Goal: Transaction & Acquisition: Download file/media

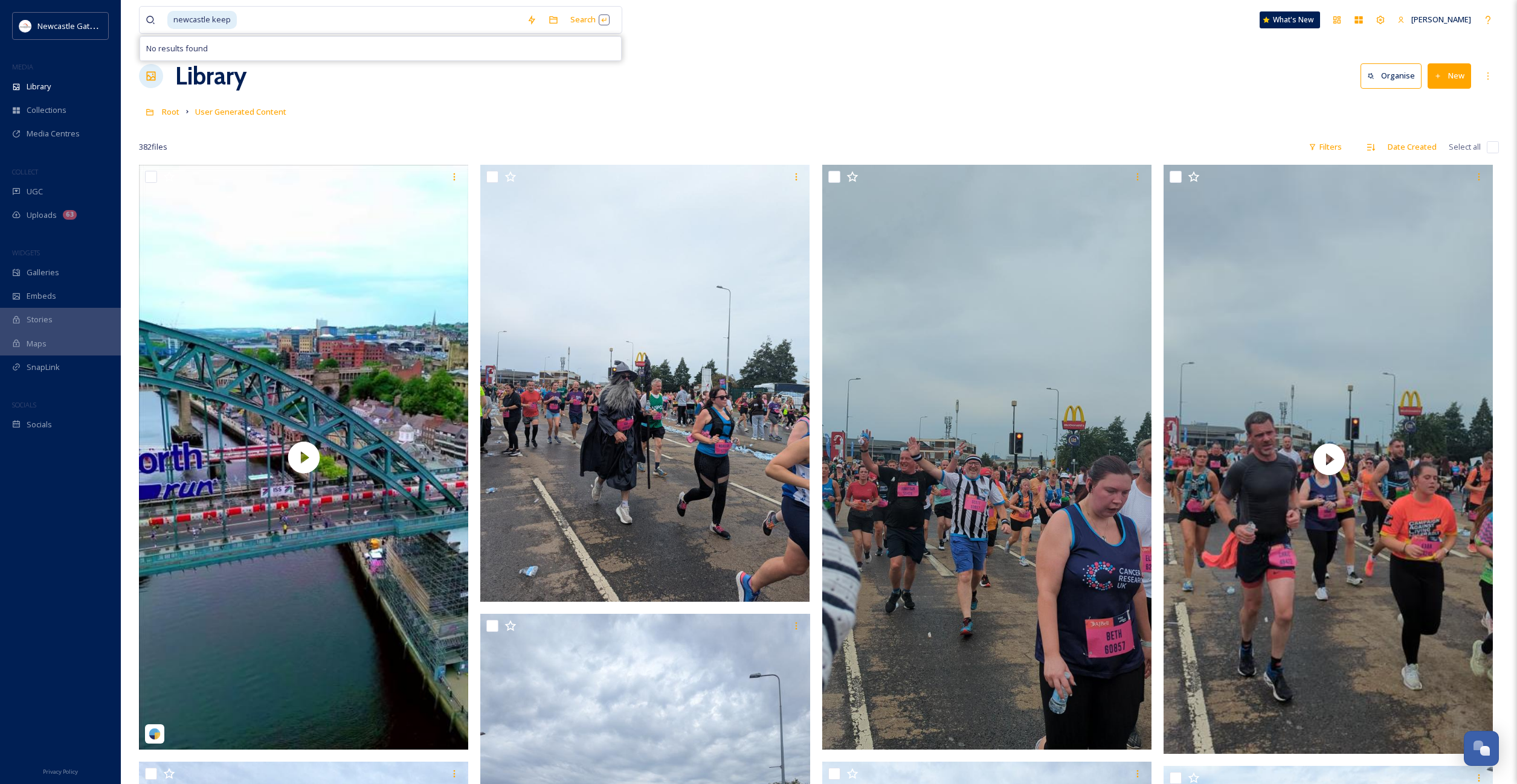
click at [244, 23] on input at bounding box center [379, 20] width 283 height 27
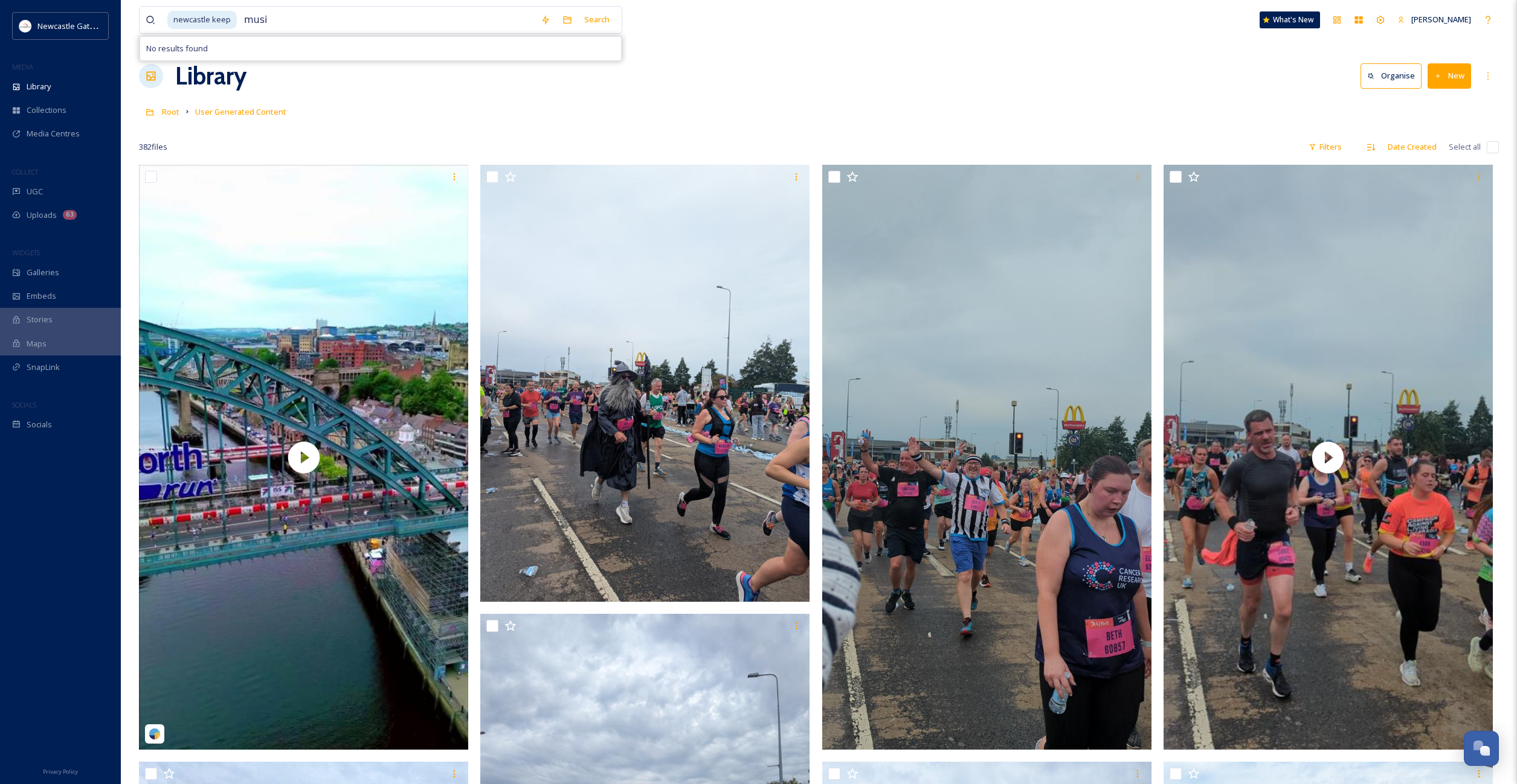
type input "music"
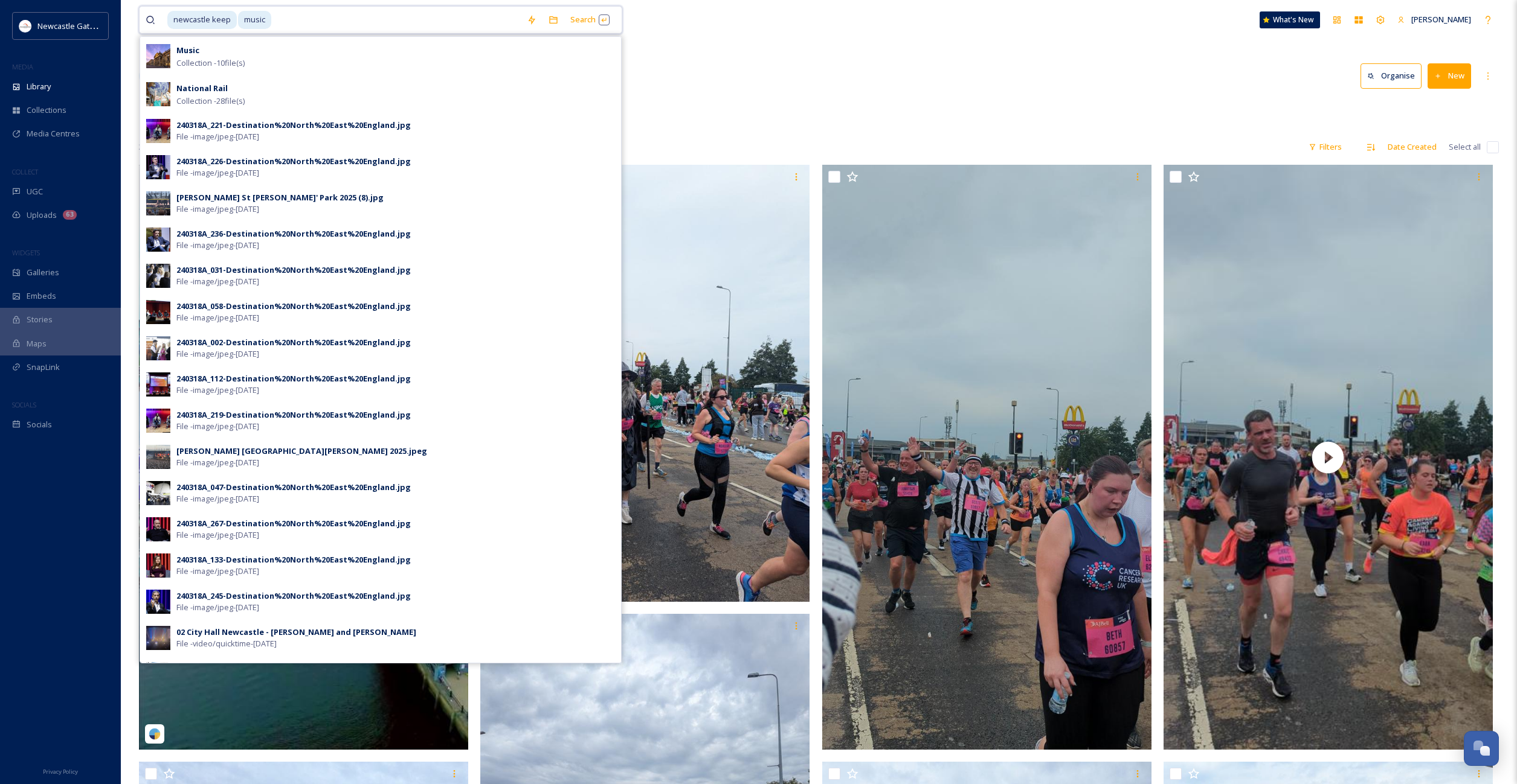
click at [238, 22] on span "music" at bounding box center [254, 20] width 33 height 17
click at [310, 23] on input at bounding box center [396, 20] width 248 height 27
type input "m"
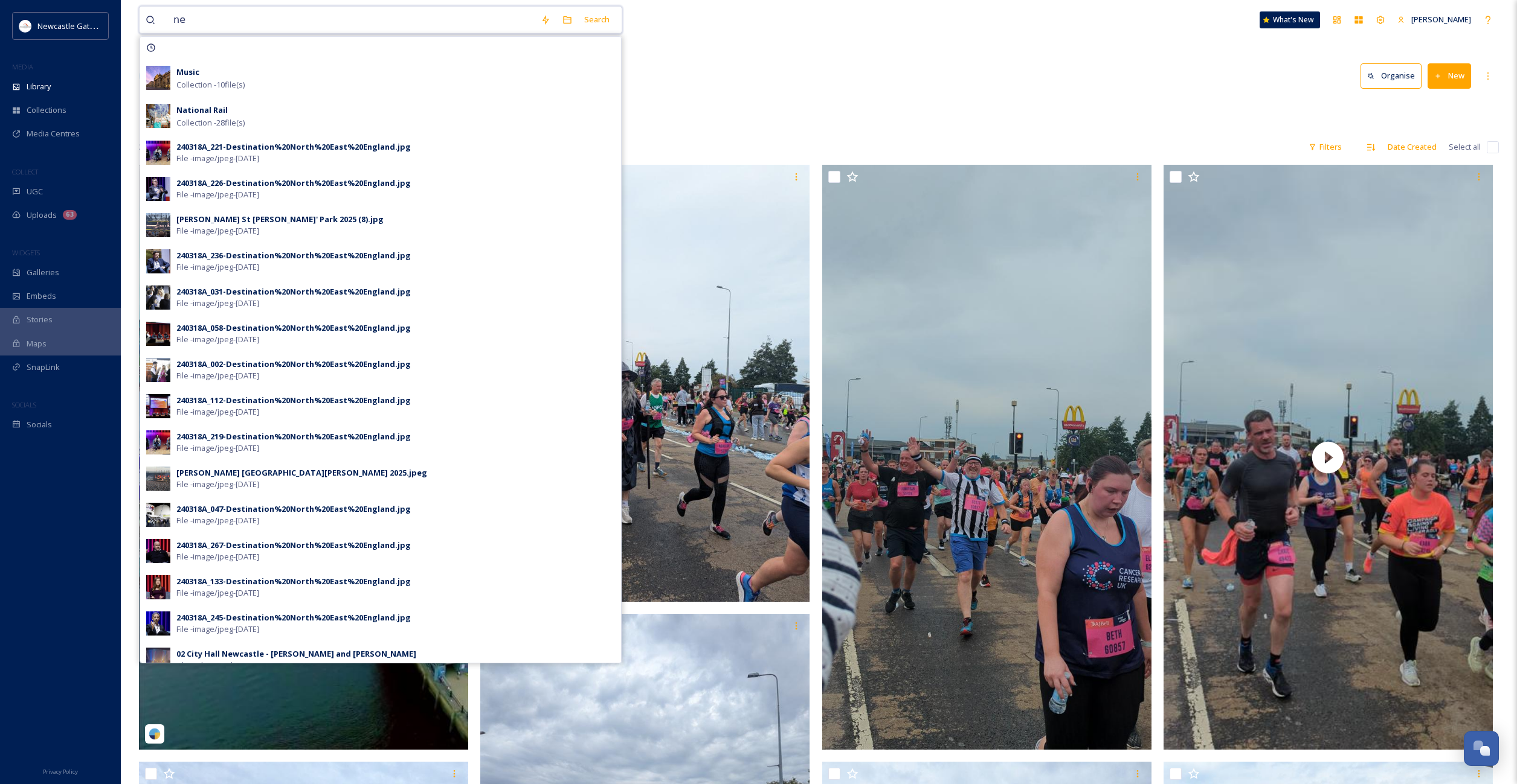
type input "n"
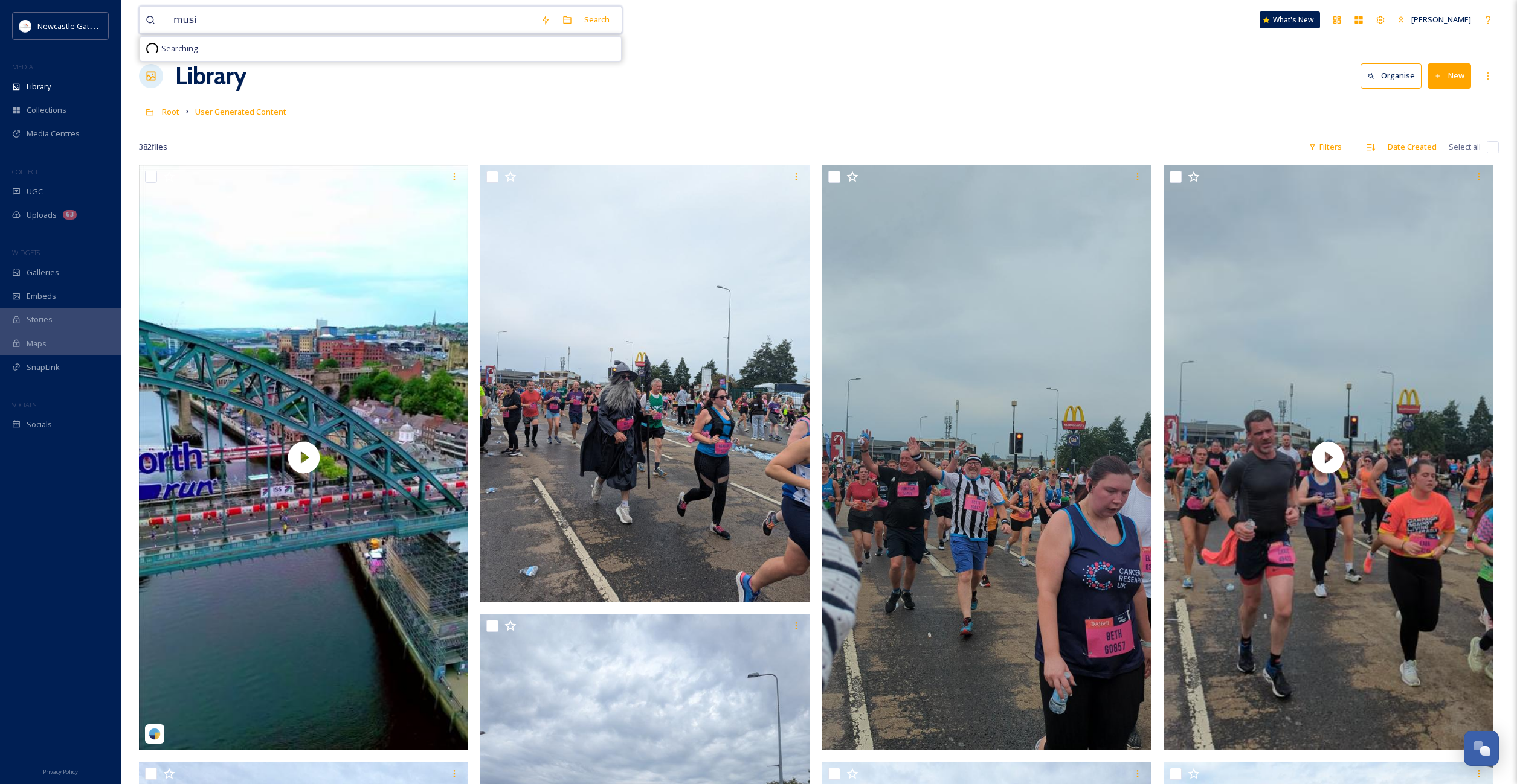
type input "music"
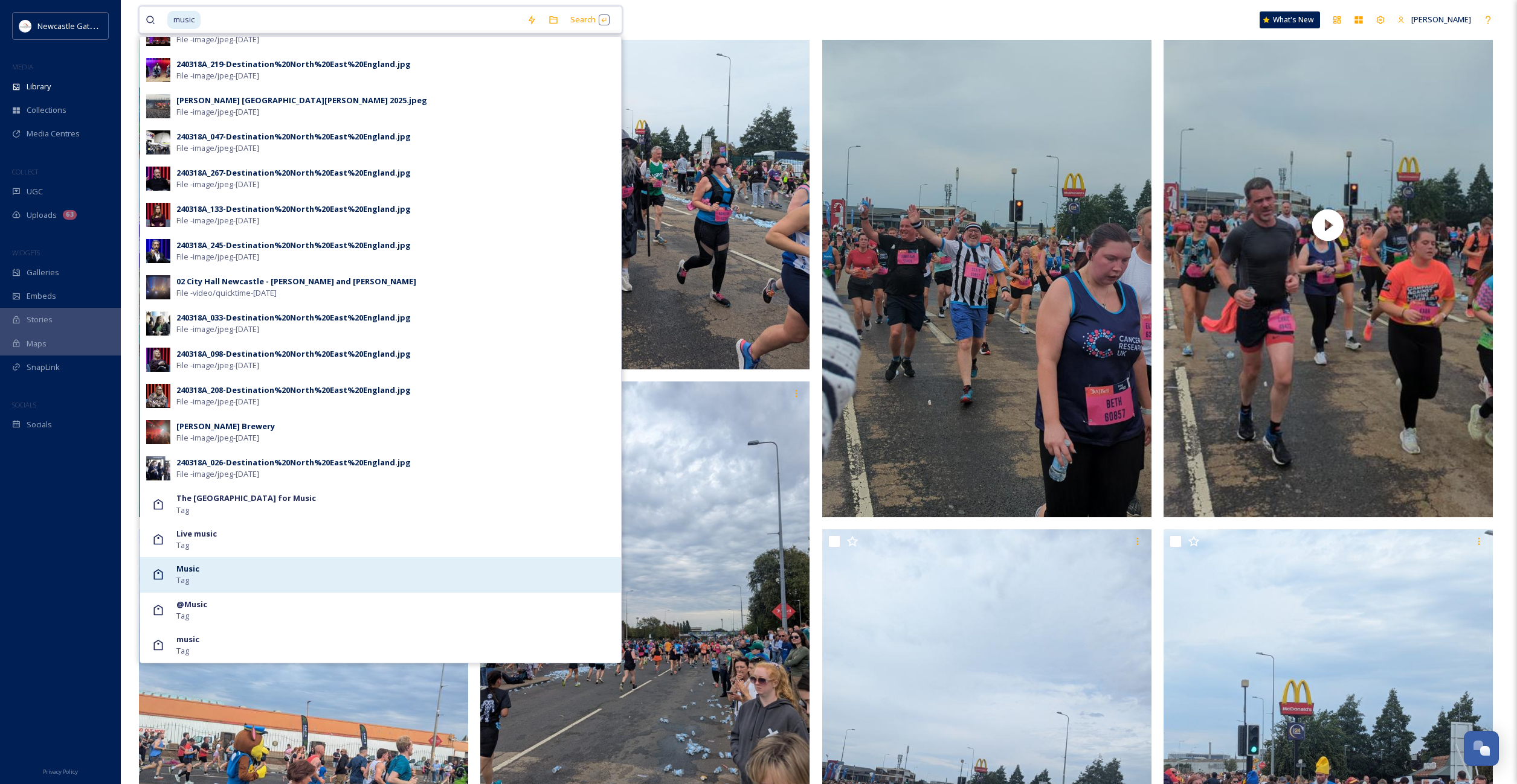
scroll to position [309, 0]
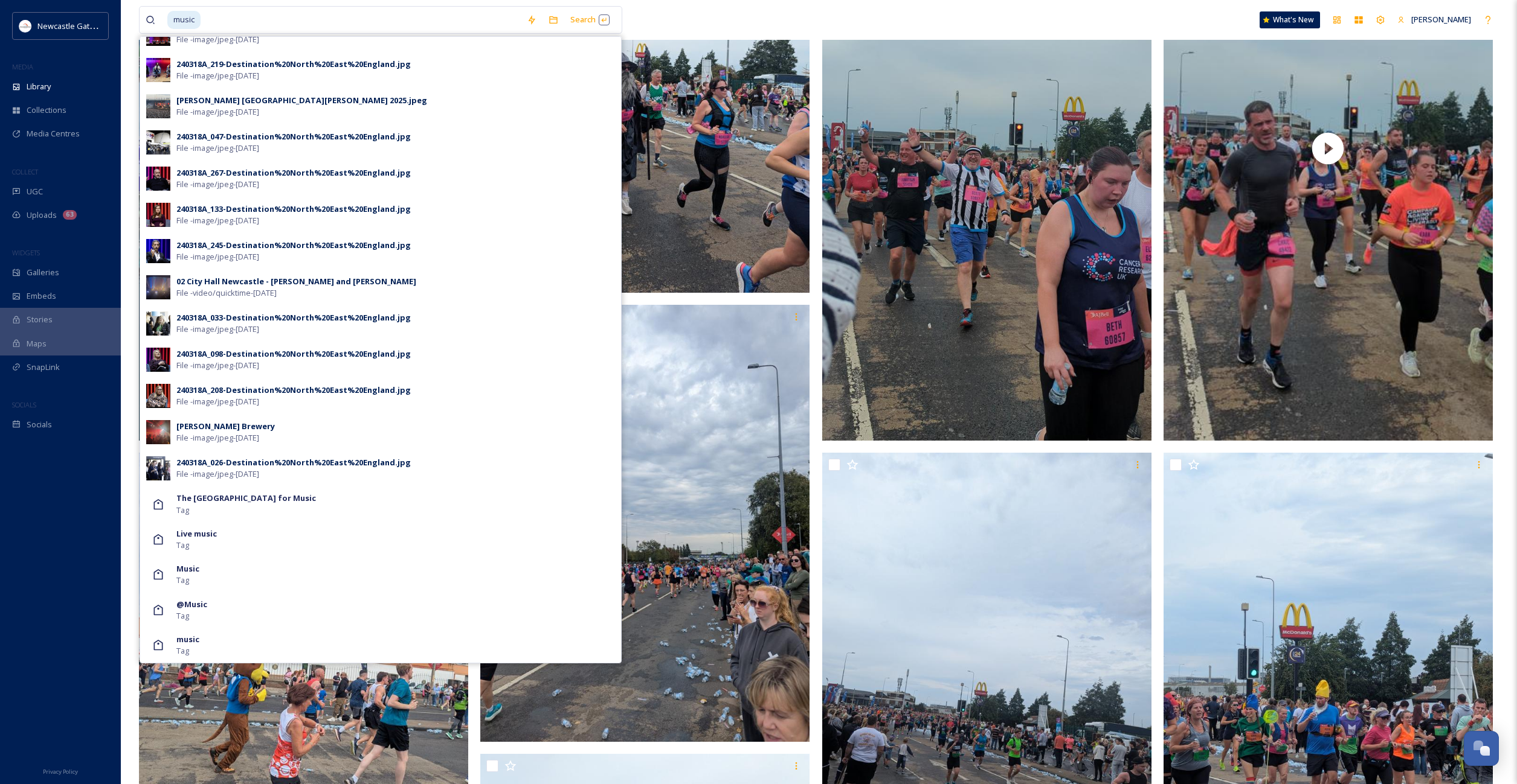
click at [196, 639] on strong "music" at bounding box center [187, 639] width 23 height 11
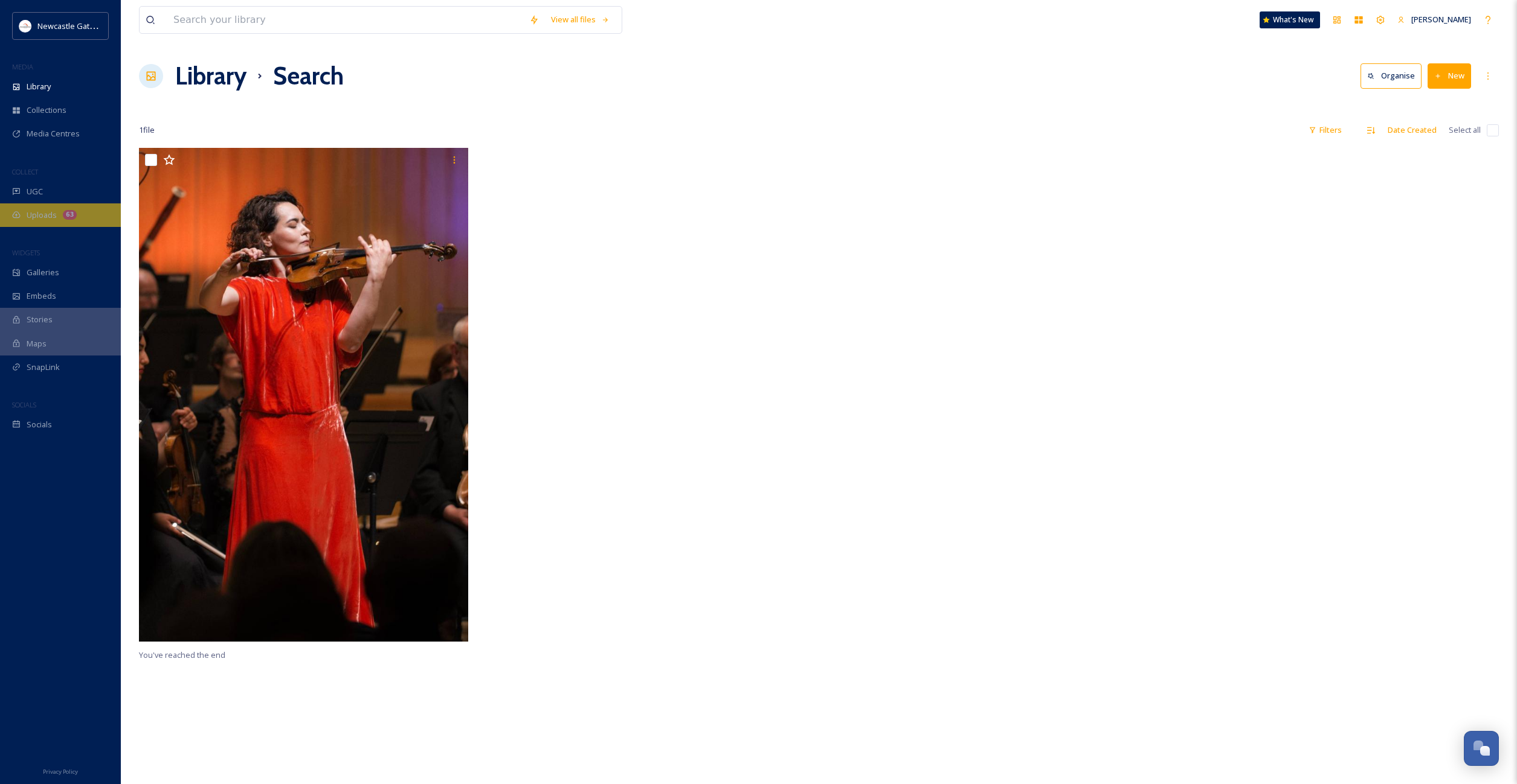
click at [41, 217] on span "Uploads" at bounding box center [41, 215] width 30 height 11
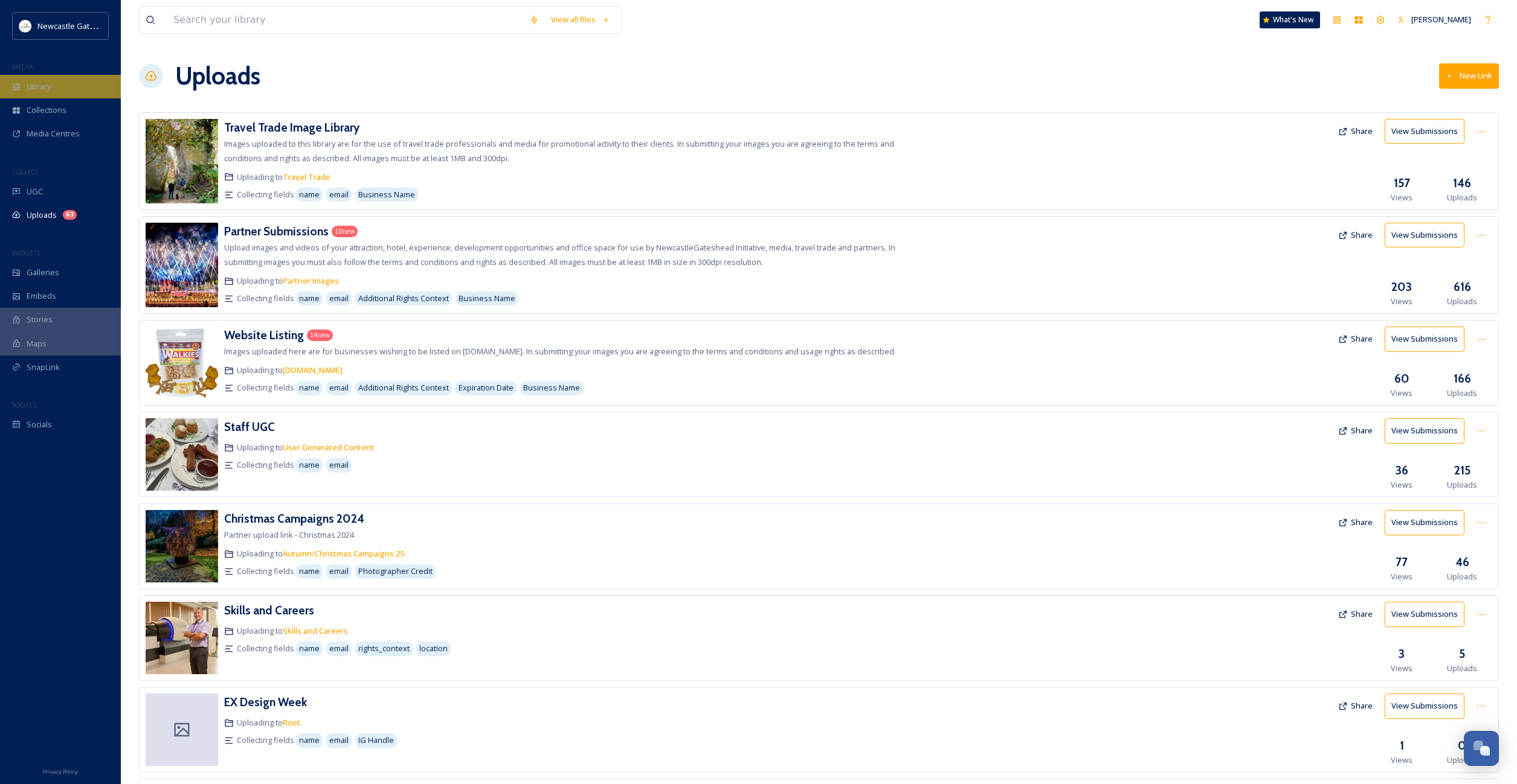
click at [34, 79] on div "Library" at bounding box center [60, 86] width 121 height 24
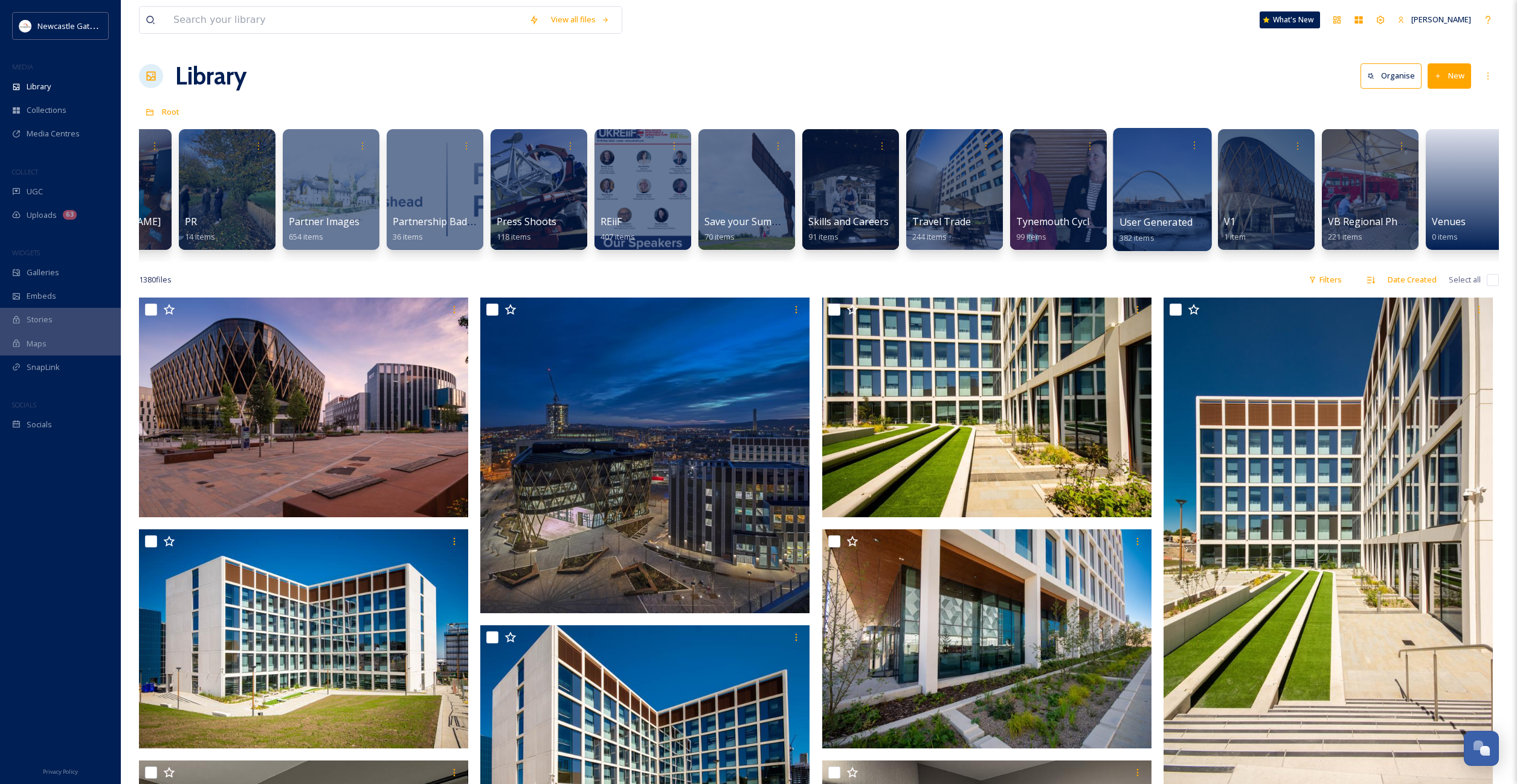
scroll to position [0, 2173]
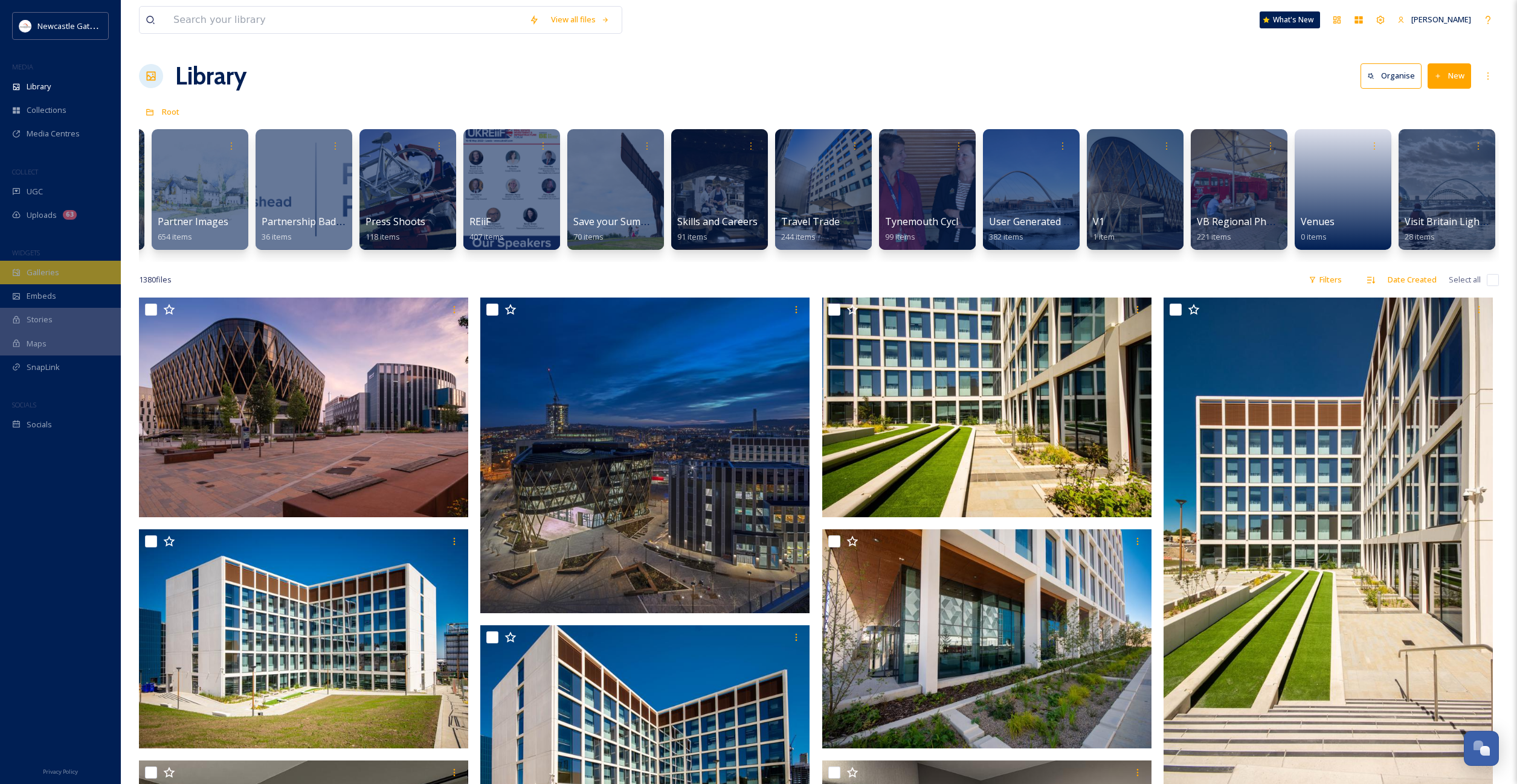
click at [48, 268] on span "Galleries" at bounding box center [43, 272] width 33 height 11
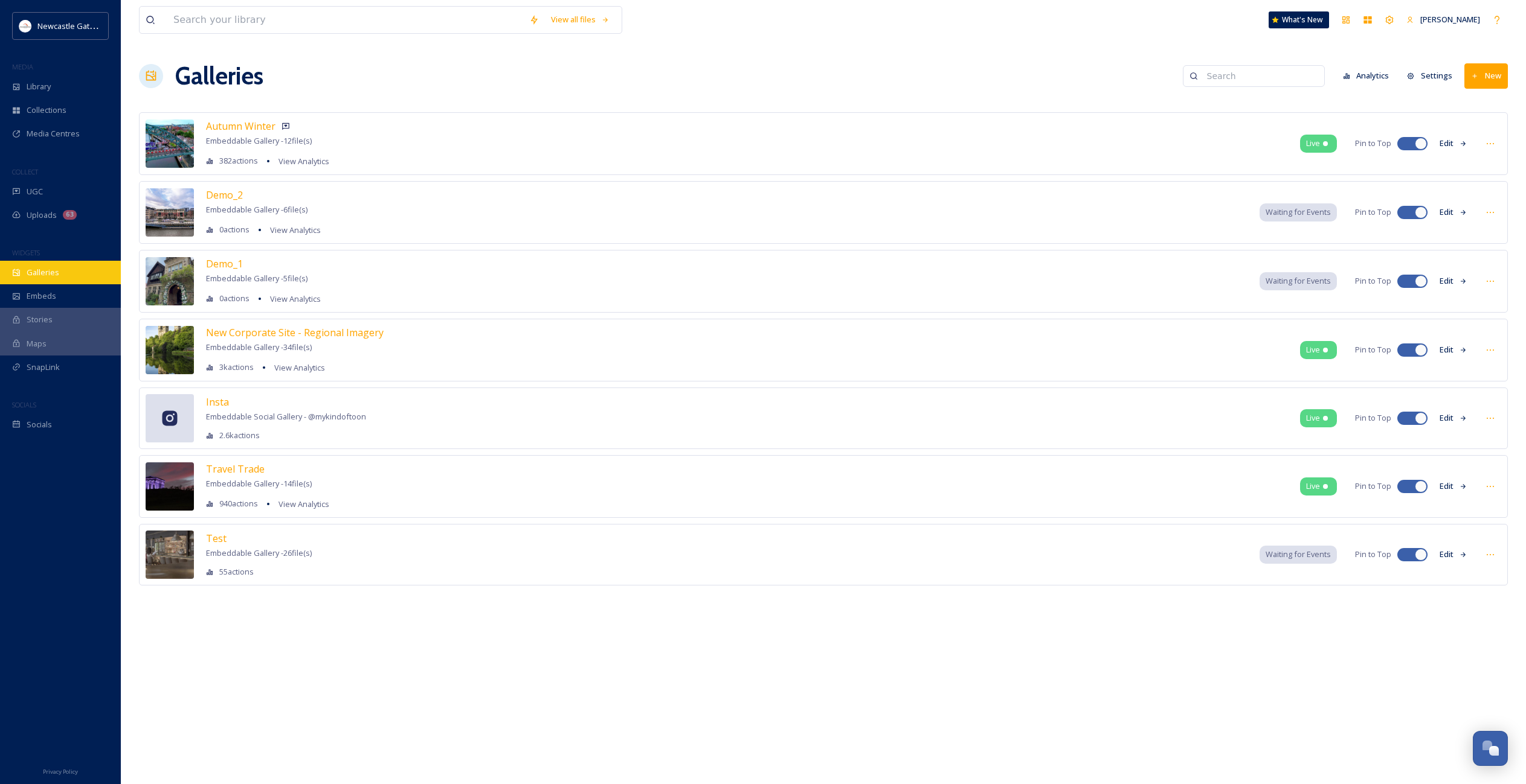
click at [50, 264] on div "Galleries" at bounding box center [60, 273] width 121 height 24
click at [37, 215] on span "Uploads" at bounding box center [41, 215] width 30 height 11
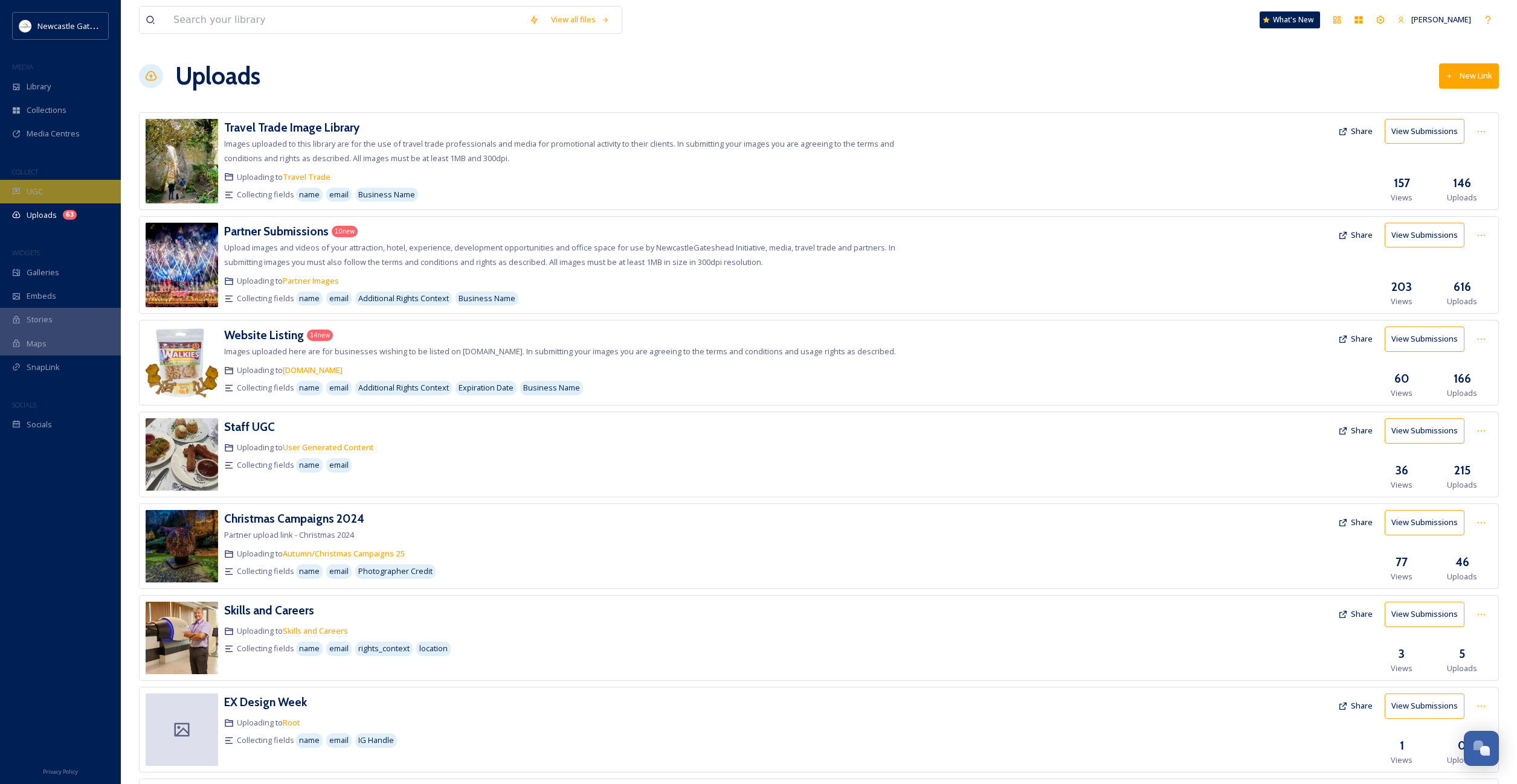
click at [49, 187] on div "UGC" at bounding box center [60, 192] width 121 height 24
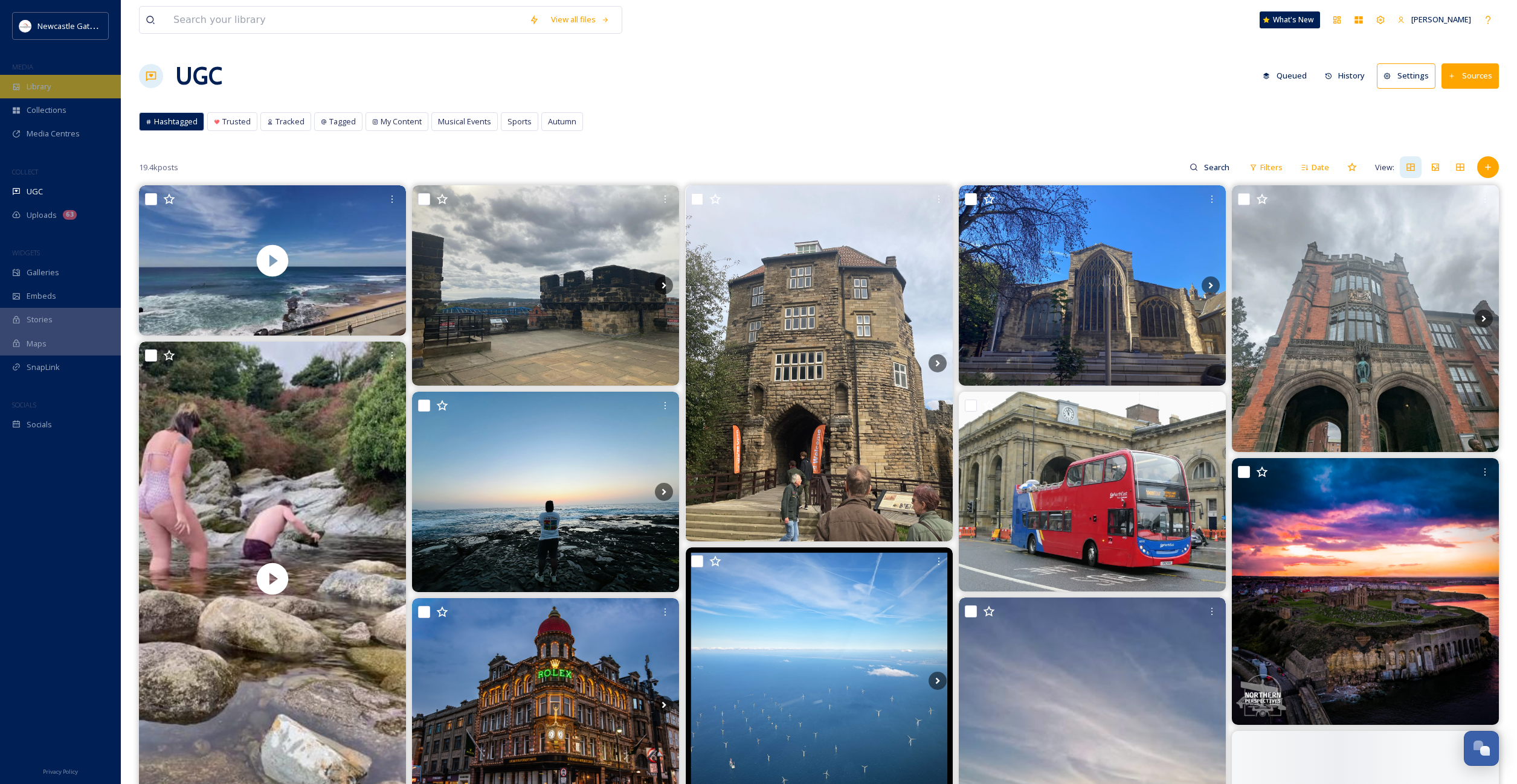
click at [45, 82] on span "Library" at bounding box center [39, 86] width 24 height 11
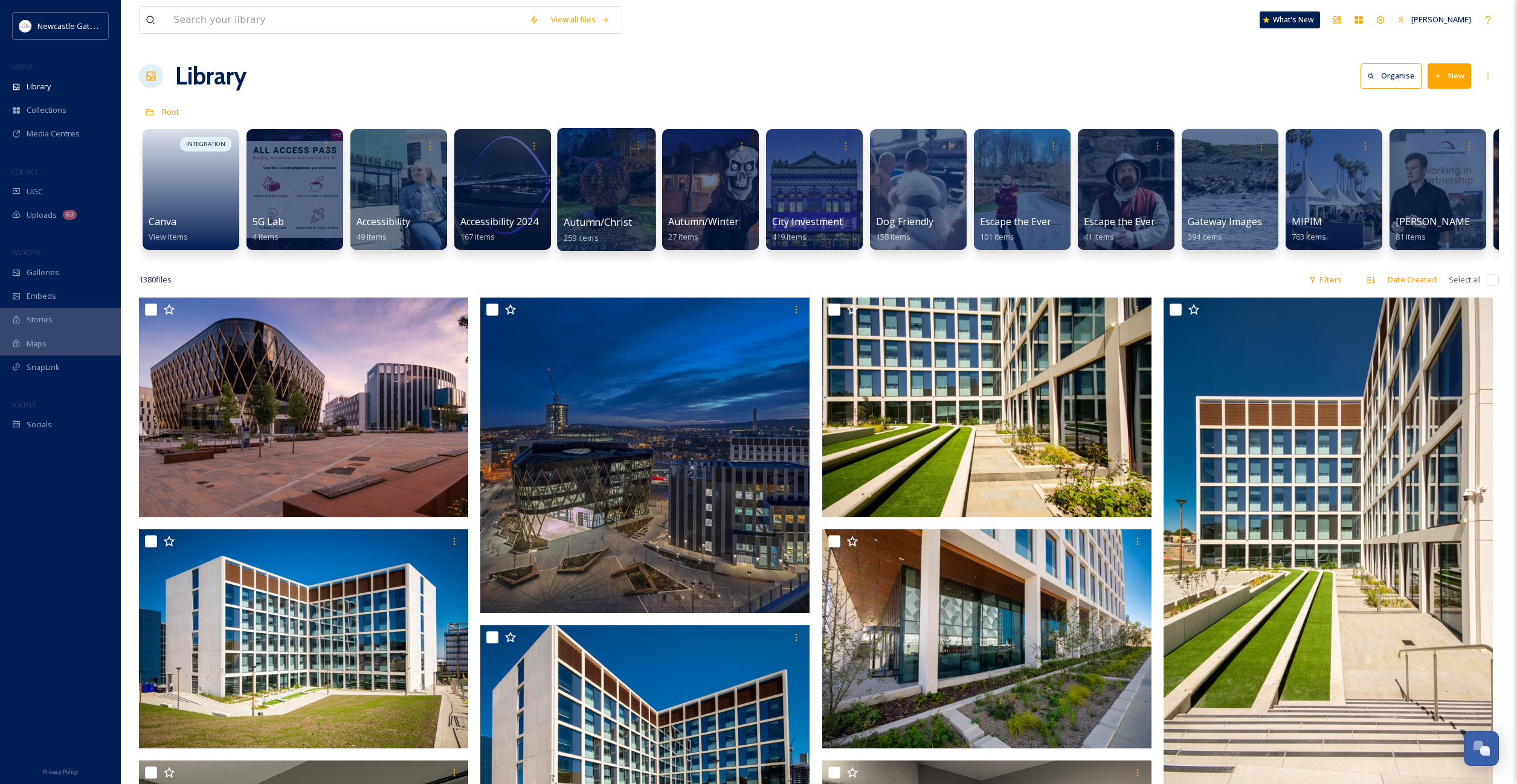
click at [613, 217] on span "Autumn/Christmas Campaign 25" at bounding box center [639, 223] width 151 height 14
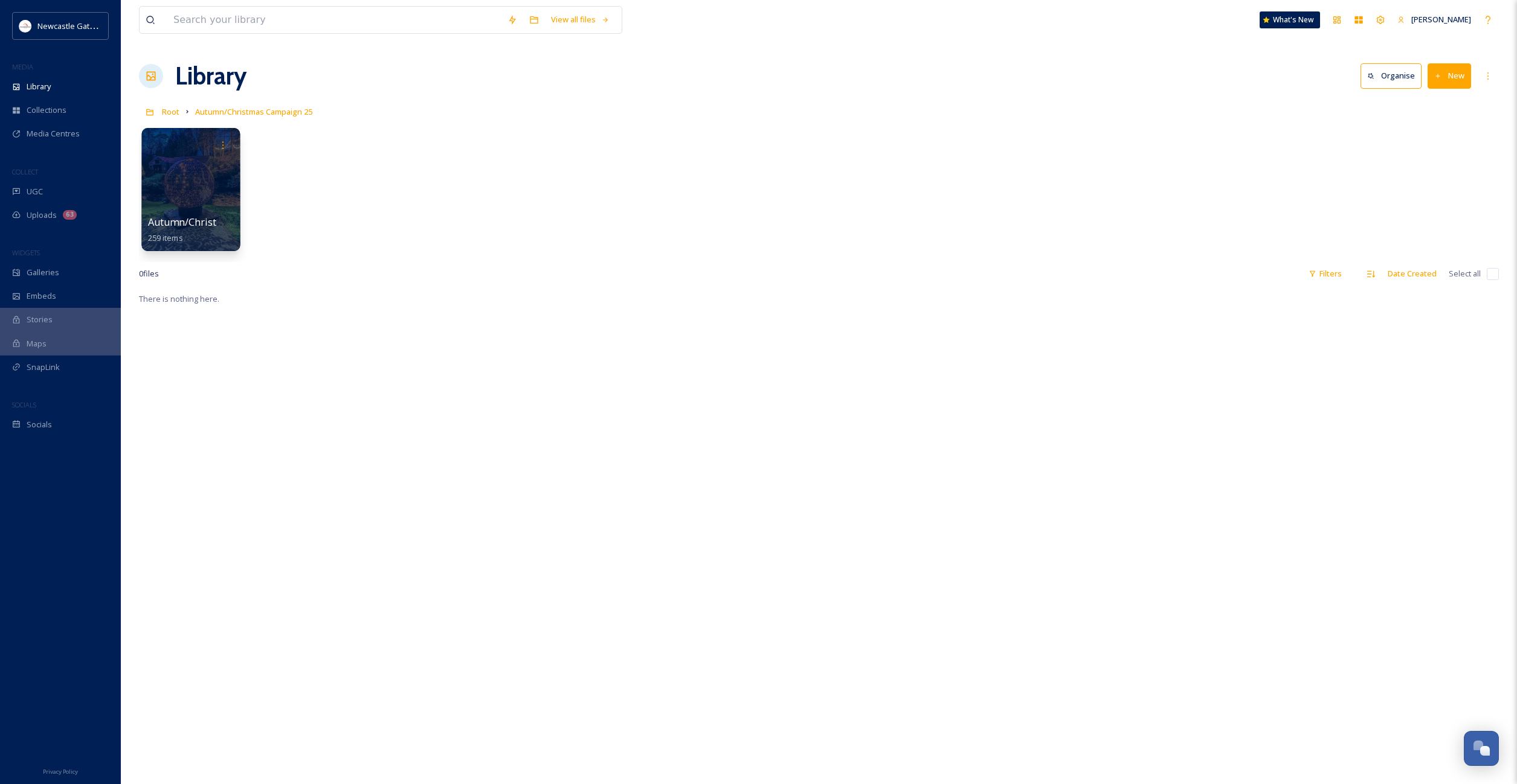
click at [201, 170] on div at bounding box center [190, 190] width 98 height 123
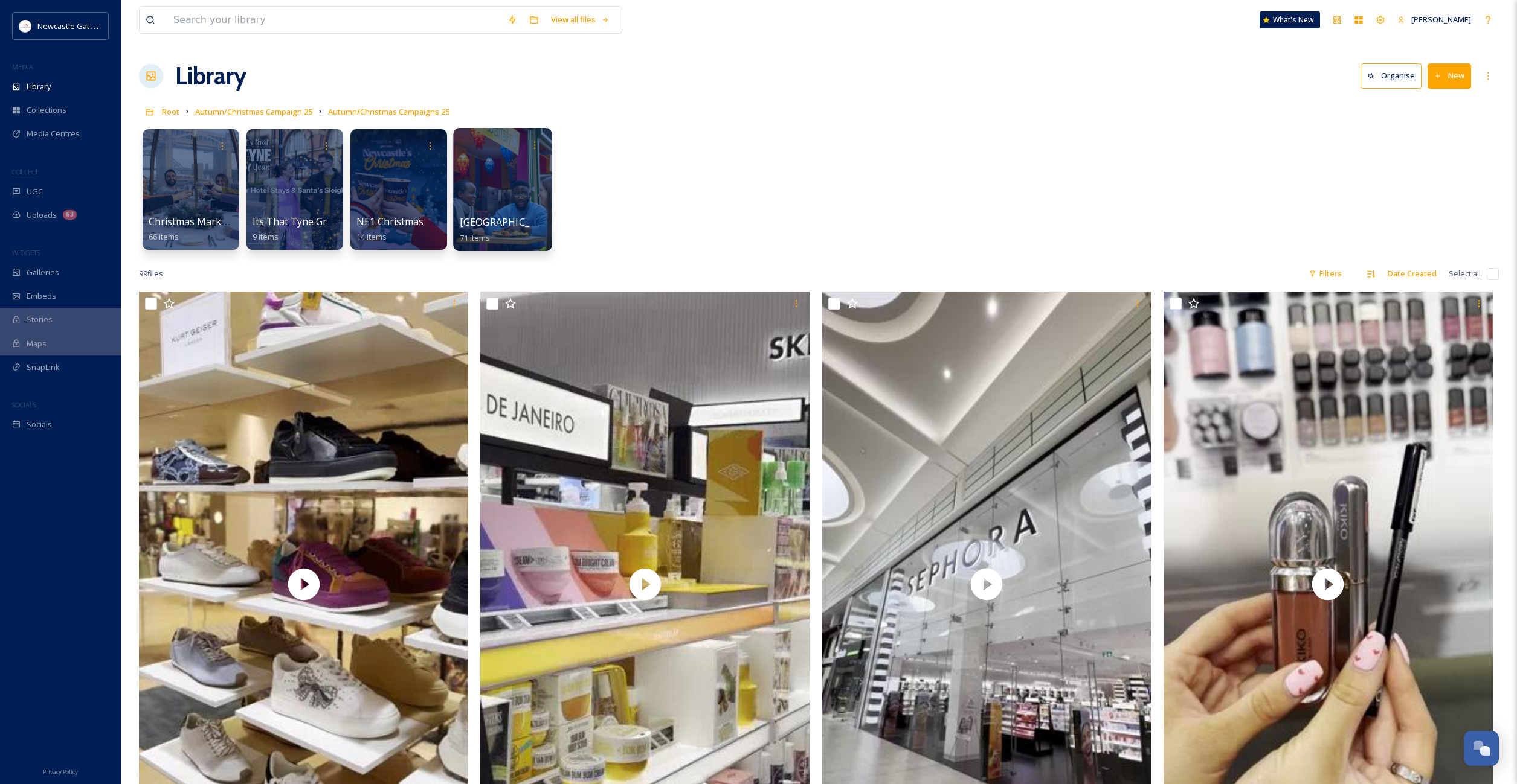
click at [503, 187] on div at bounding box center [502, 190] width 98 height 123
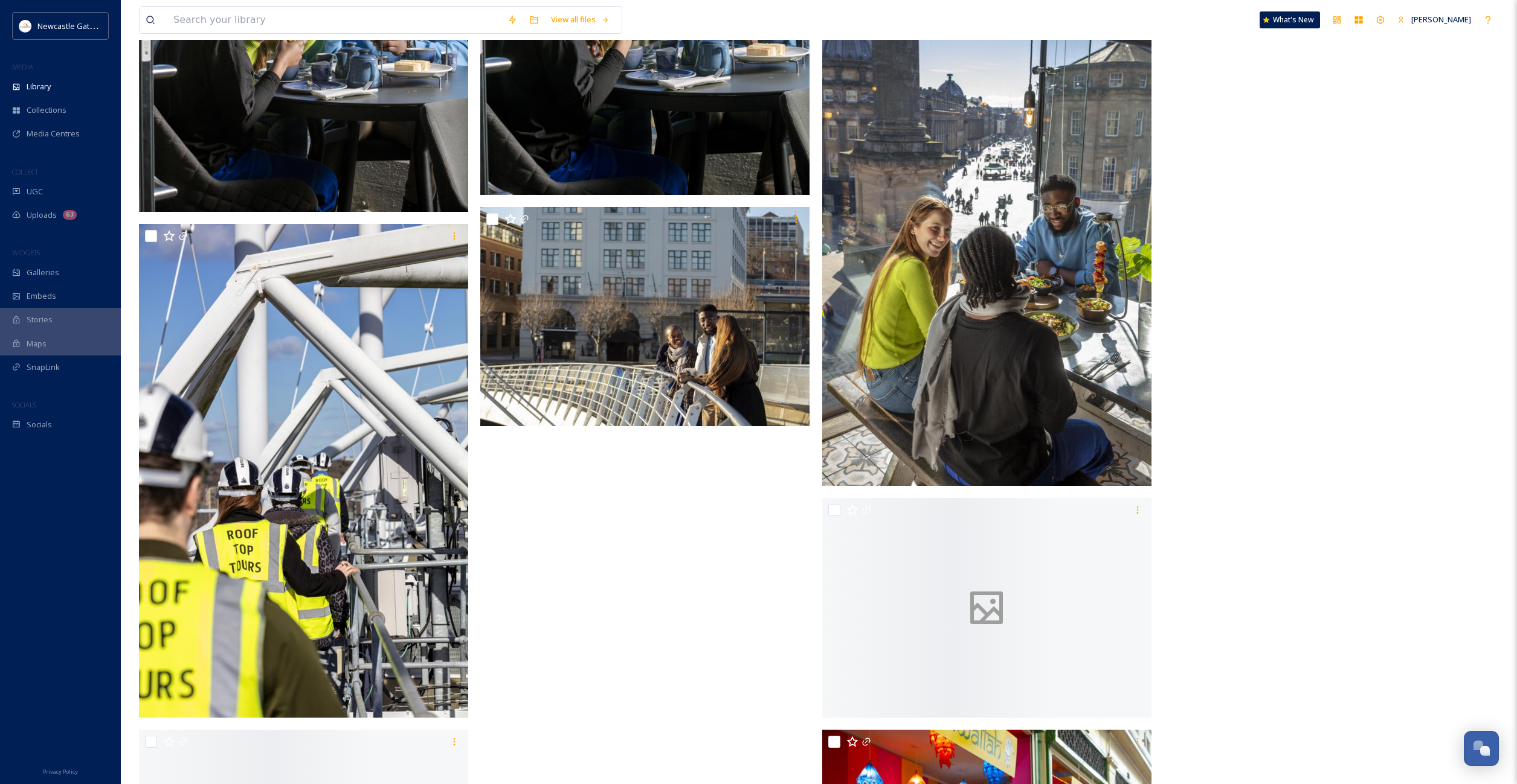
scroll to position [5201, 0]
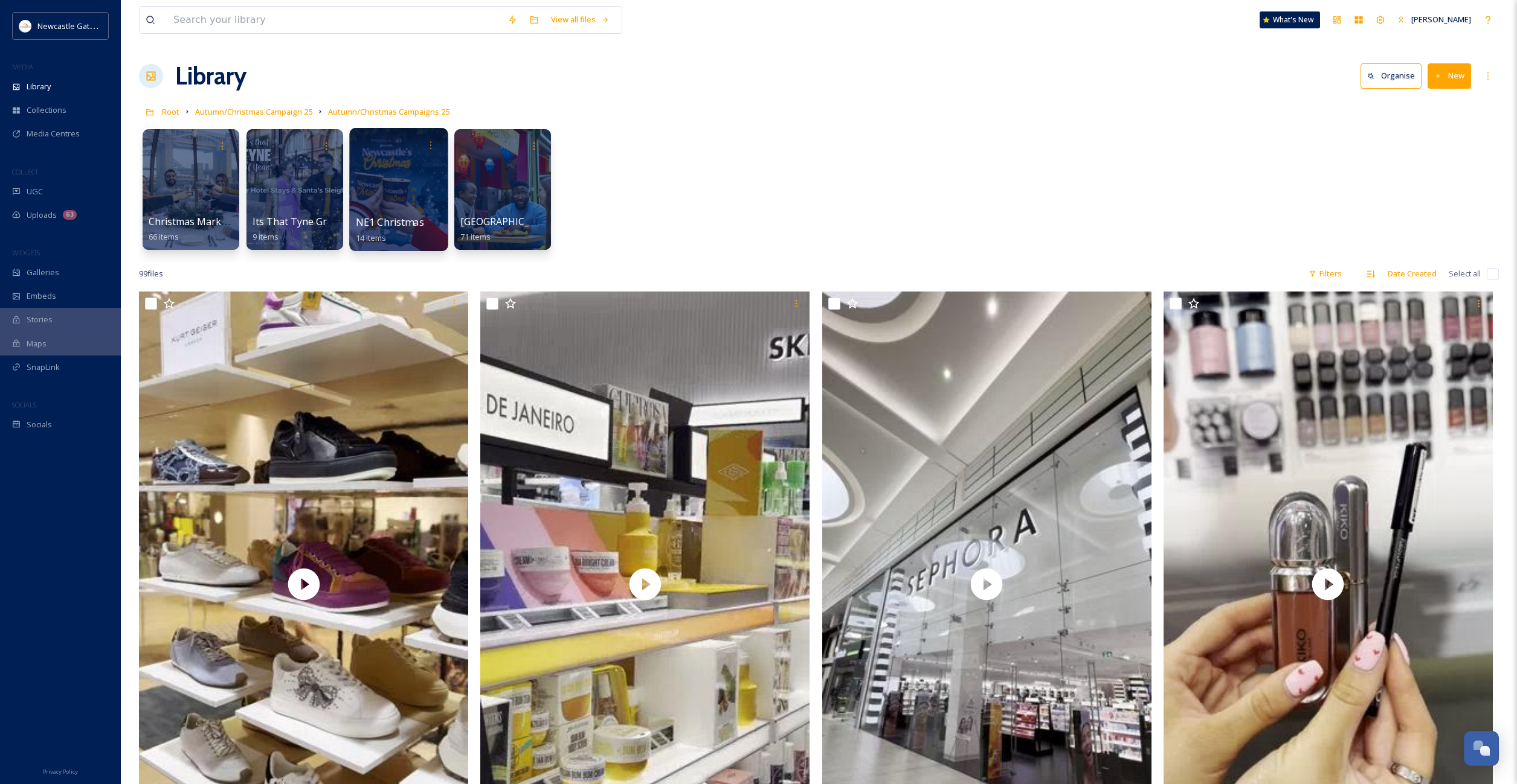
click at [405, 220] on span "NE1 Christmas Market" at bounding box center [408, 223] width 104 height 14
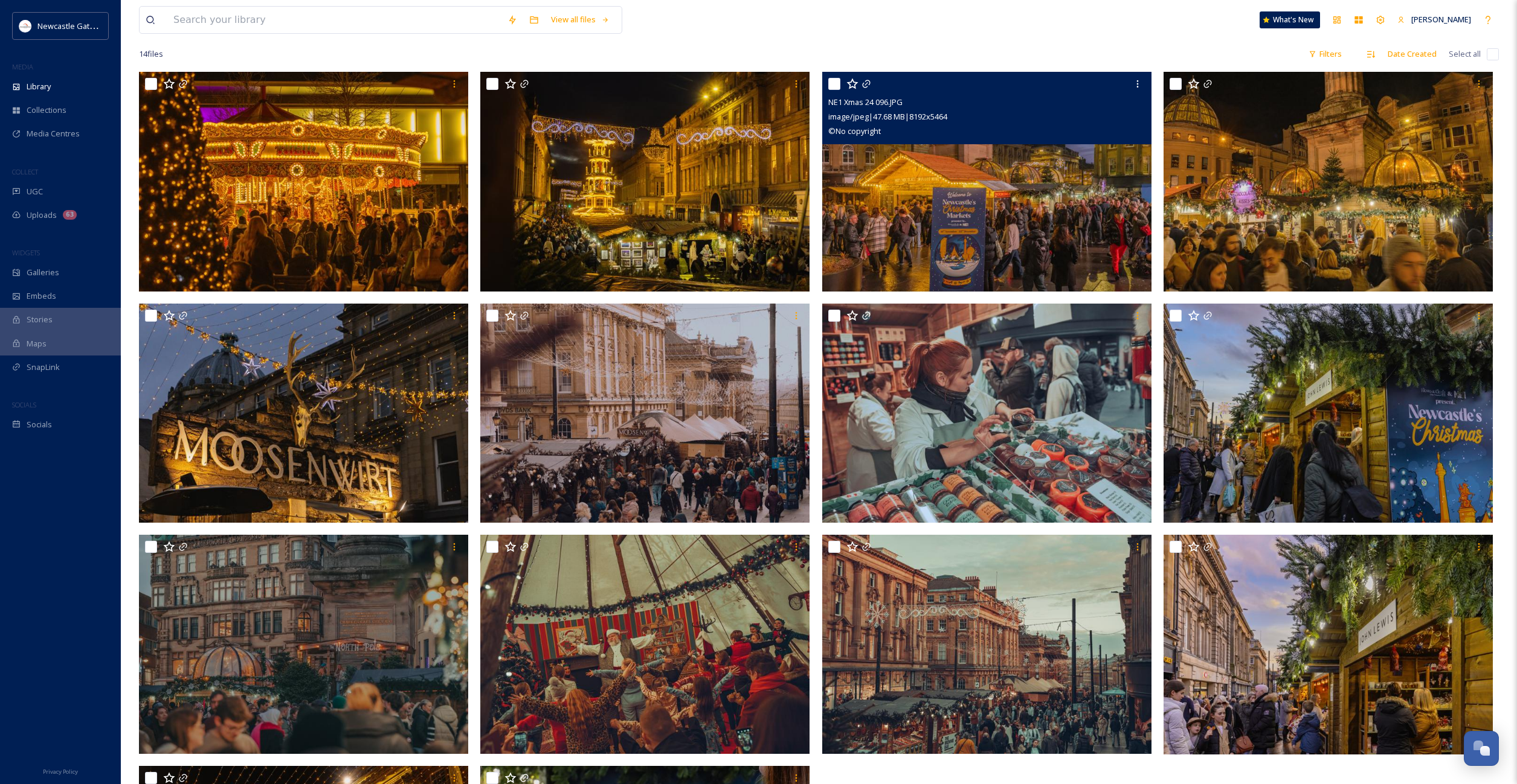
scroll to position [315, 0]
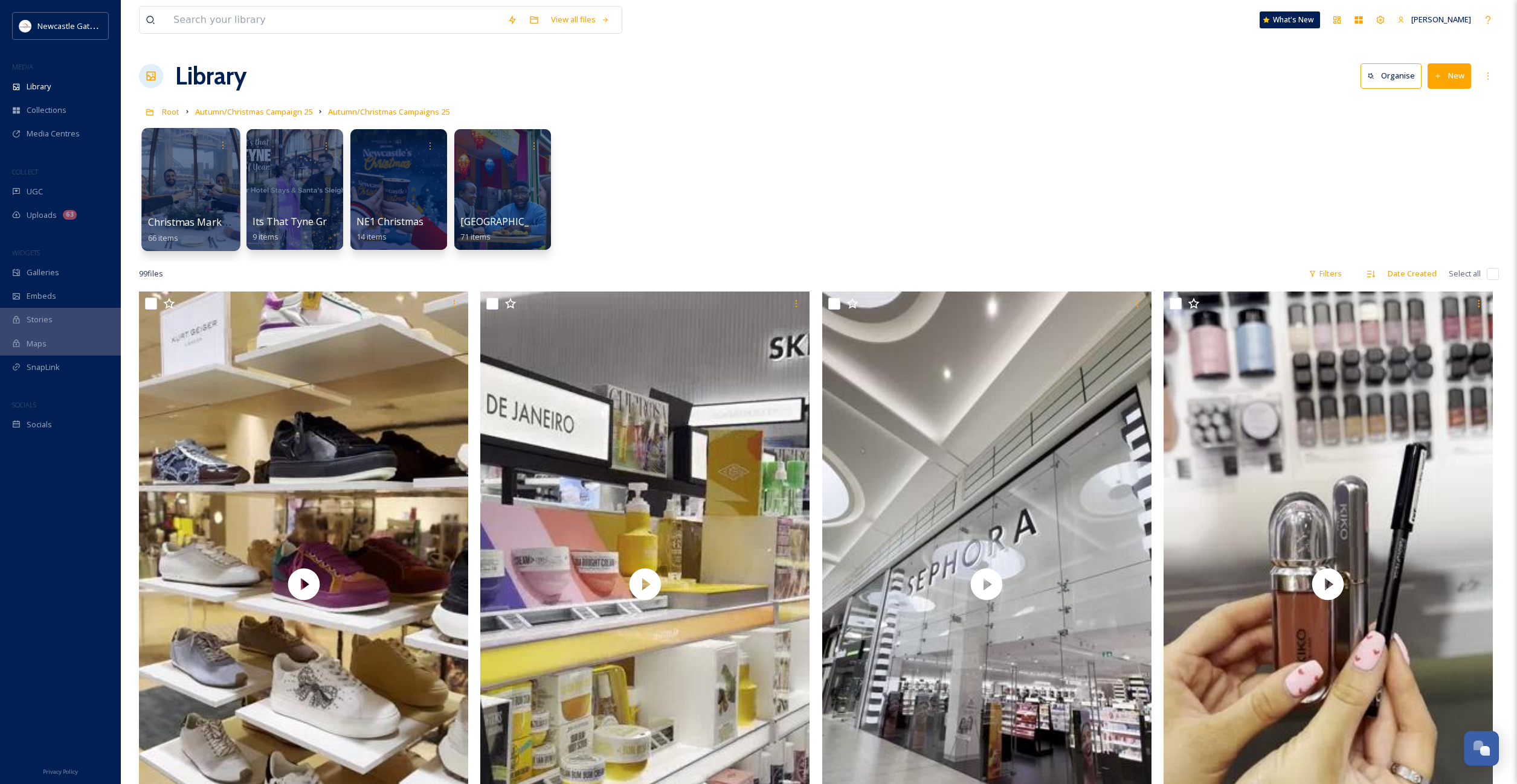
click at [181, 181] on div at bounding box center [190, 190] width 98 height 123
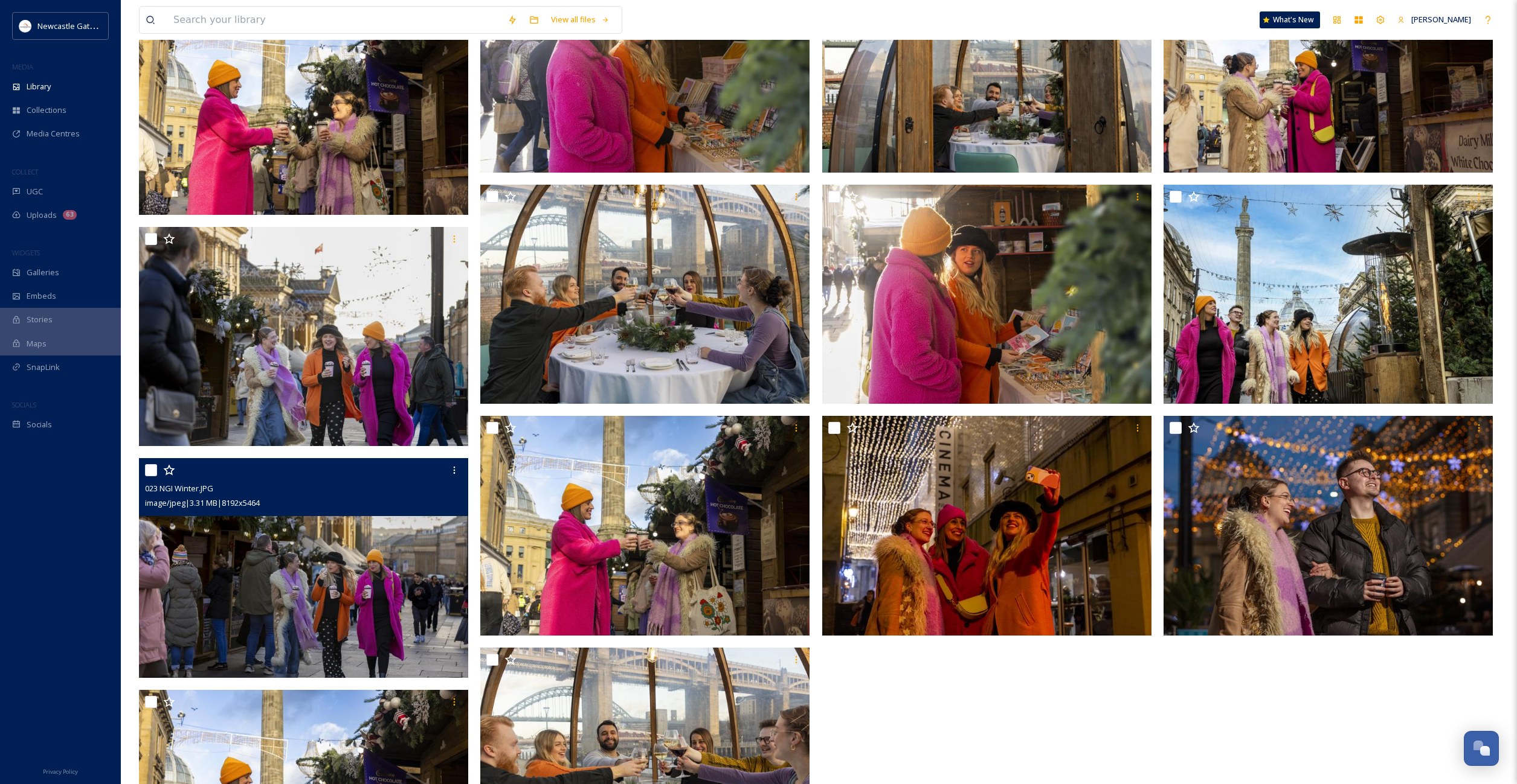
scroll to position [3874, 0]
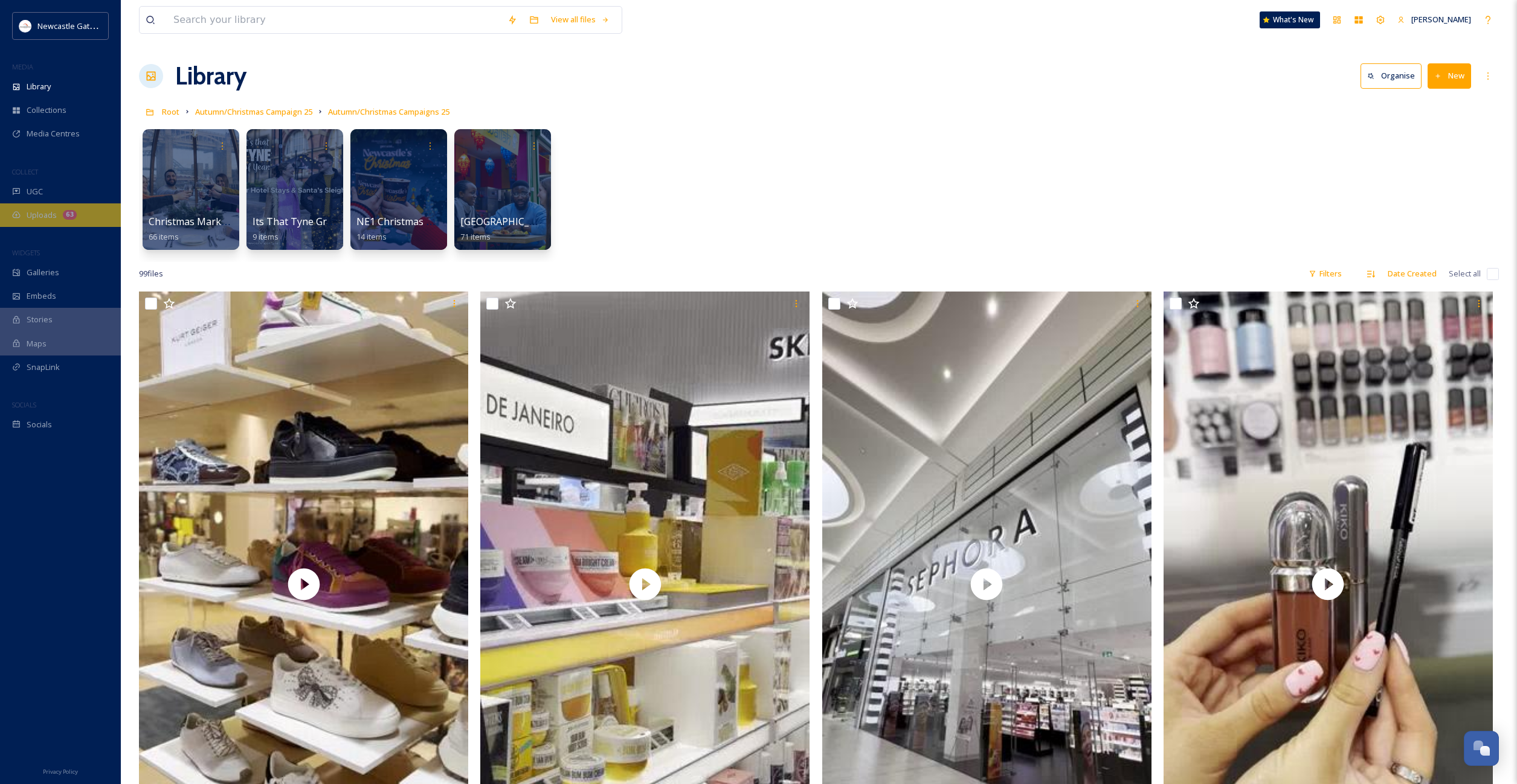
click at [48, 212] on span "Uploads" at bounding box center [41, 215] width 30 height 11
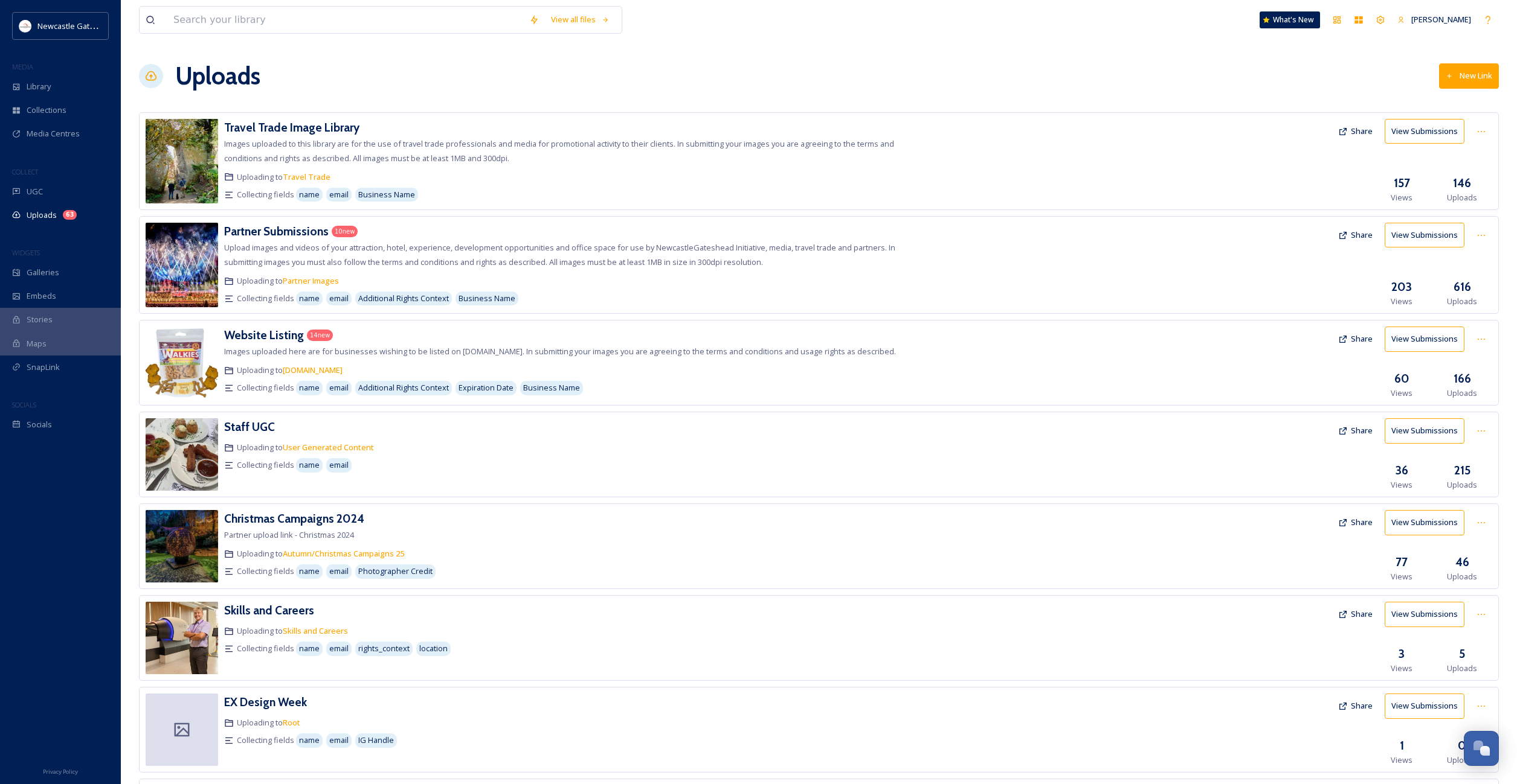
scroll to position [3, 0]
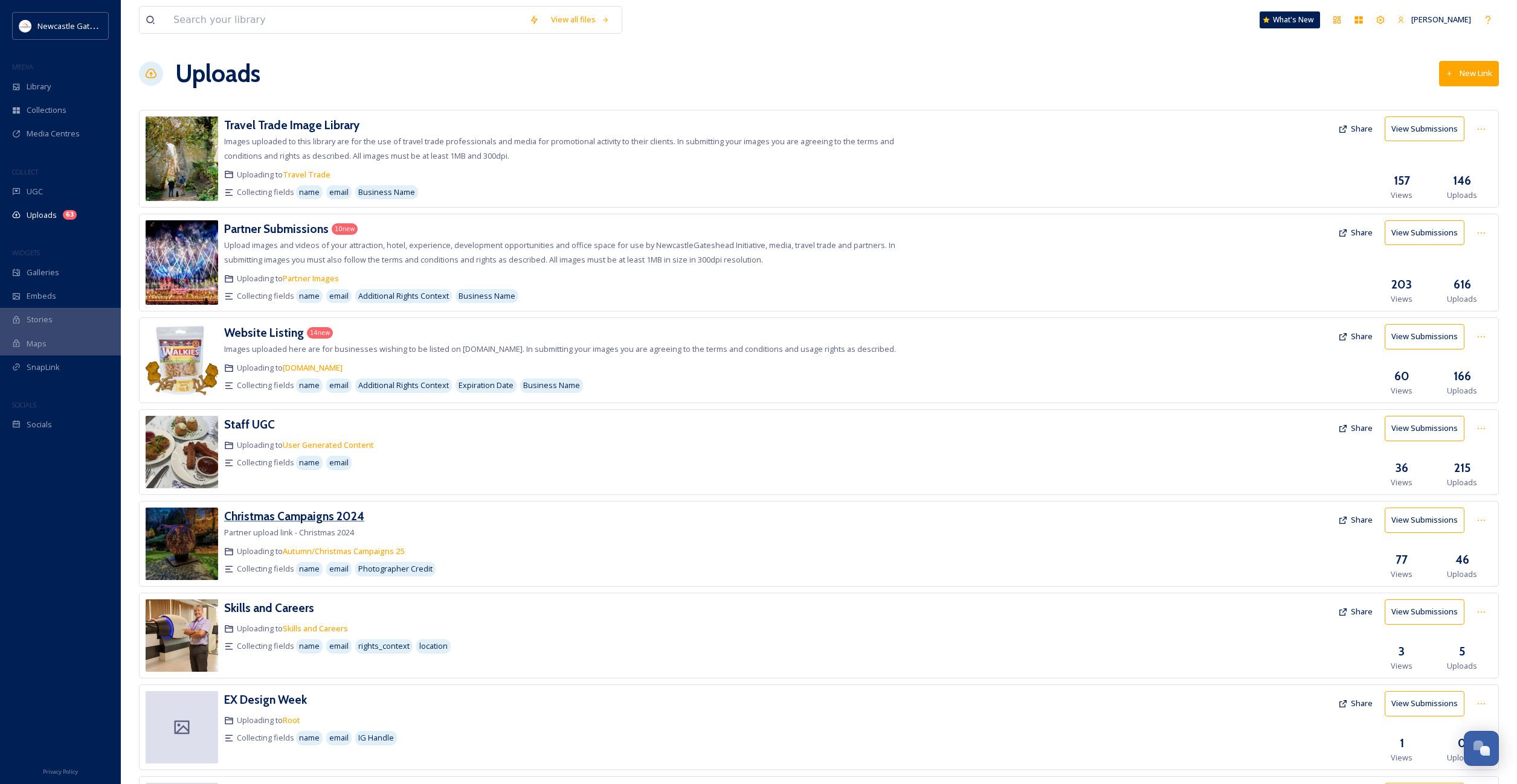
click at [302, 524] on h3 "Christmas Campaigns 2024" at bounding box center [294, 516] width 140 height 15
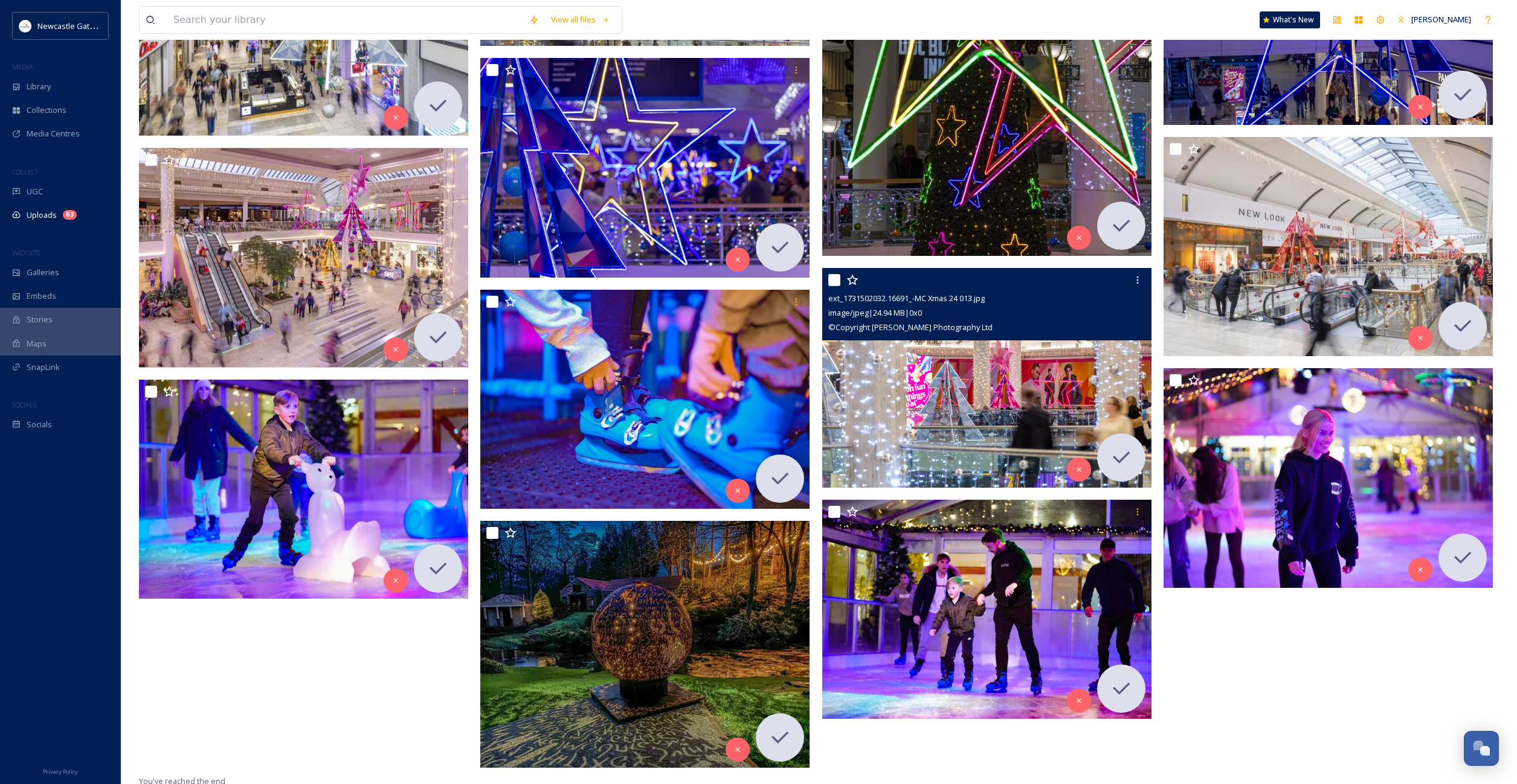
scroll to position [2199, 0]
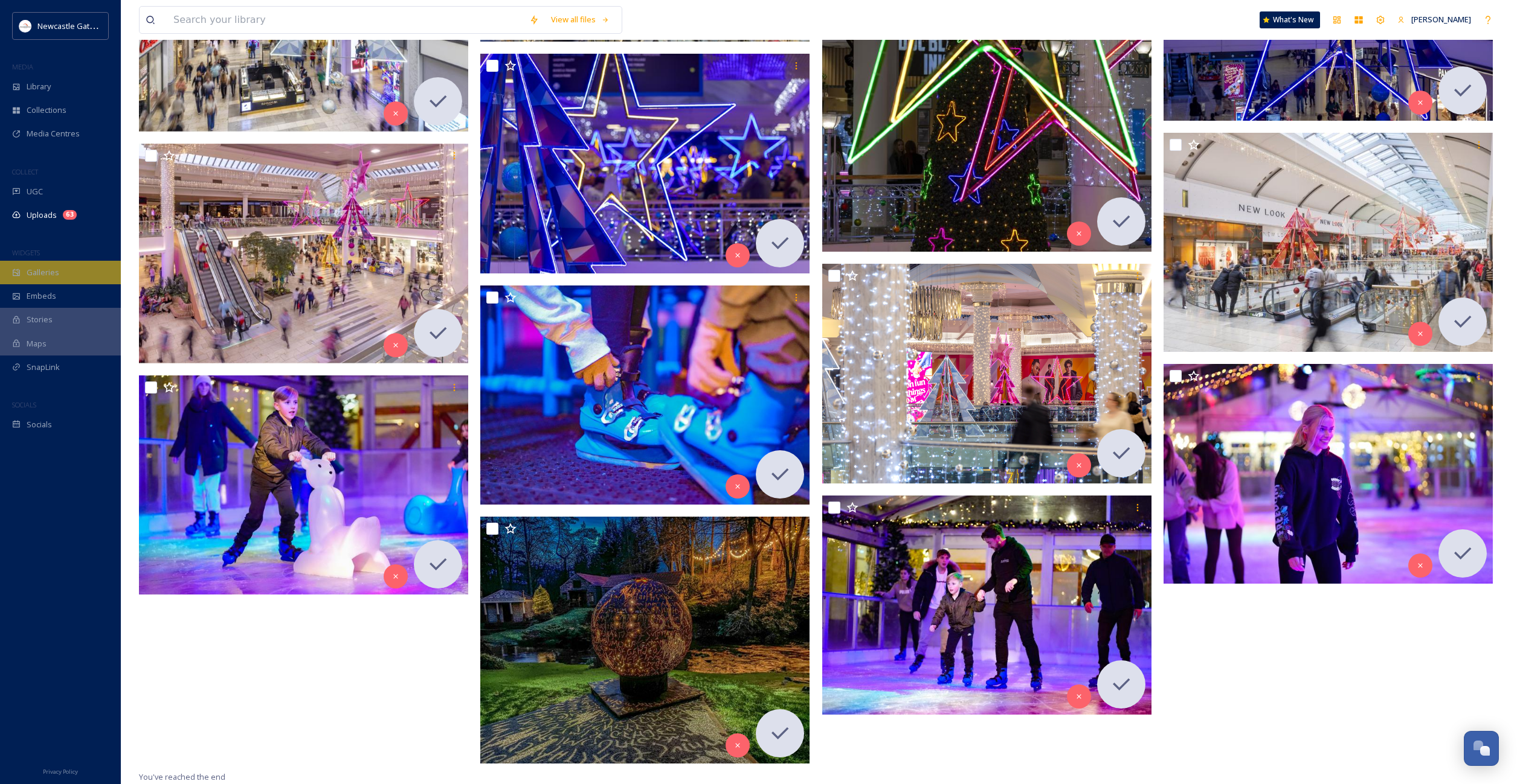
click at [48, 268] on span "Galleries" at bounding box center [43, 272] width 33 height 11
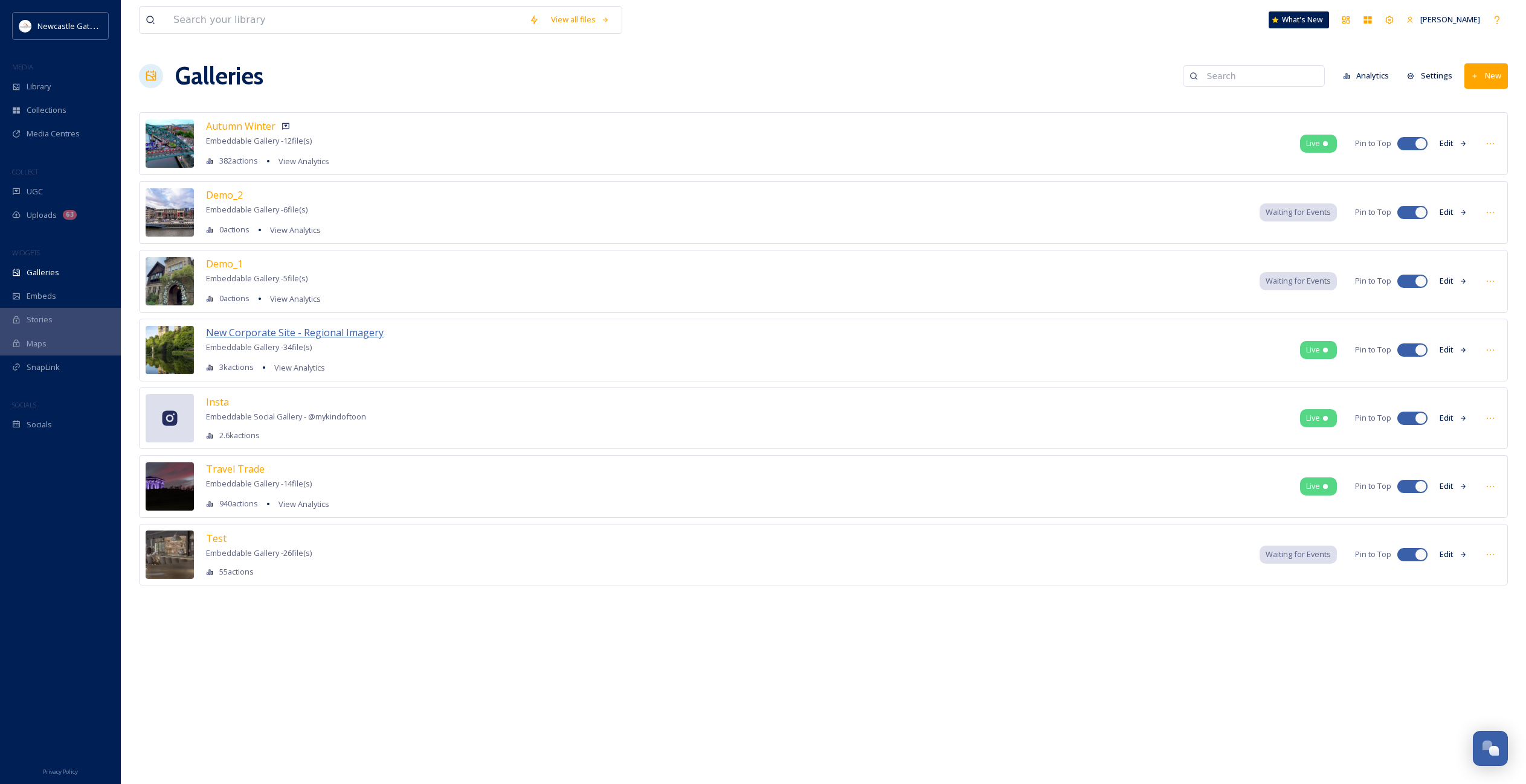
click at [313, 330] on span "New Corporate Site - Regional Imagery" at bounding box center [295, 333] width 177 height 14
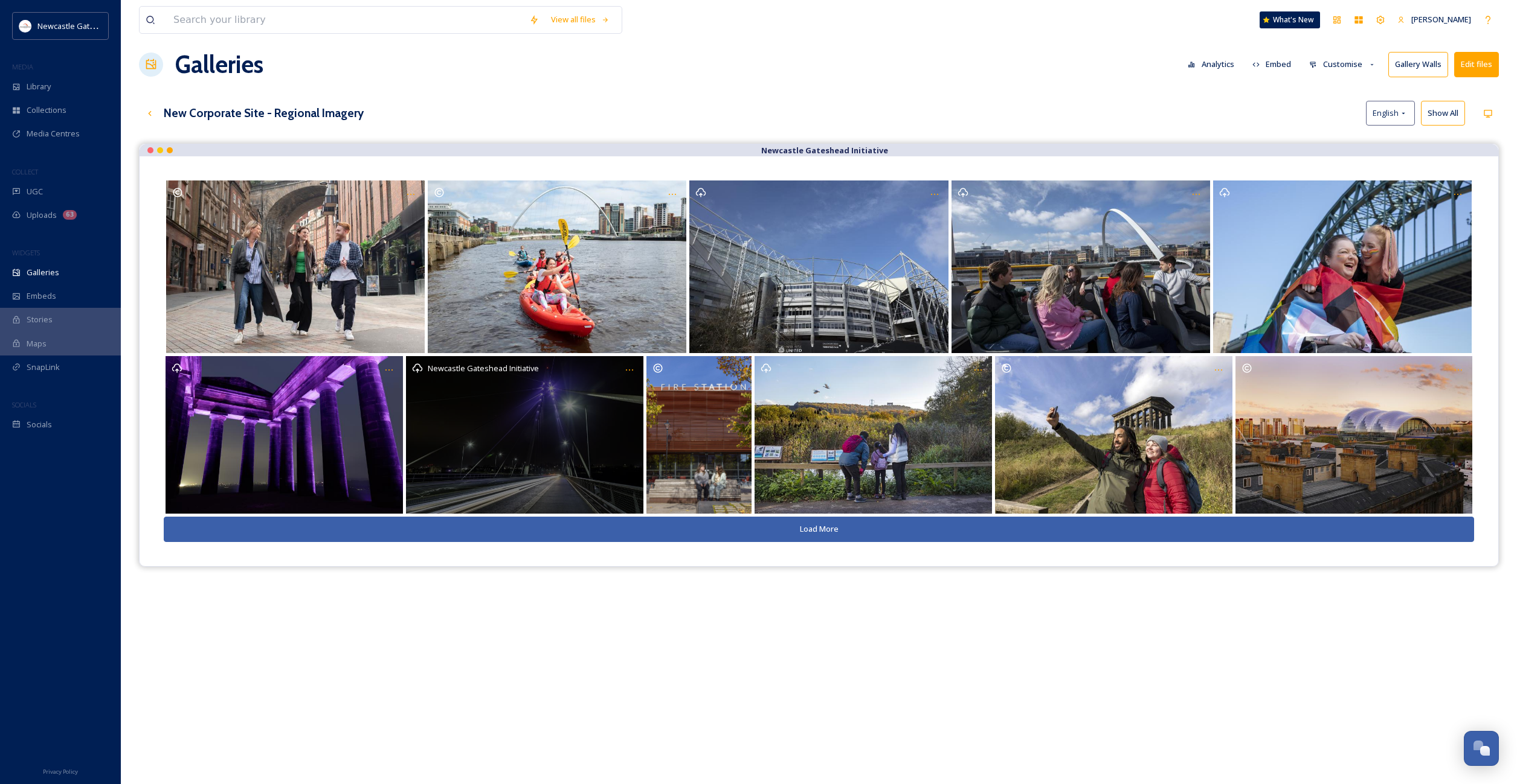
scroll to position [110, 0]
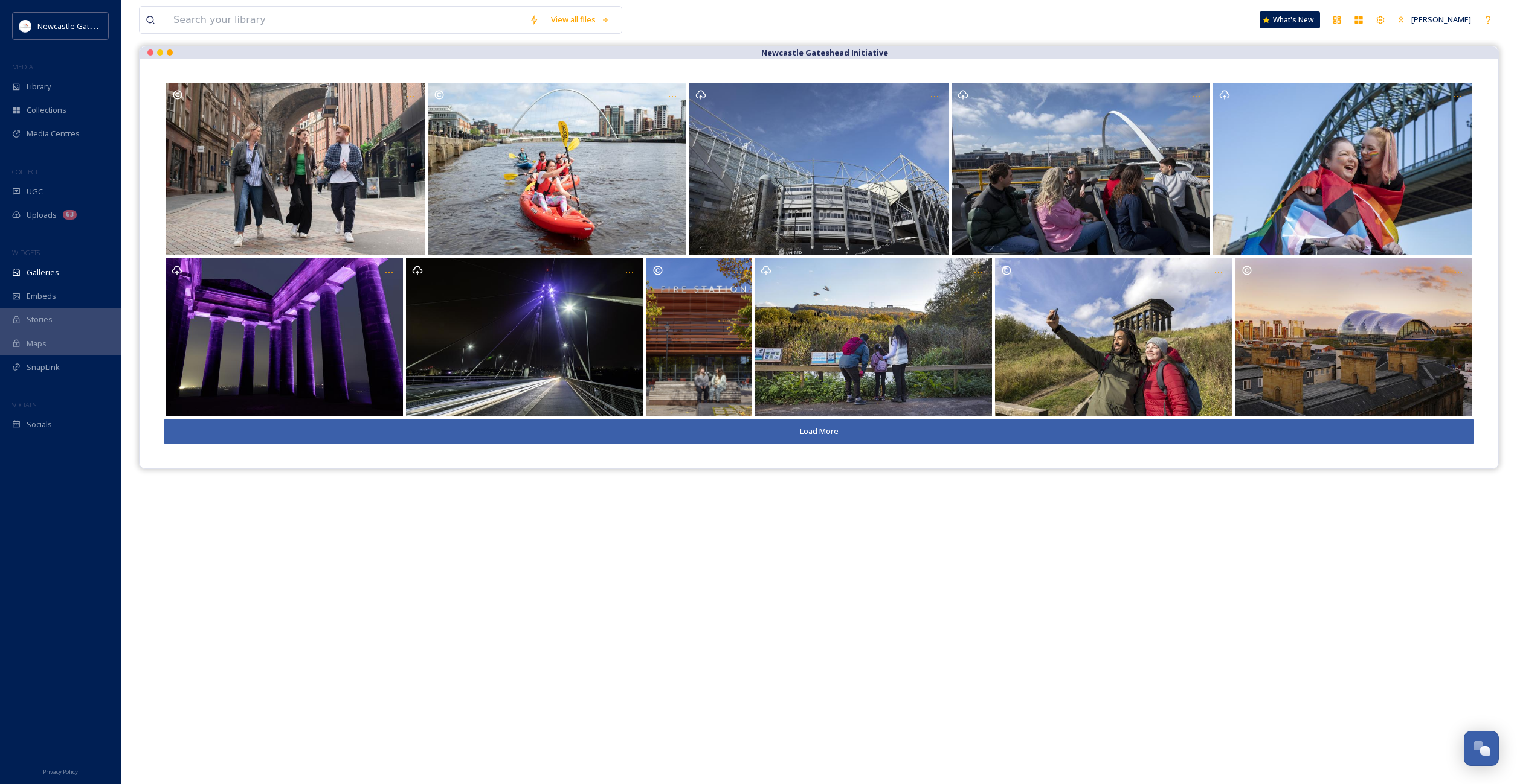
click at [782, 431] on button "Load More" at bounding box center [818, 431] width 1310 height 25
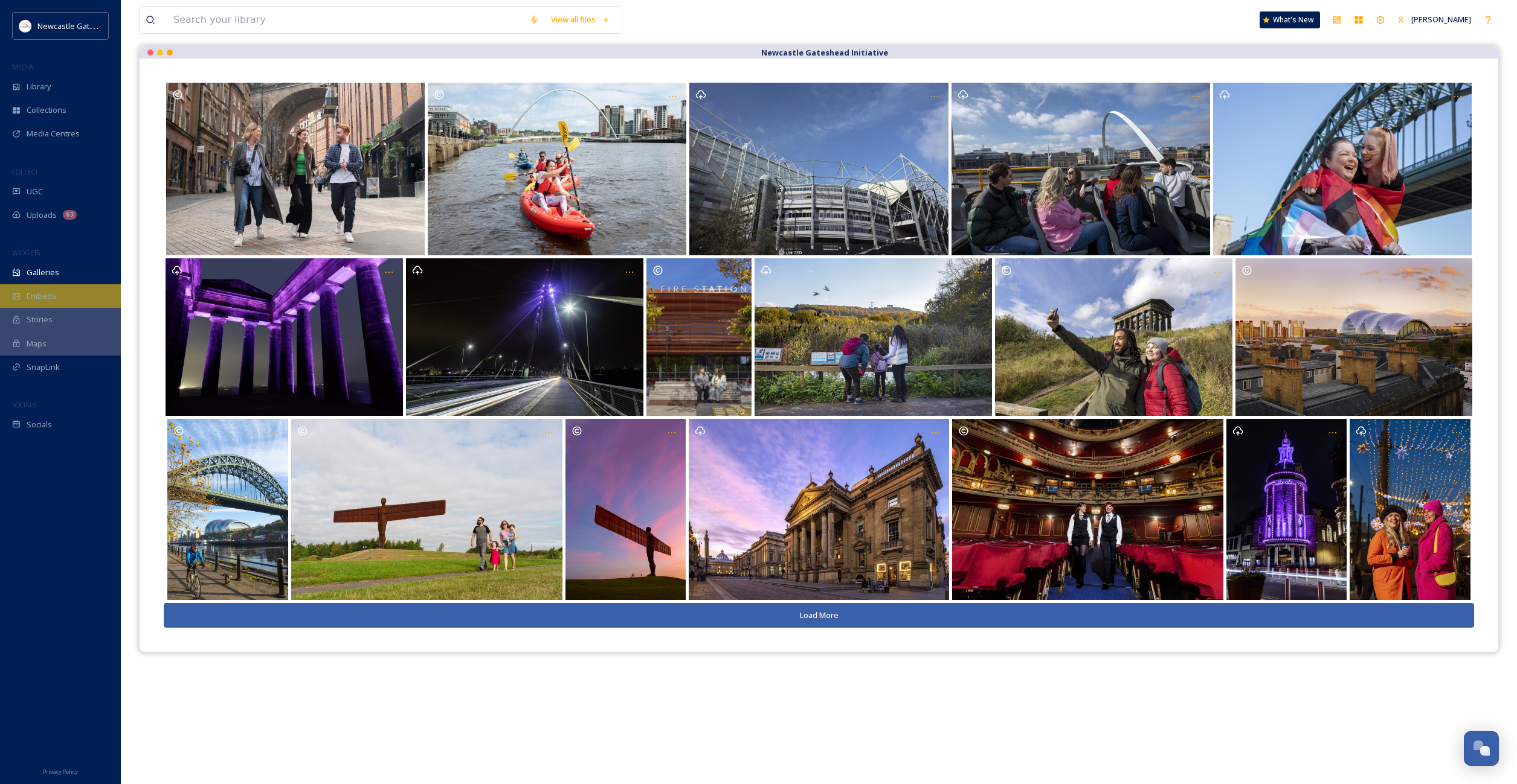
click at [52, 294] on span "Embeds" at bounding box center [41, 295] width 30 height 11
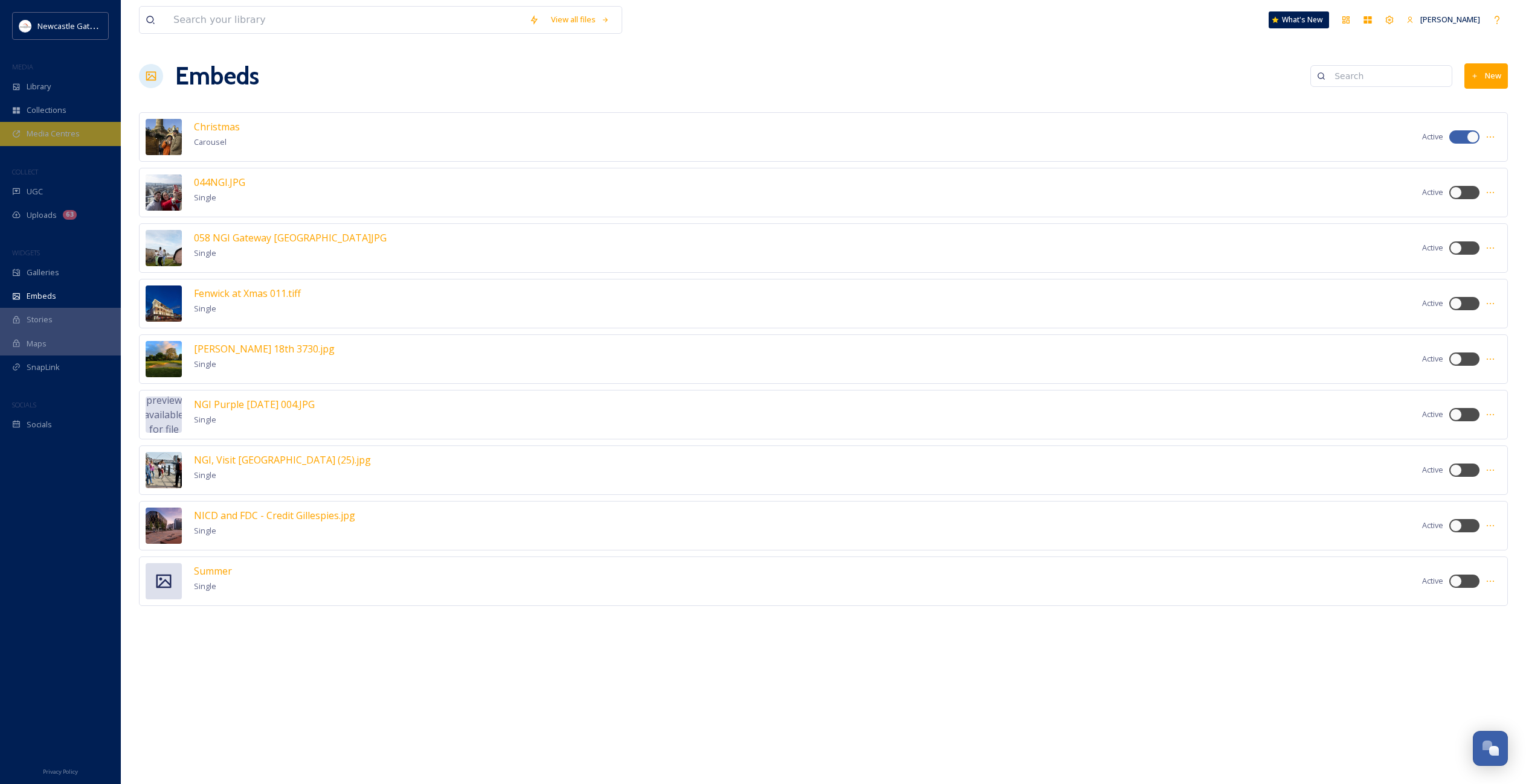
click at [42, 136] on span "Media Centres" at bounding box center [53, 134] width 53 height 11
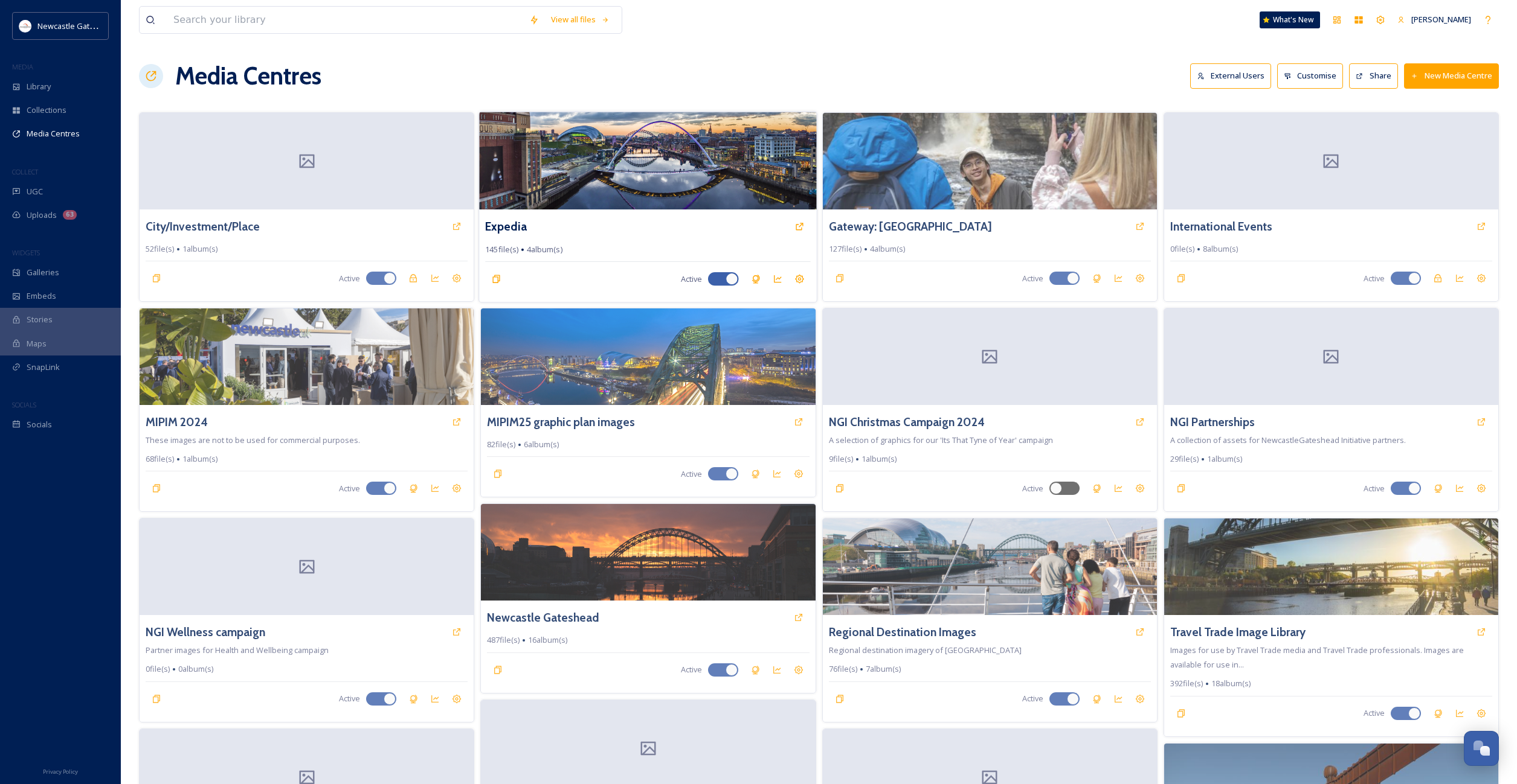
click at [686, 169] on img at bounding box center [647, 161] width 337 height 98
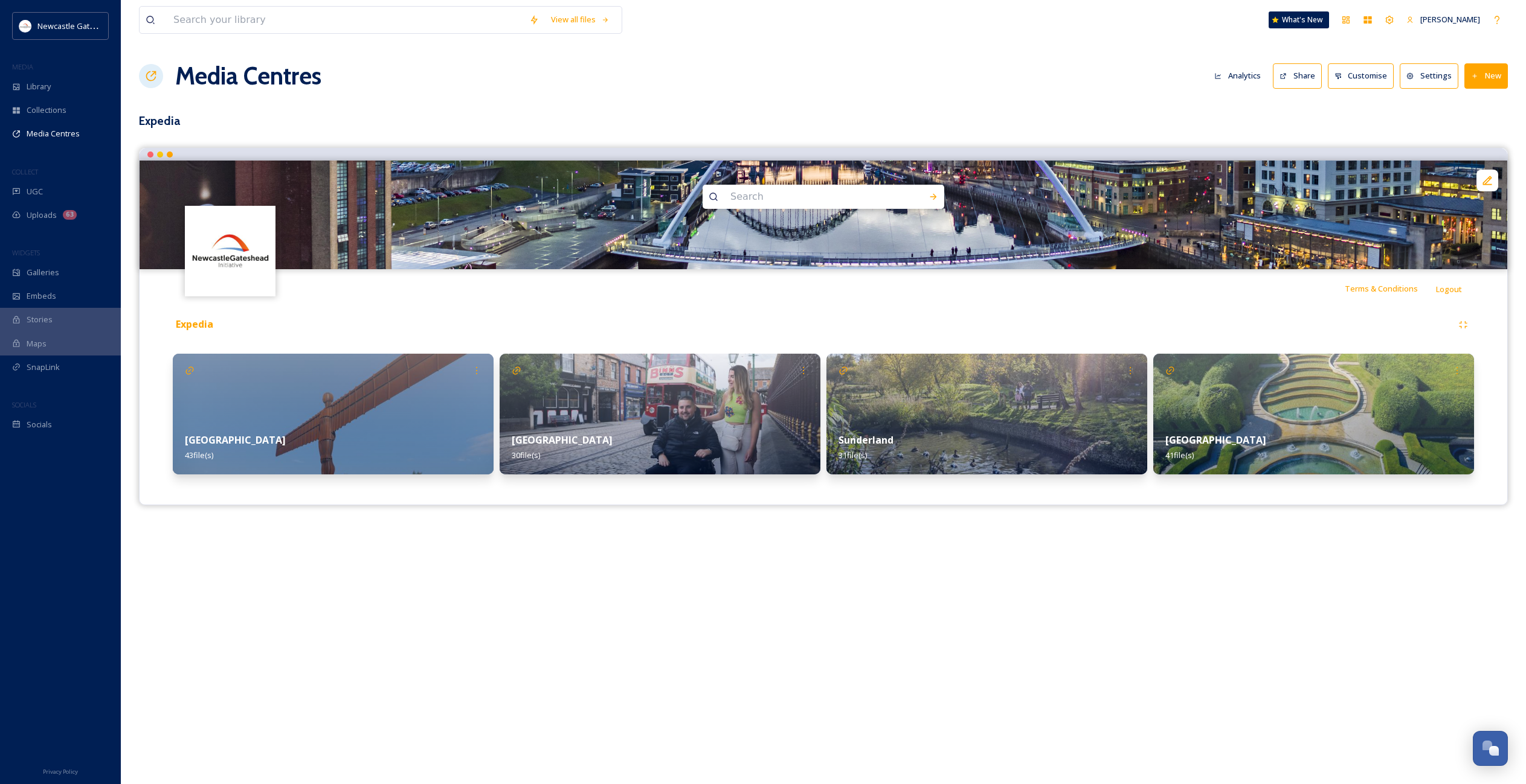
click at [365, 419] on img at bounding box center [333, 413] width 321 height 121
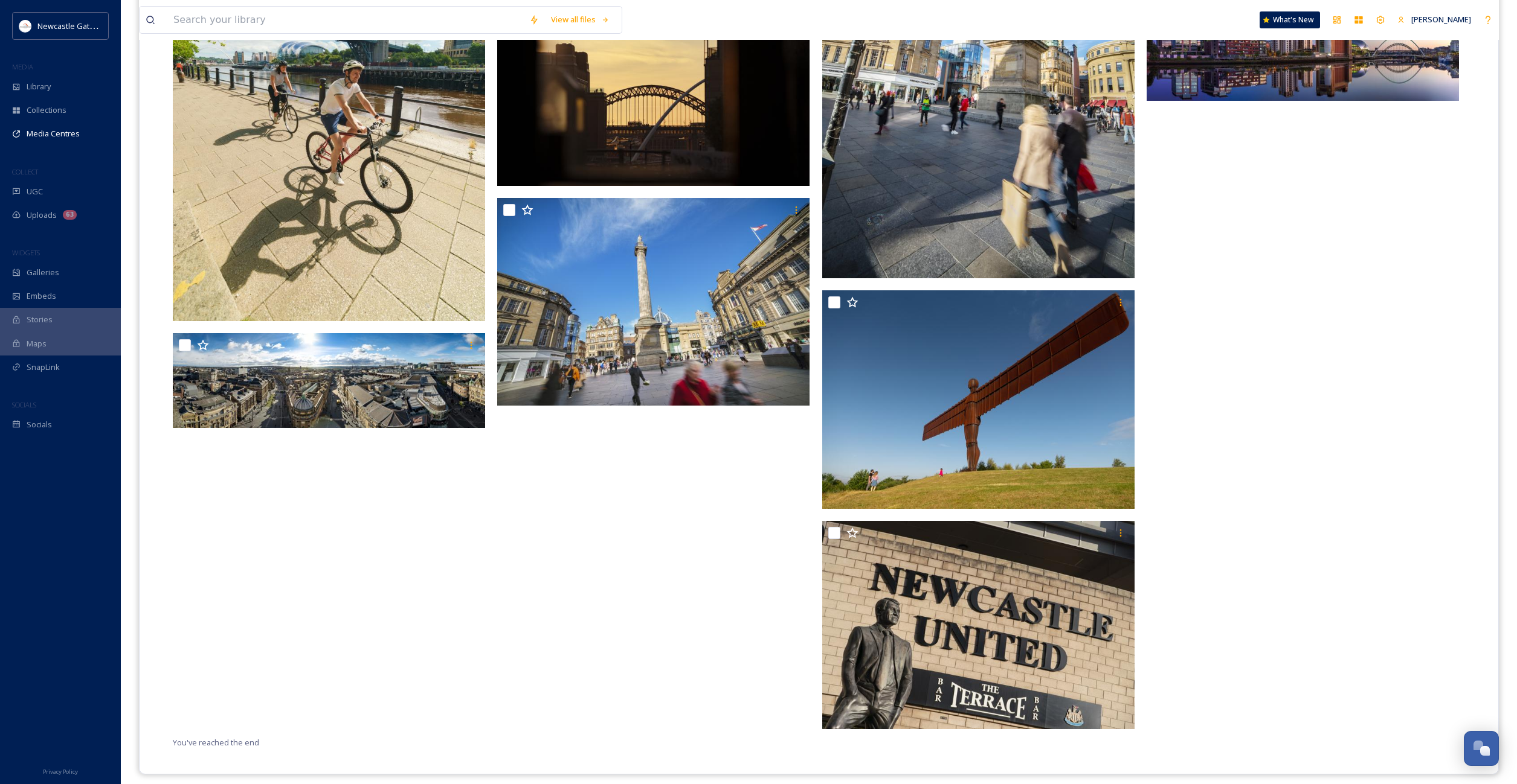
scroll to position [2351, 0]
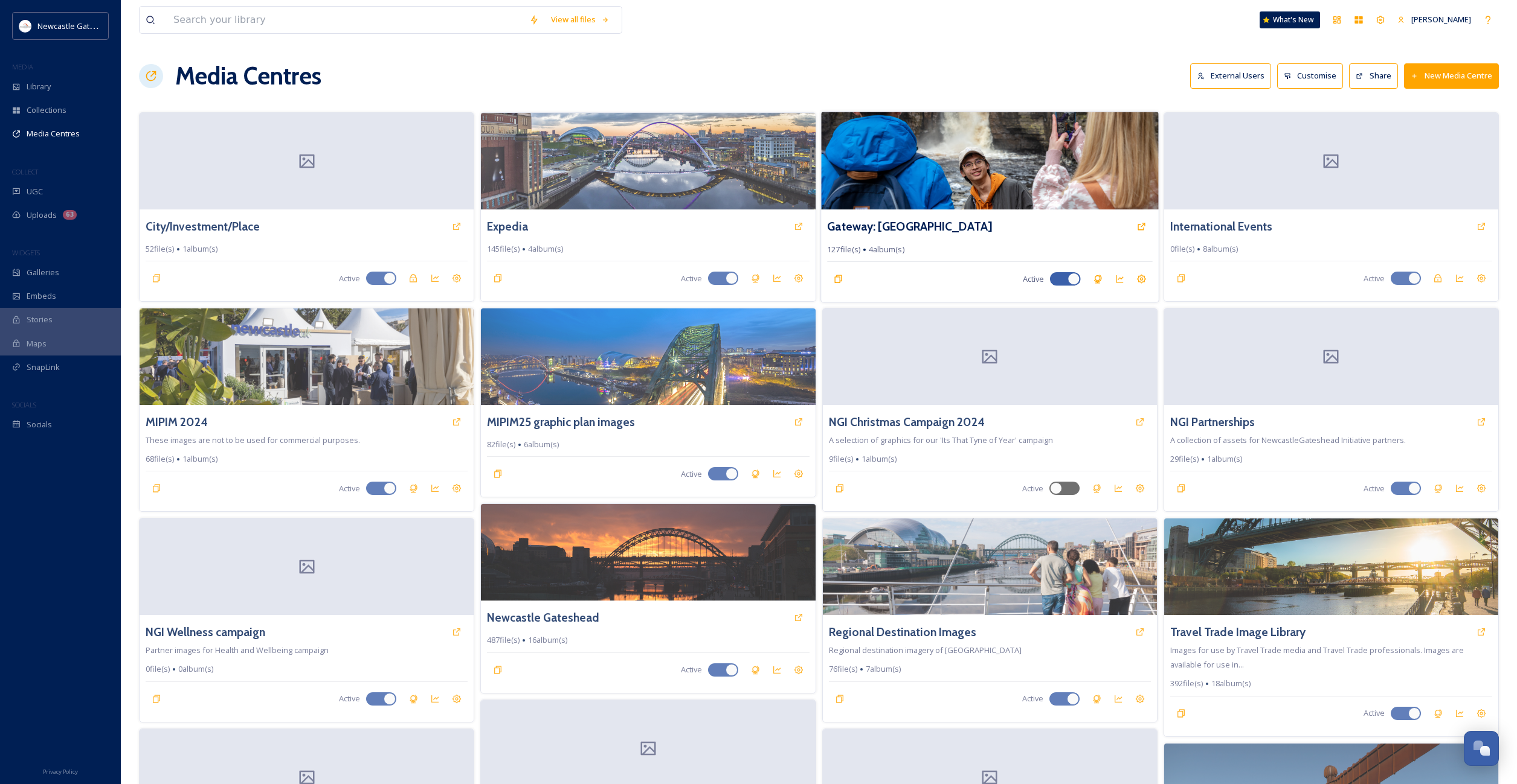
click at [913, 166] on img at bounding box center [990, 161] width 337 height 98
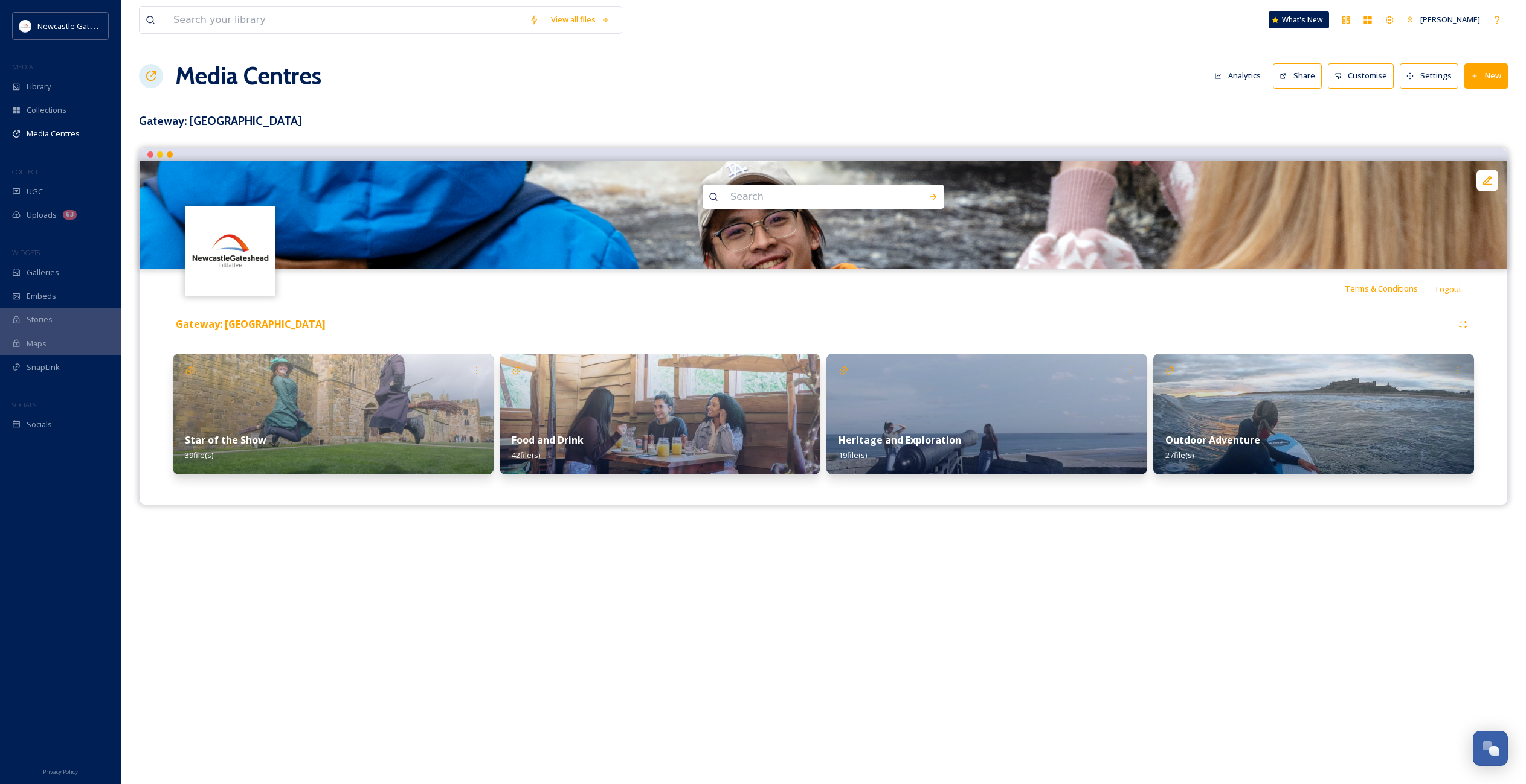
click at [642, 422] on div "Food and Drink 42 file(s)" at bounding box center [659, 448] width 321 height 54
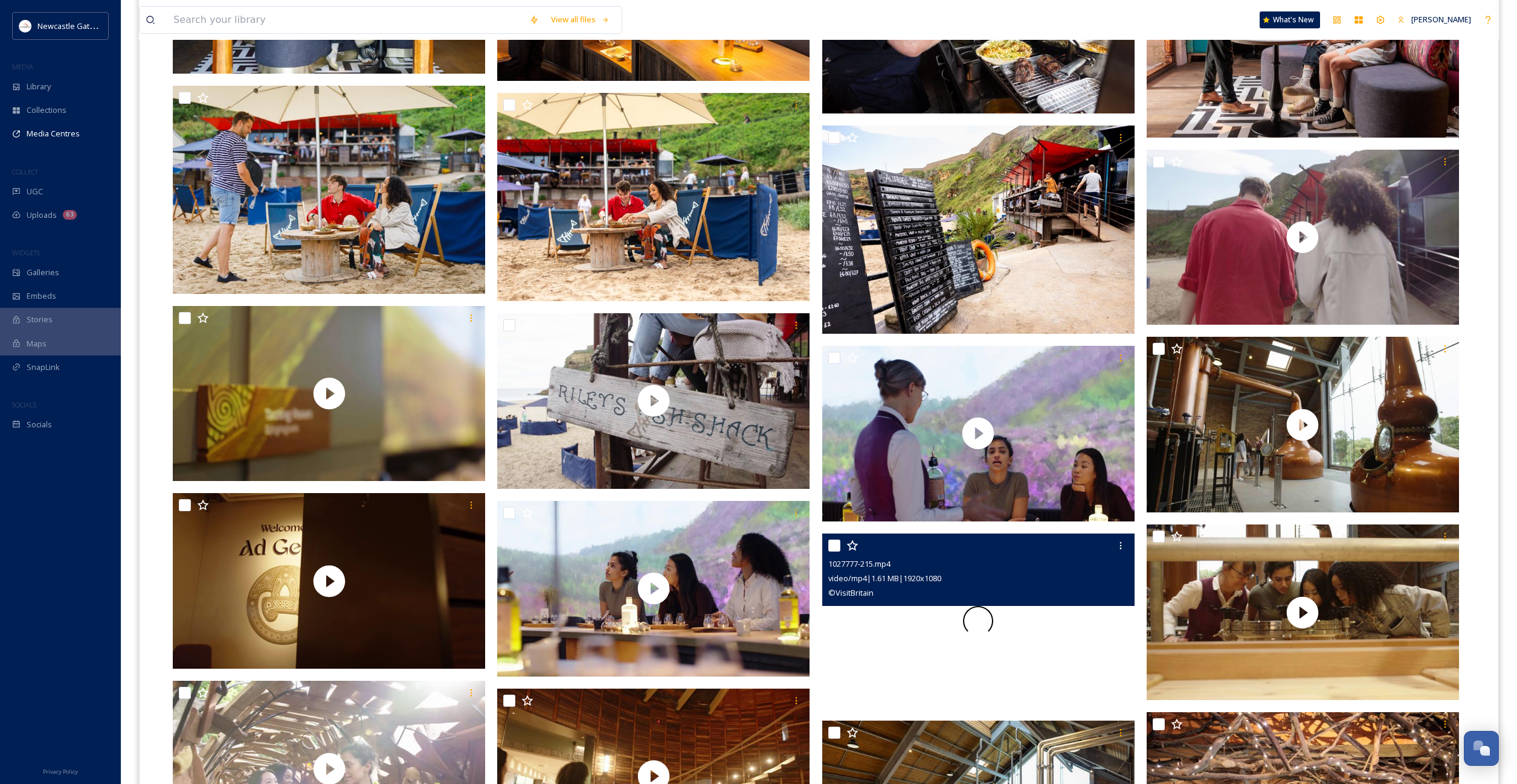
scroll to position [1757, 0]
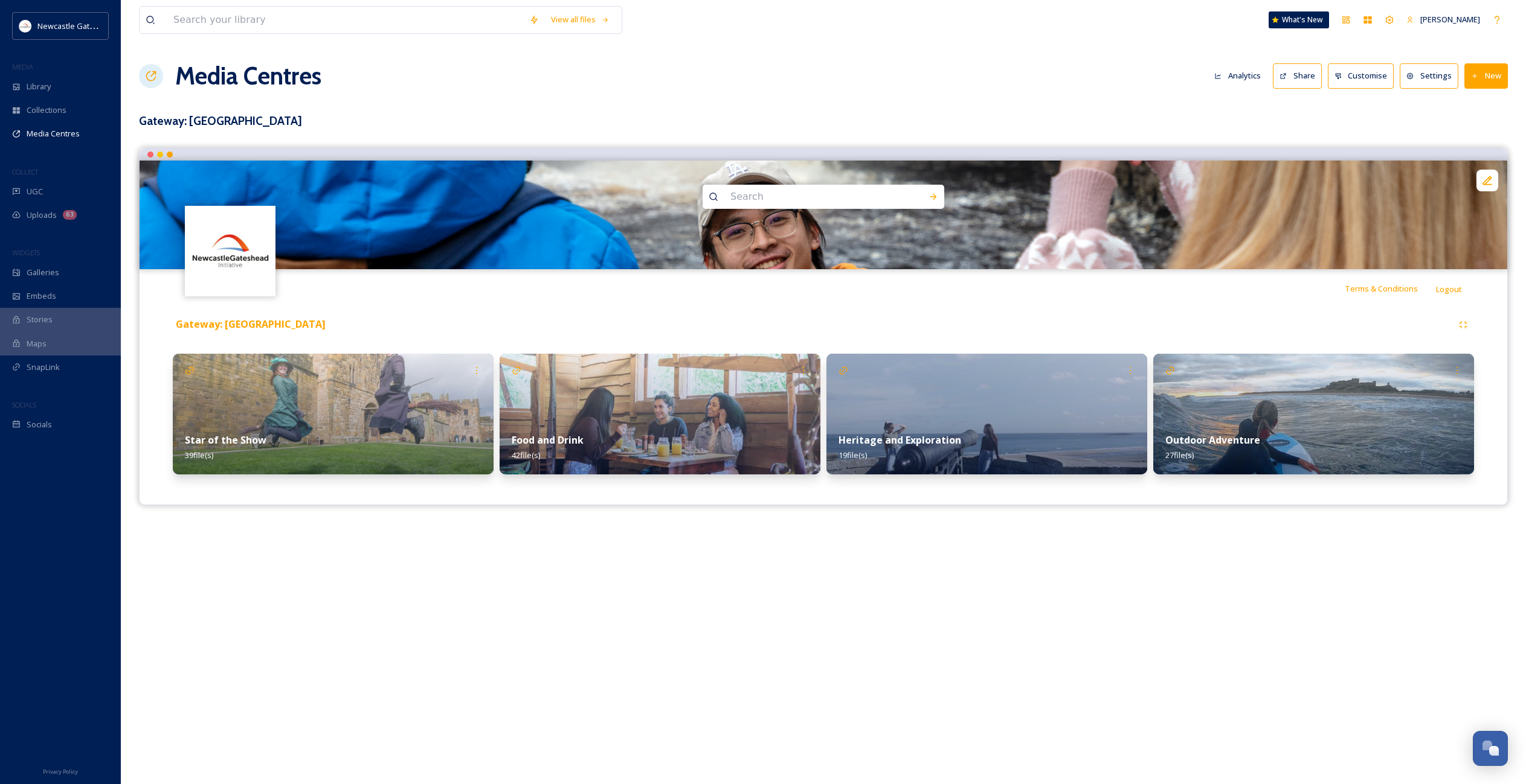
click at [360, 335] on div "Gateway: [GEOGRAPHIC_DATA]" at bounding box center [824, 324] width 1302 height 21
click at [360, 394] on img at bounding box center [333, 413] width 321 height 121
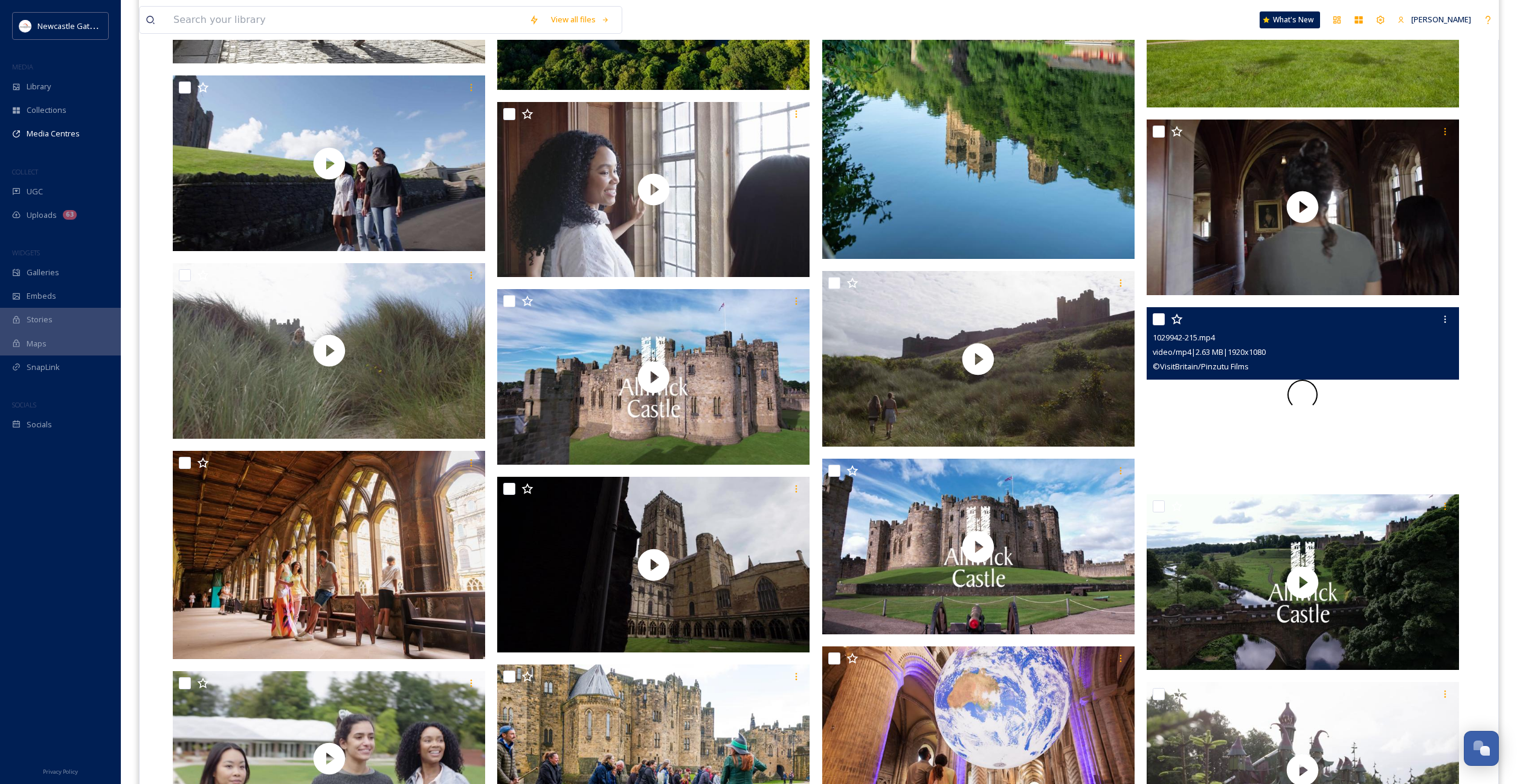
scroll to position [1990, 0]
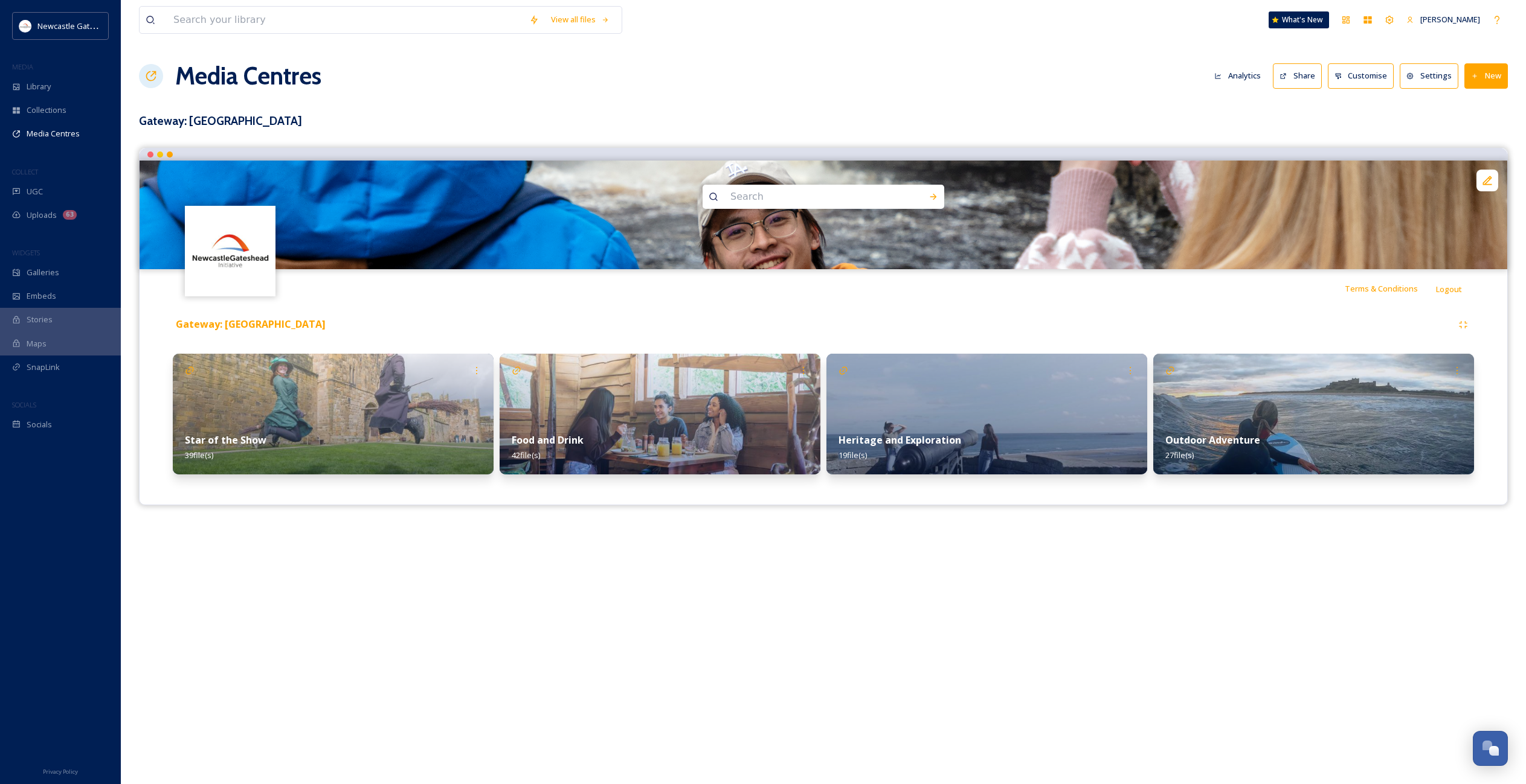
click at [1300, 424] on div "Outdoor Adventure 27 file(s)" at bounding box center [1314, 448] width 321 height 54
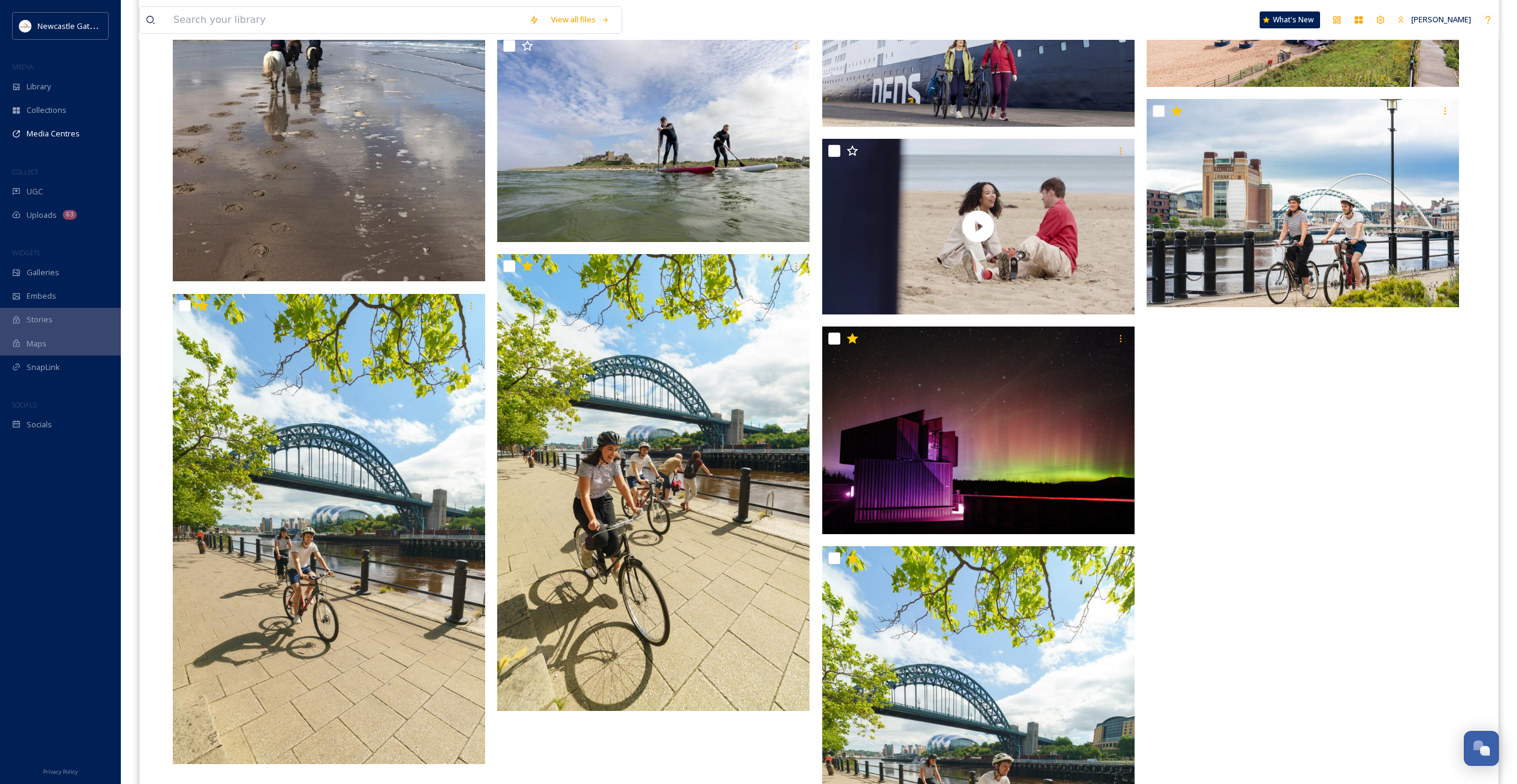
scroll to position [1945, 0]
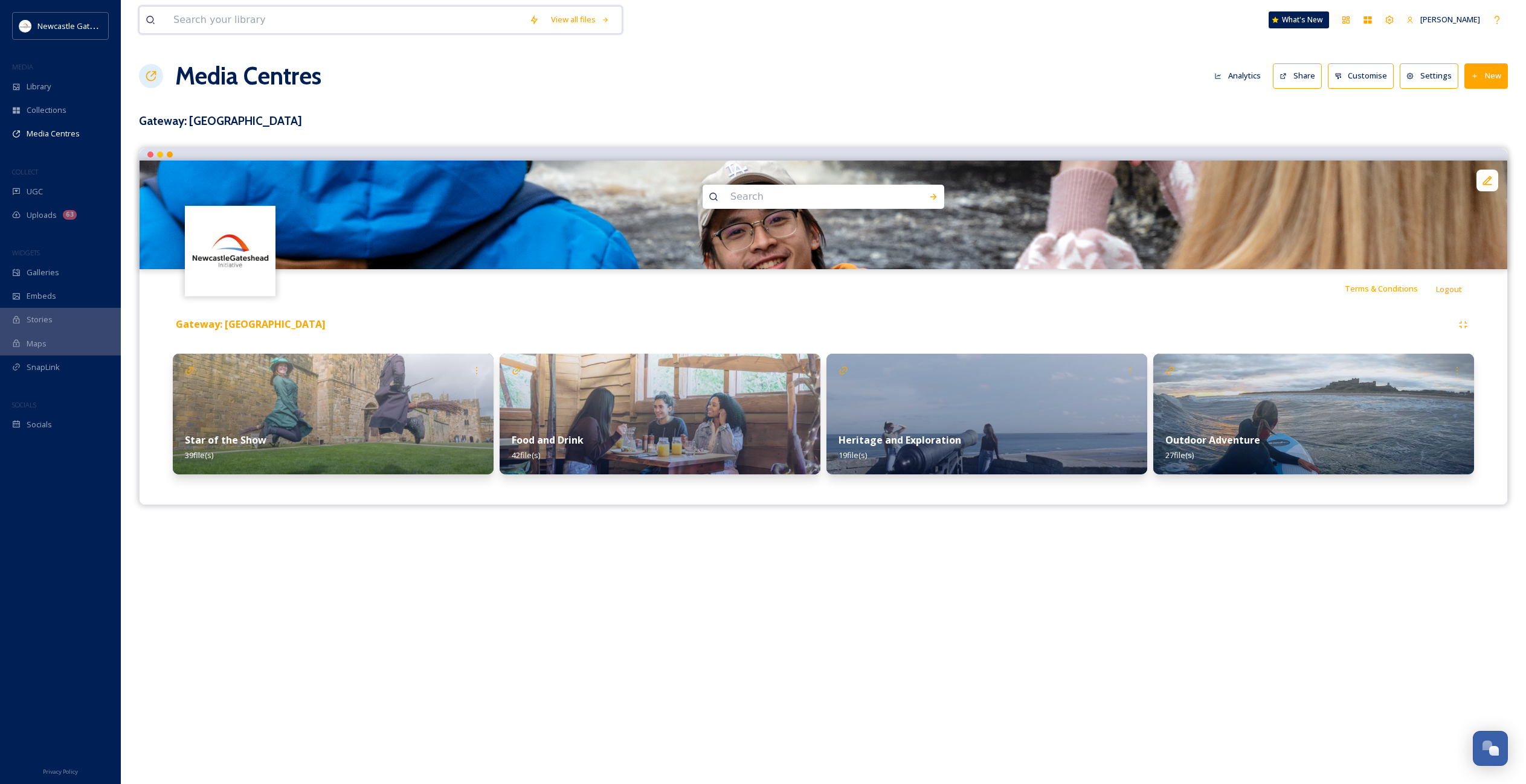
click at [265, 30] on input at bounding box center [345, 20] width 356 height 27
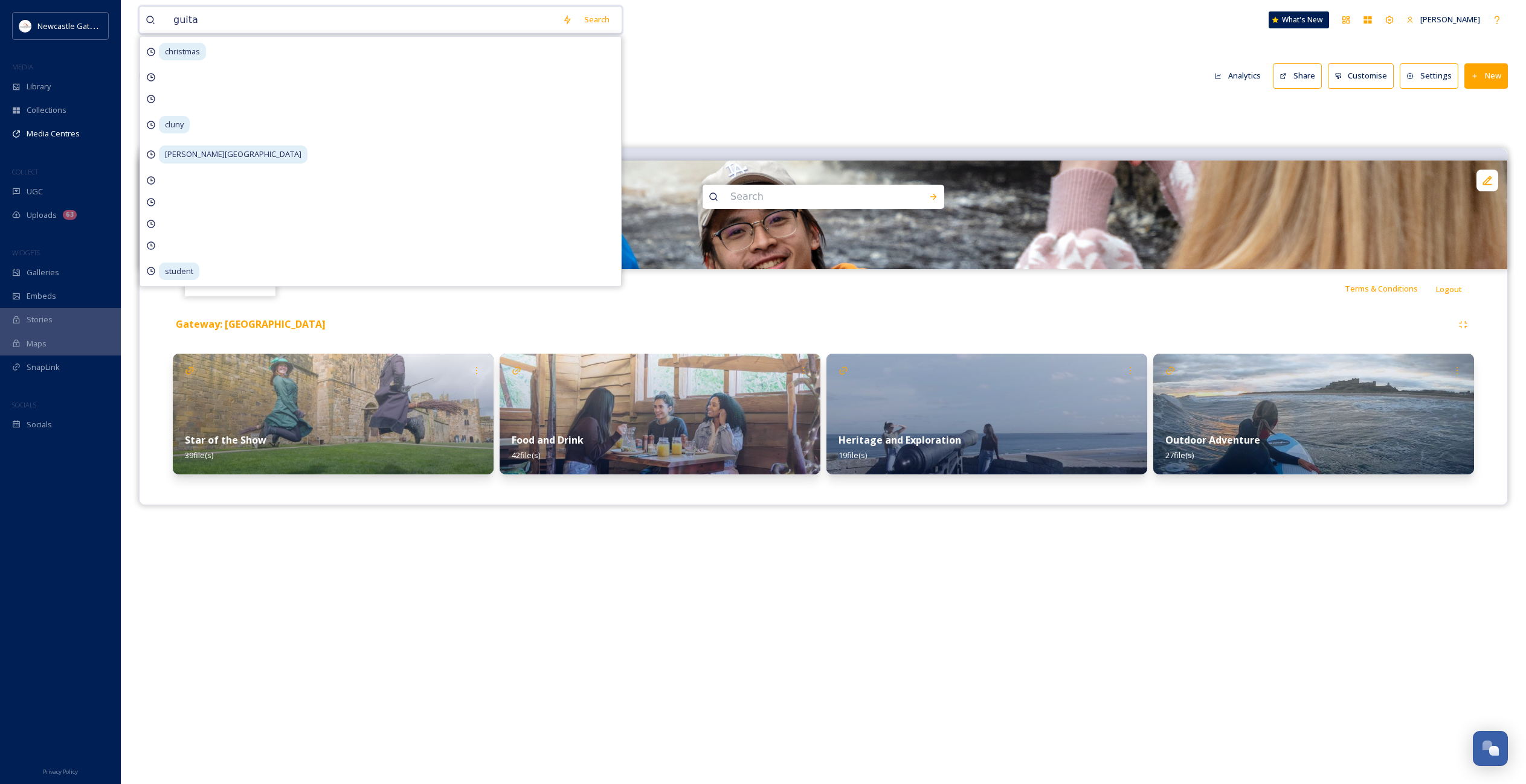
type input "guitar"
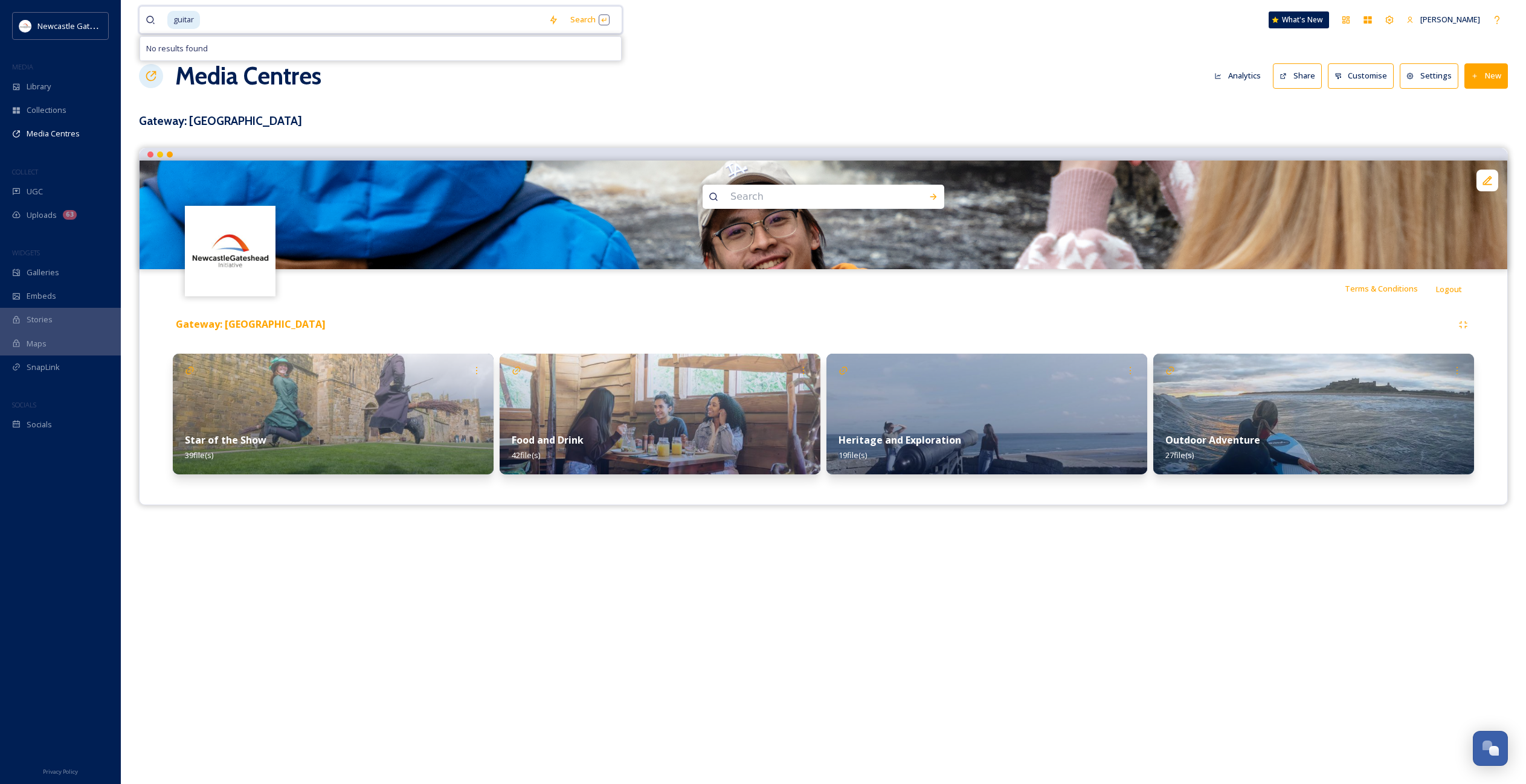
click at [234, 14] on input at bounding box center [372, 20] width 342 height 27
type input "g"
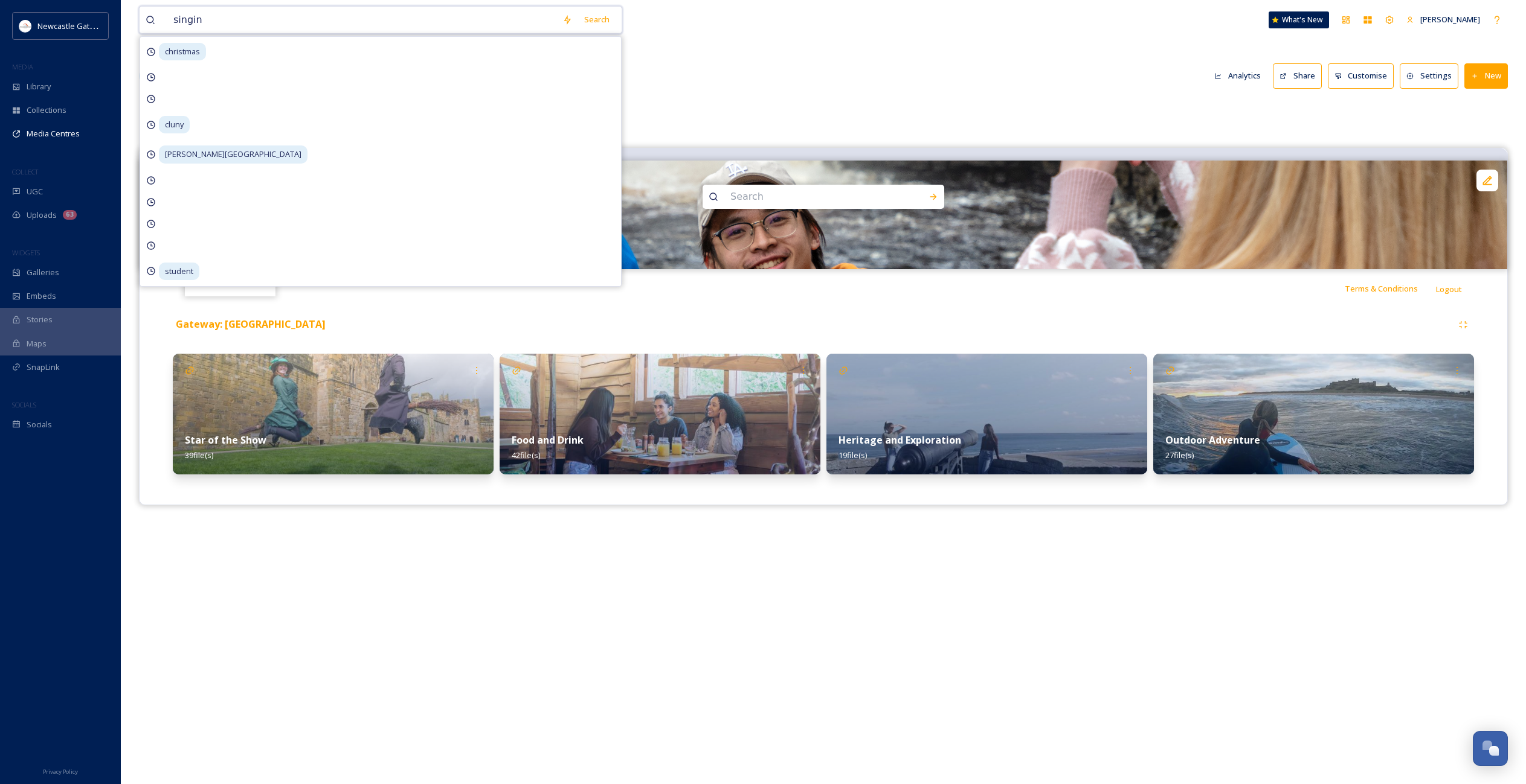
type input "singing"
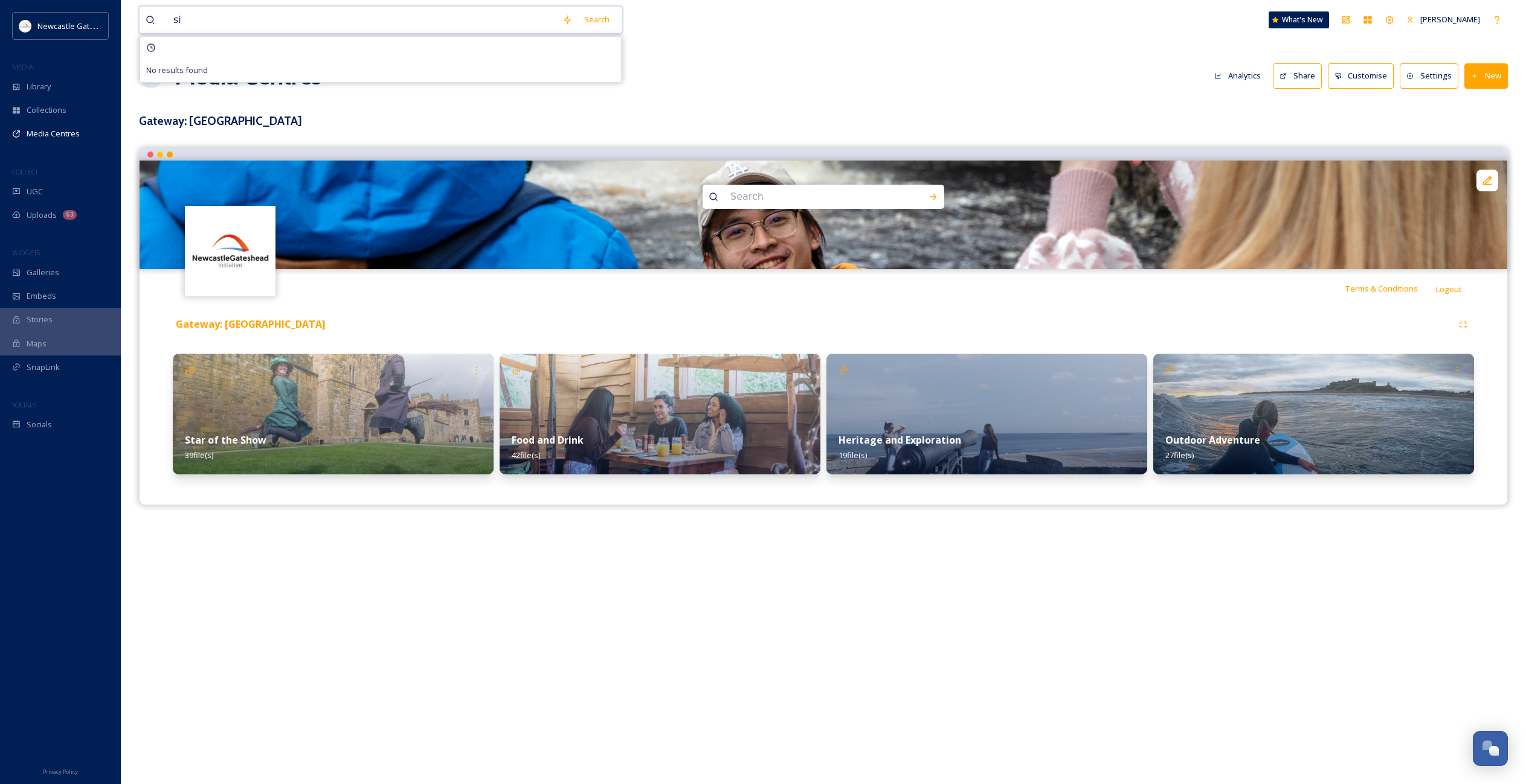
type input "s"
type input "music"
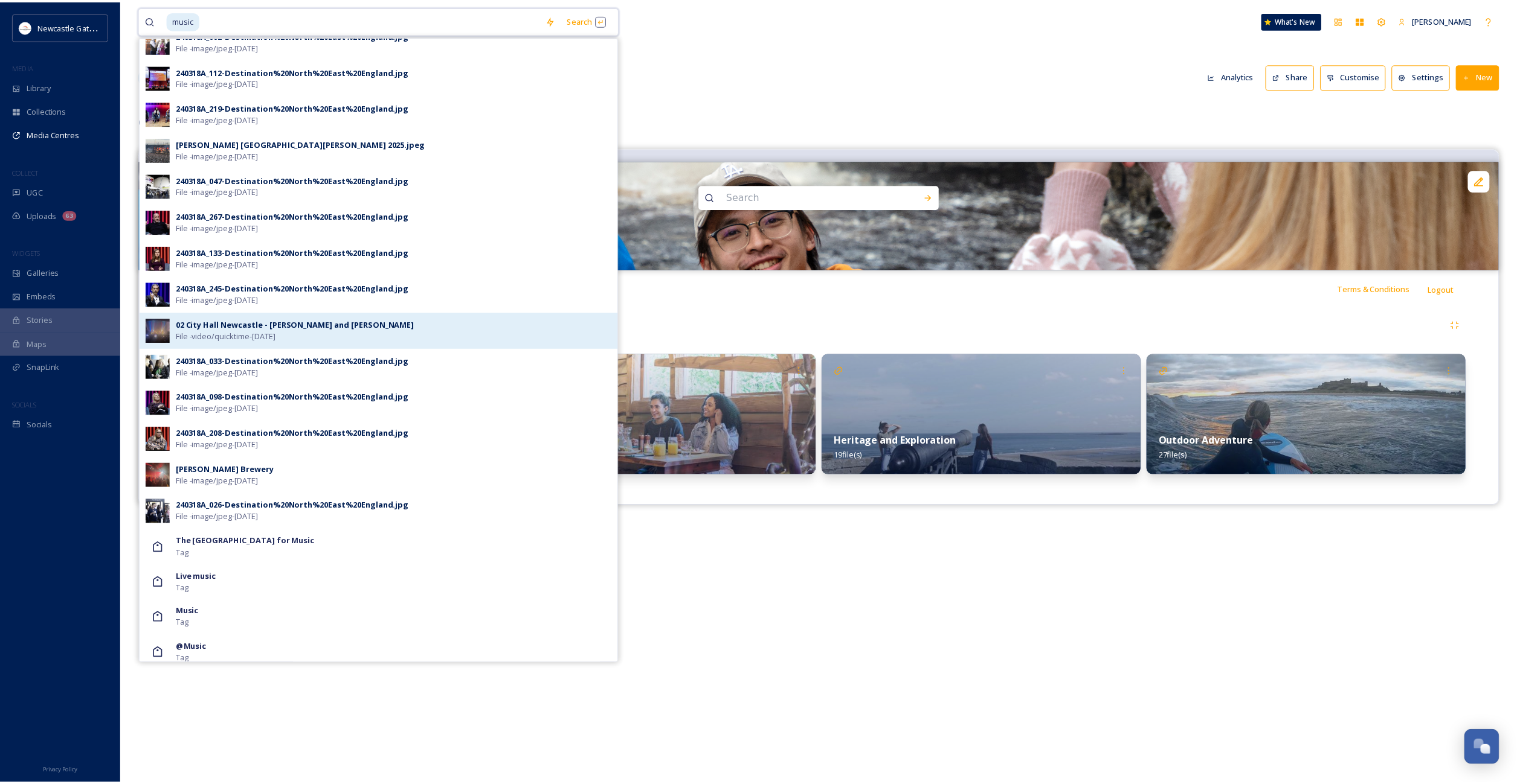
scroll to position [351, 0]
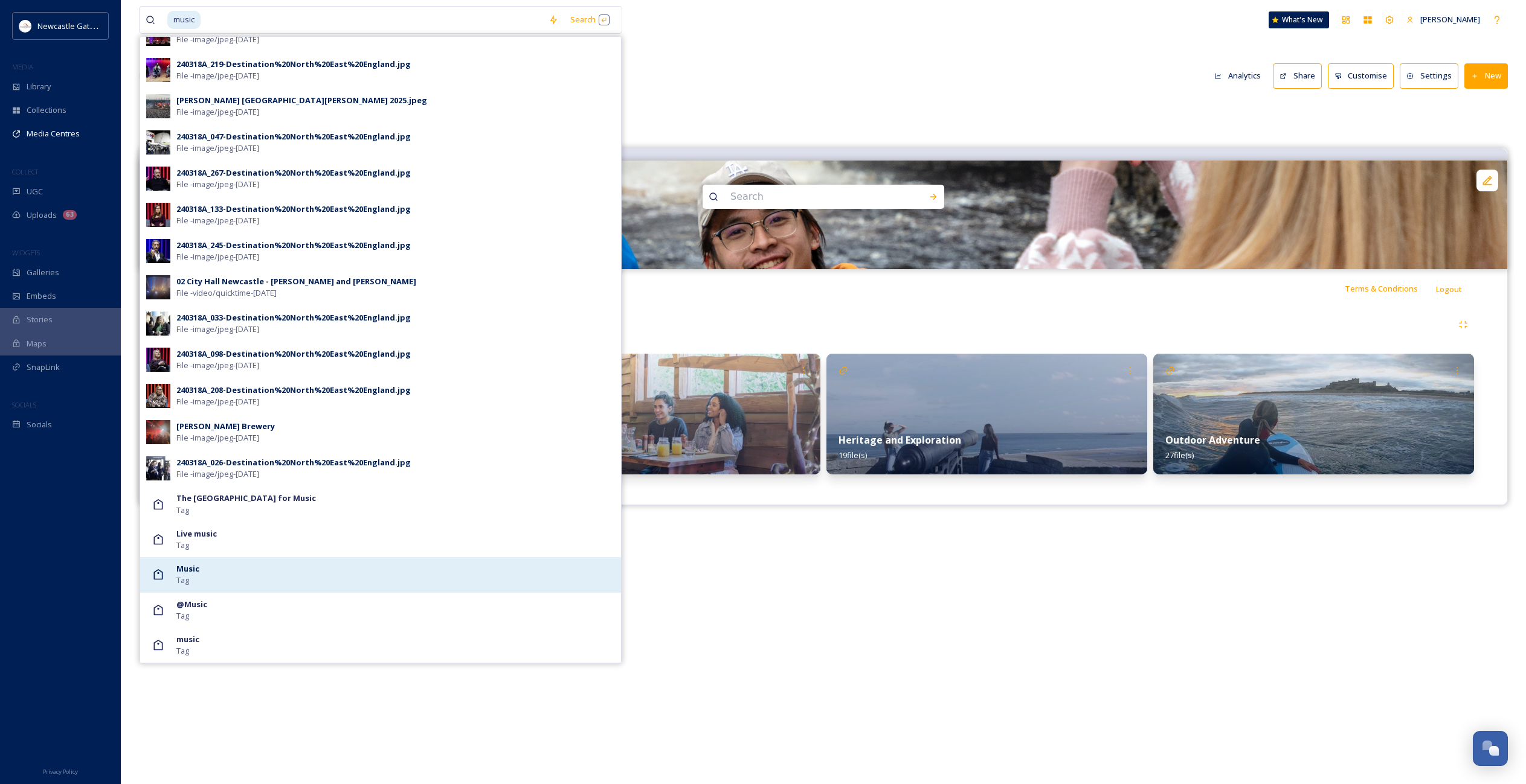
click at [200, 571] on div "Music Tag" at bounding box center [396, 574] width 438 height 23
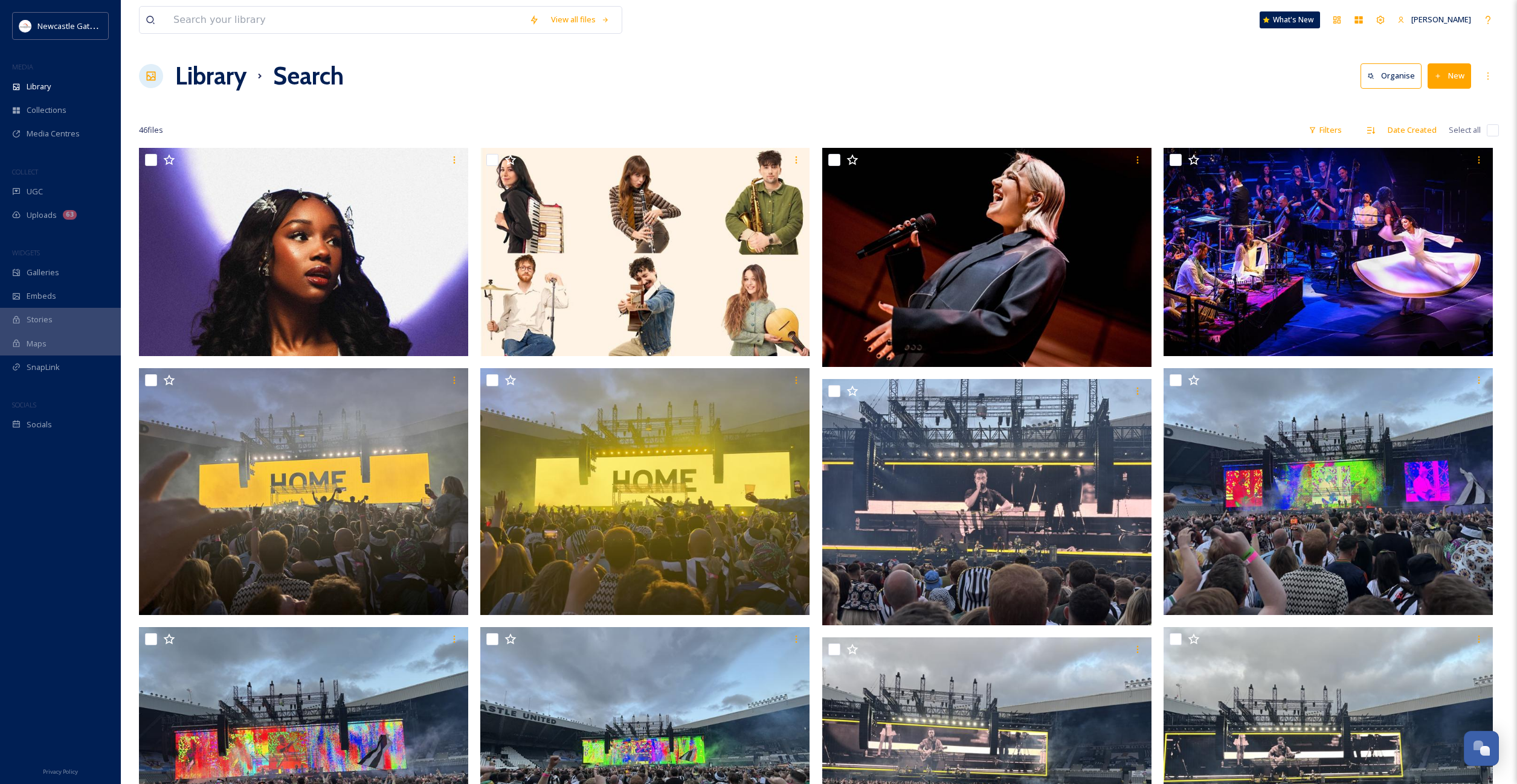
click at [218, 74] on h1 "Library" at bounding box center [211, 76] width 71 height 36
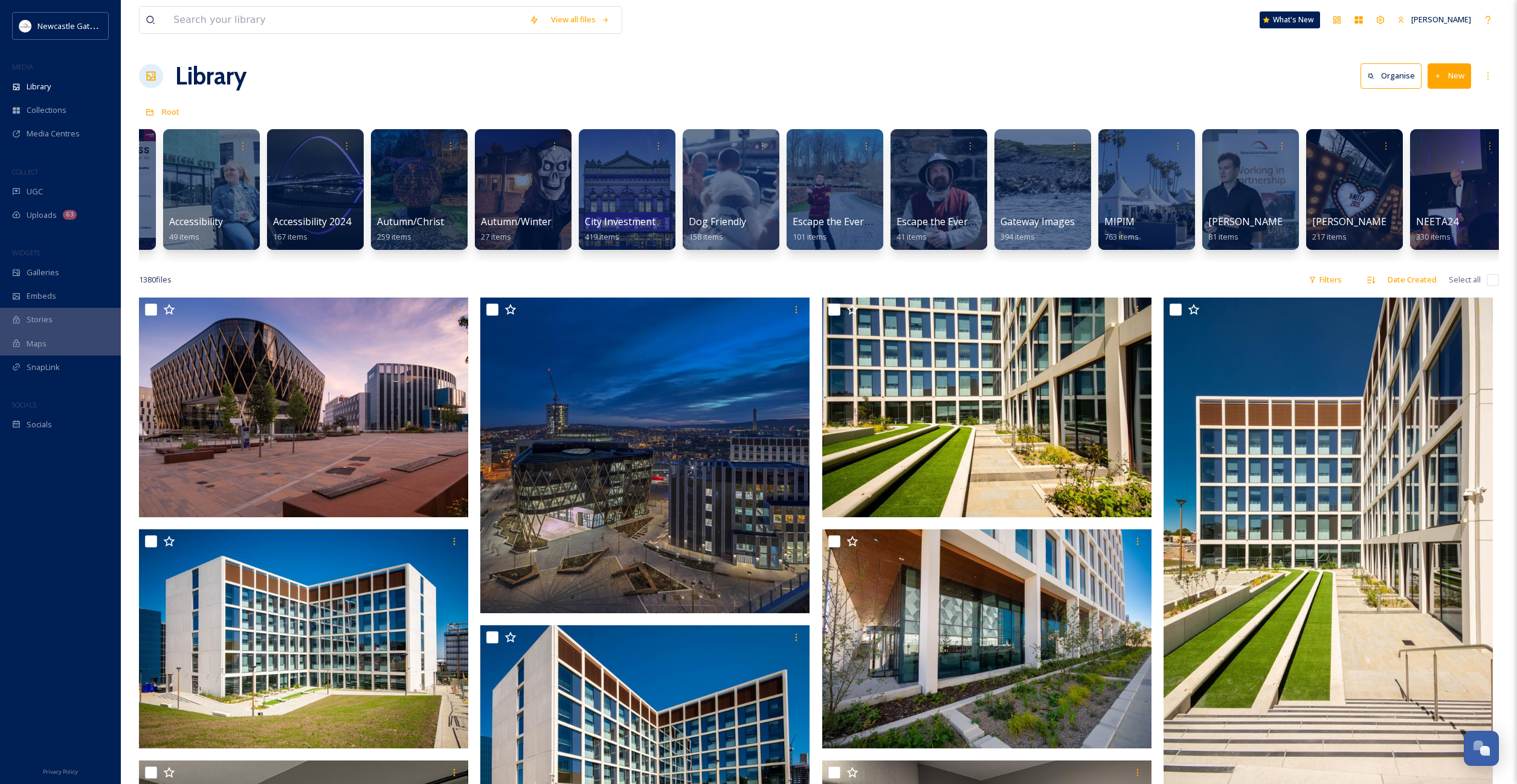
scroll to position [0, 172]
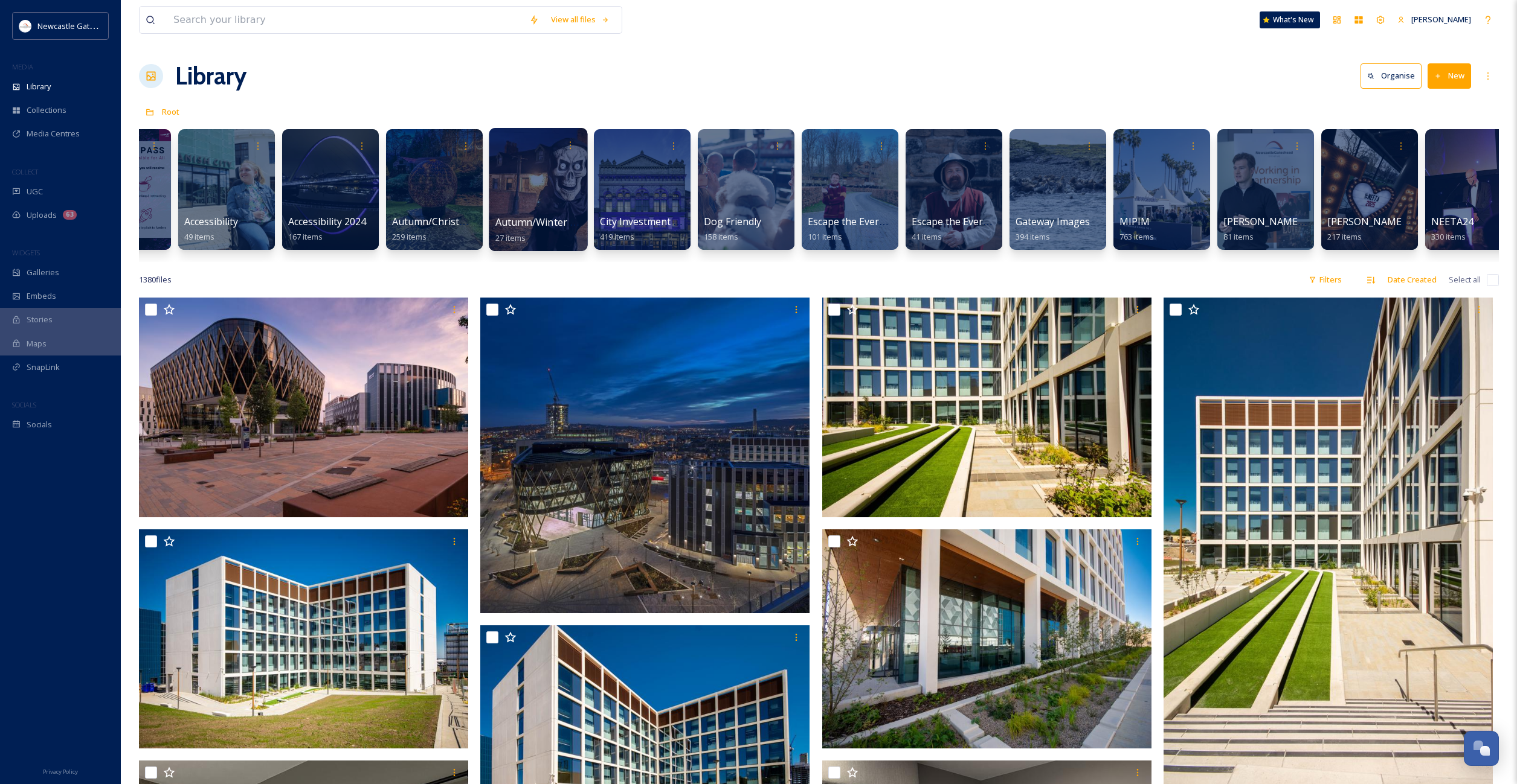
click at [537, 187] on div at bounding box center [538, 190] width 98 height 123
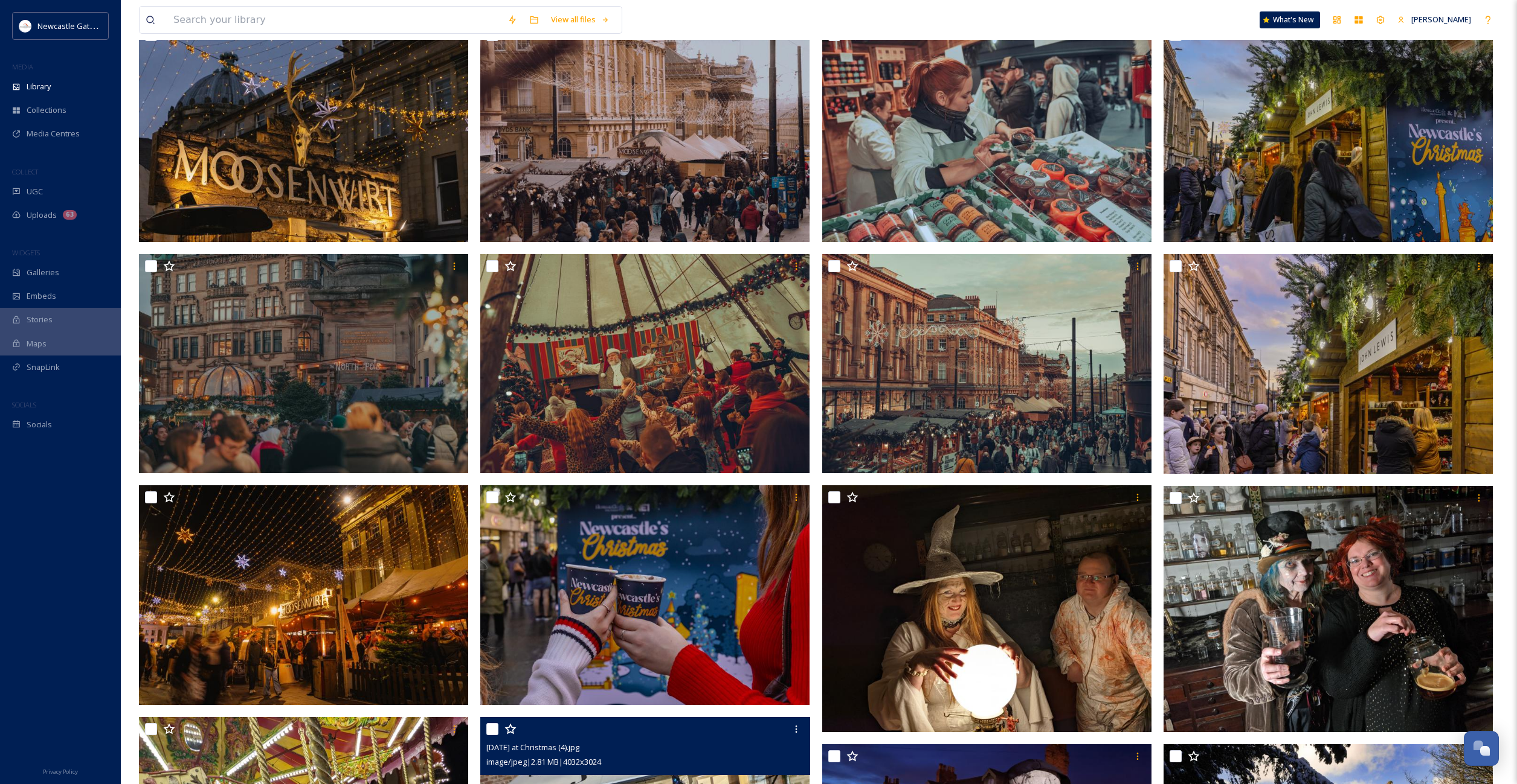
scroll to position [245, 0]
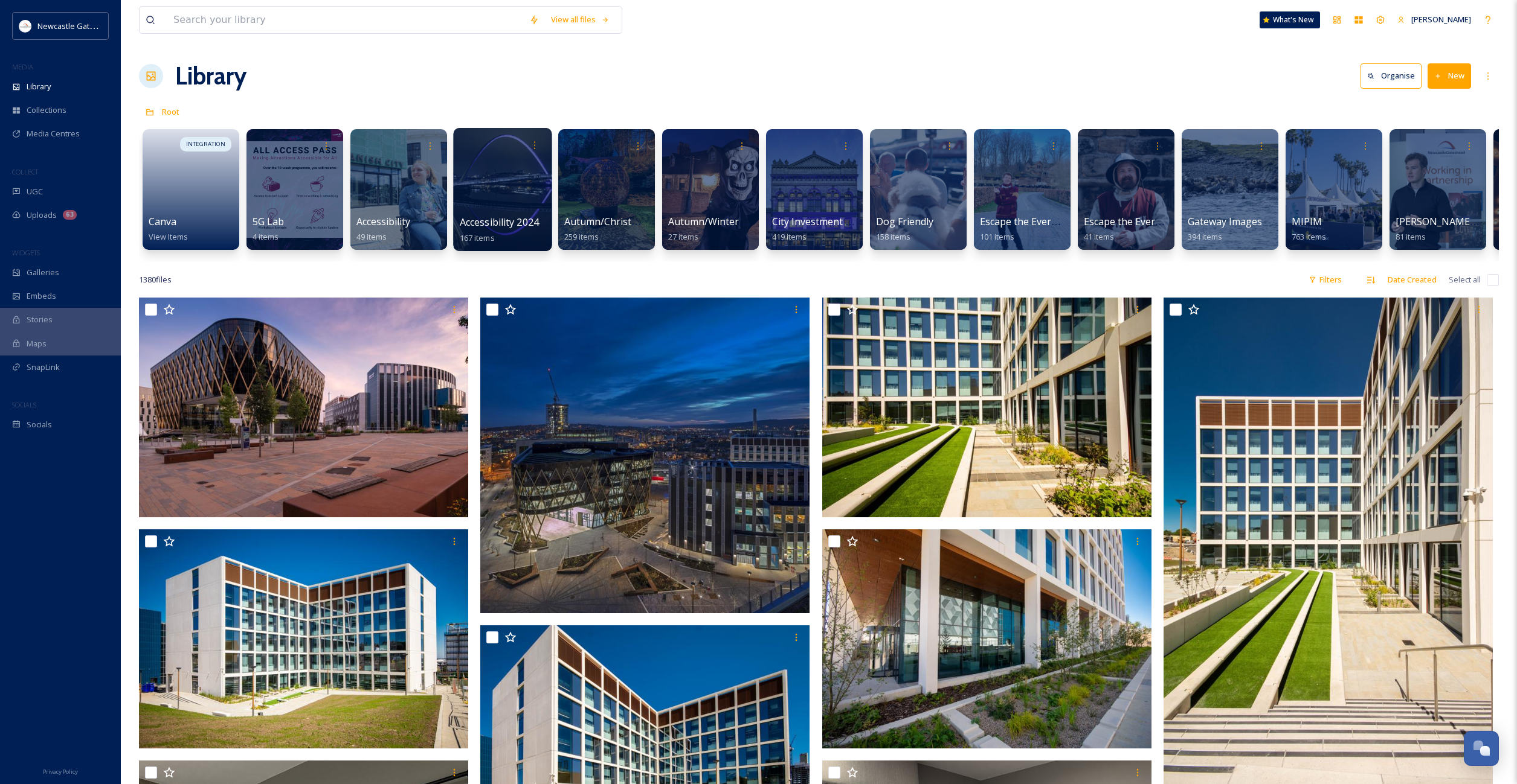
click at [509, 207] on div at bounding box center [502, 190] width 98 height 123
click at [910, 217] on span "Dog Friendly" at bounding box center [904, 223] width 58 height 14
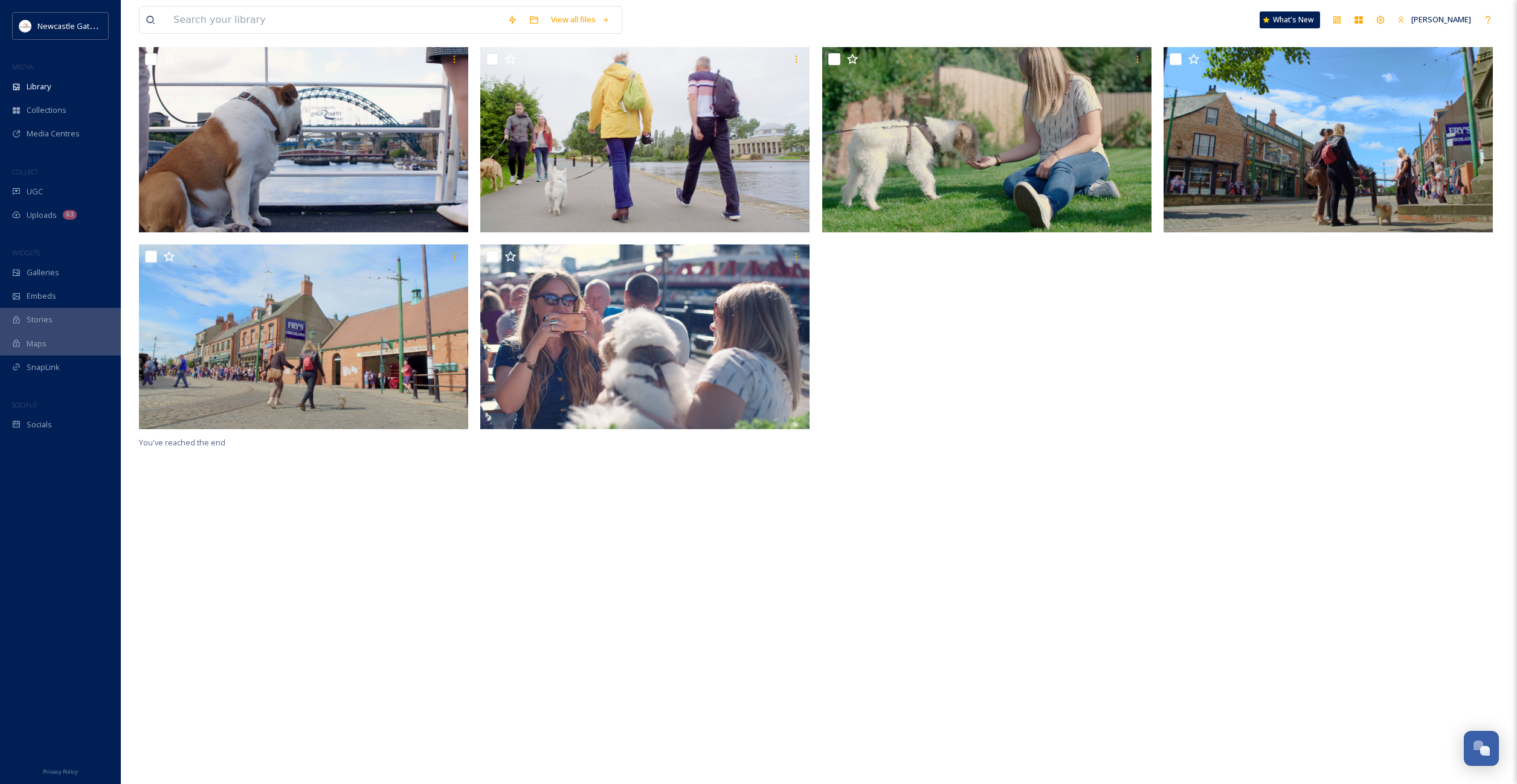
scroll to position [71, 0]
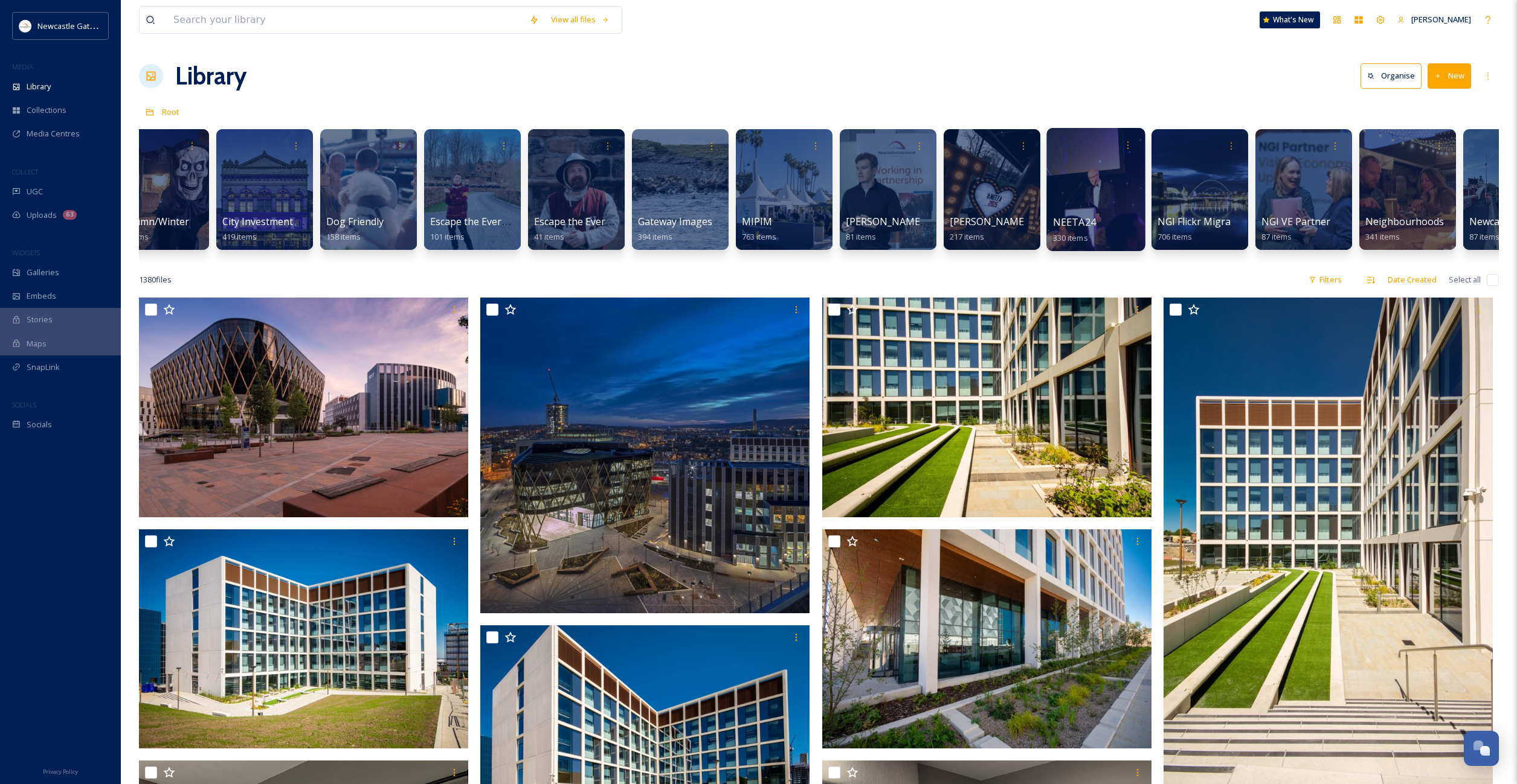
scroll to position [0, 557]
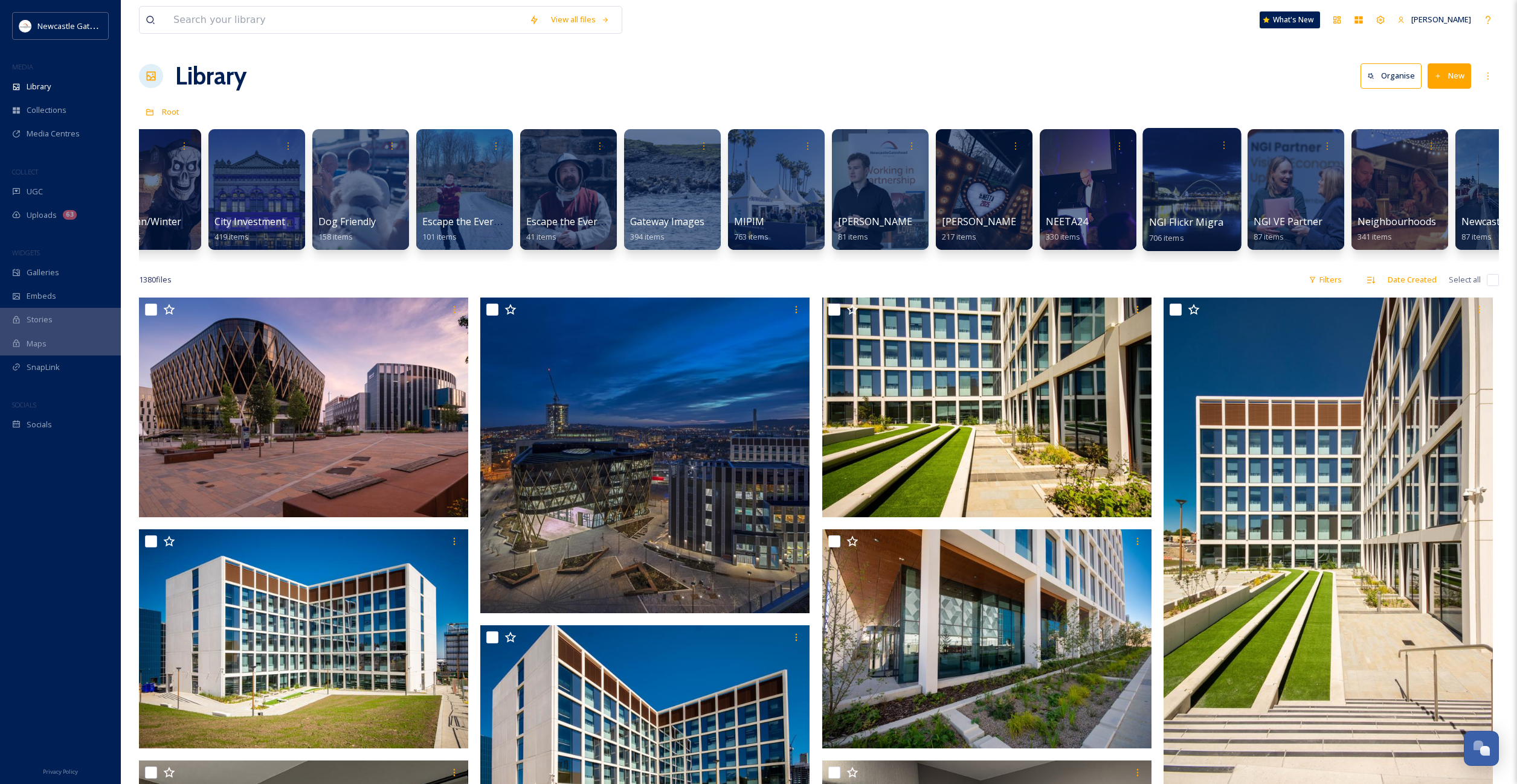
click at [1193, 203] on div at bounding box center [1191, 190] width 98 height 123
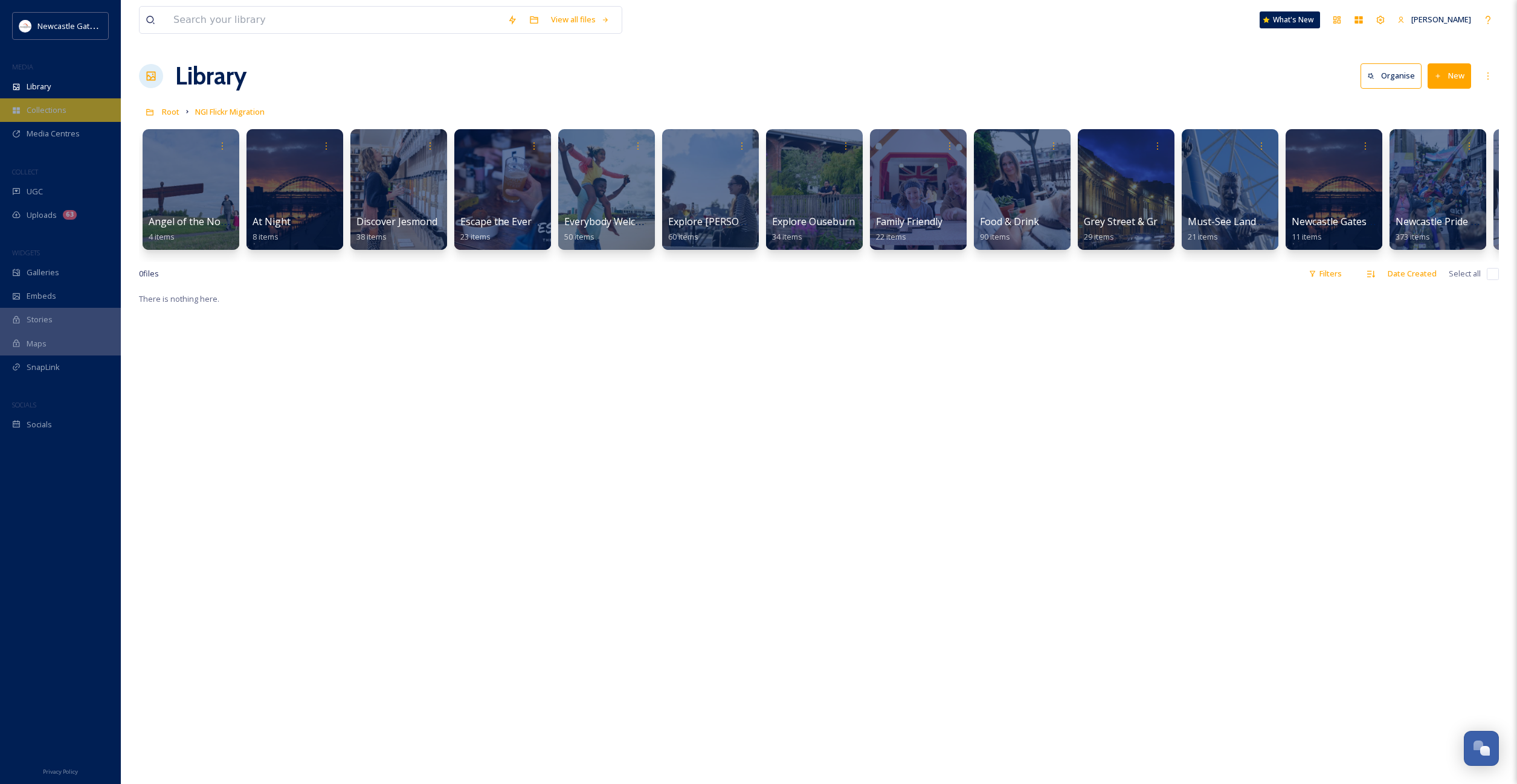
click at [46, 112] on span "Collections" at bounding box center [46, 110] width 40 height 11
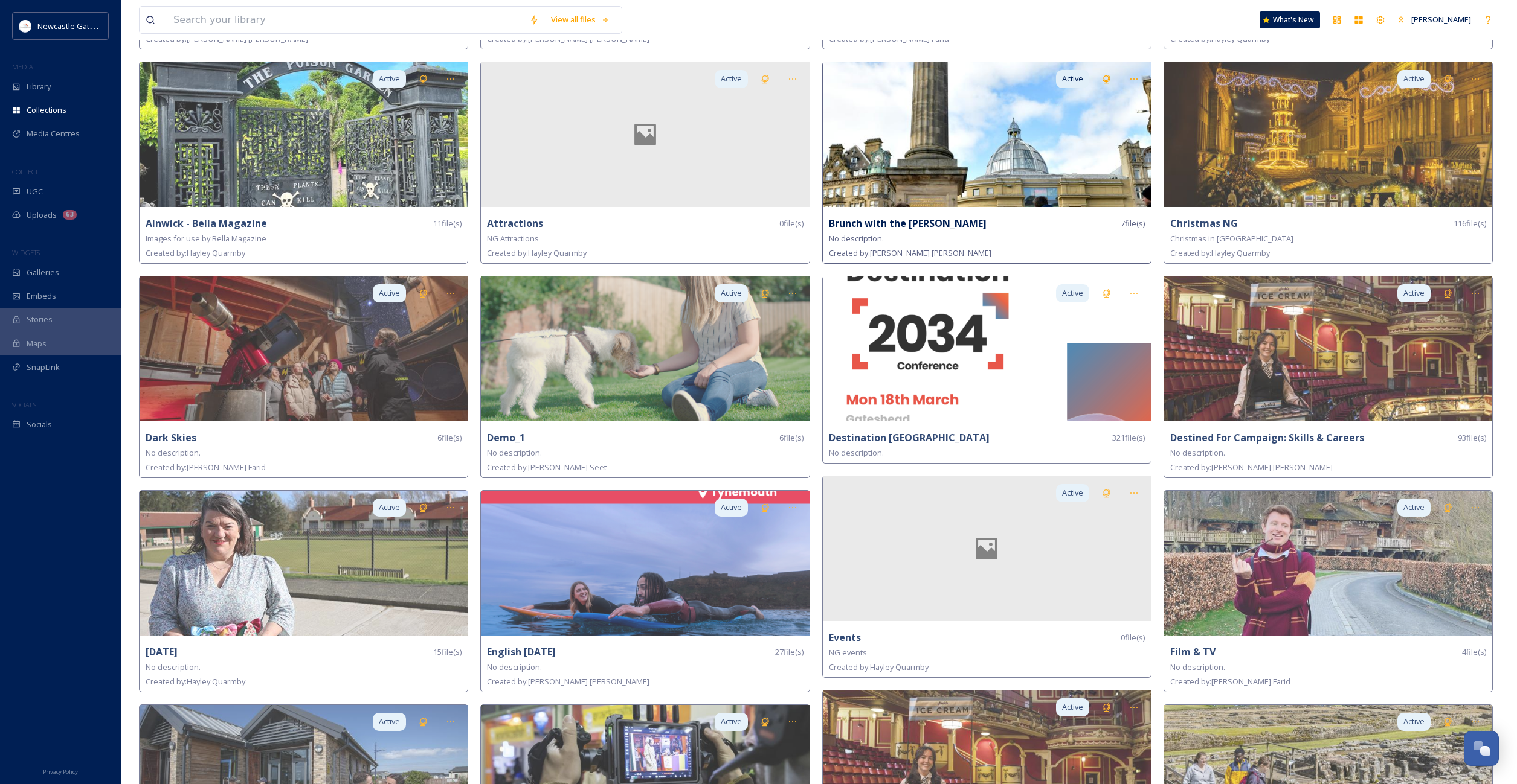
scroll to position [294, 0]
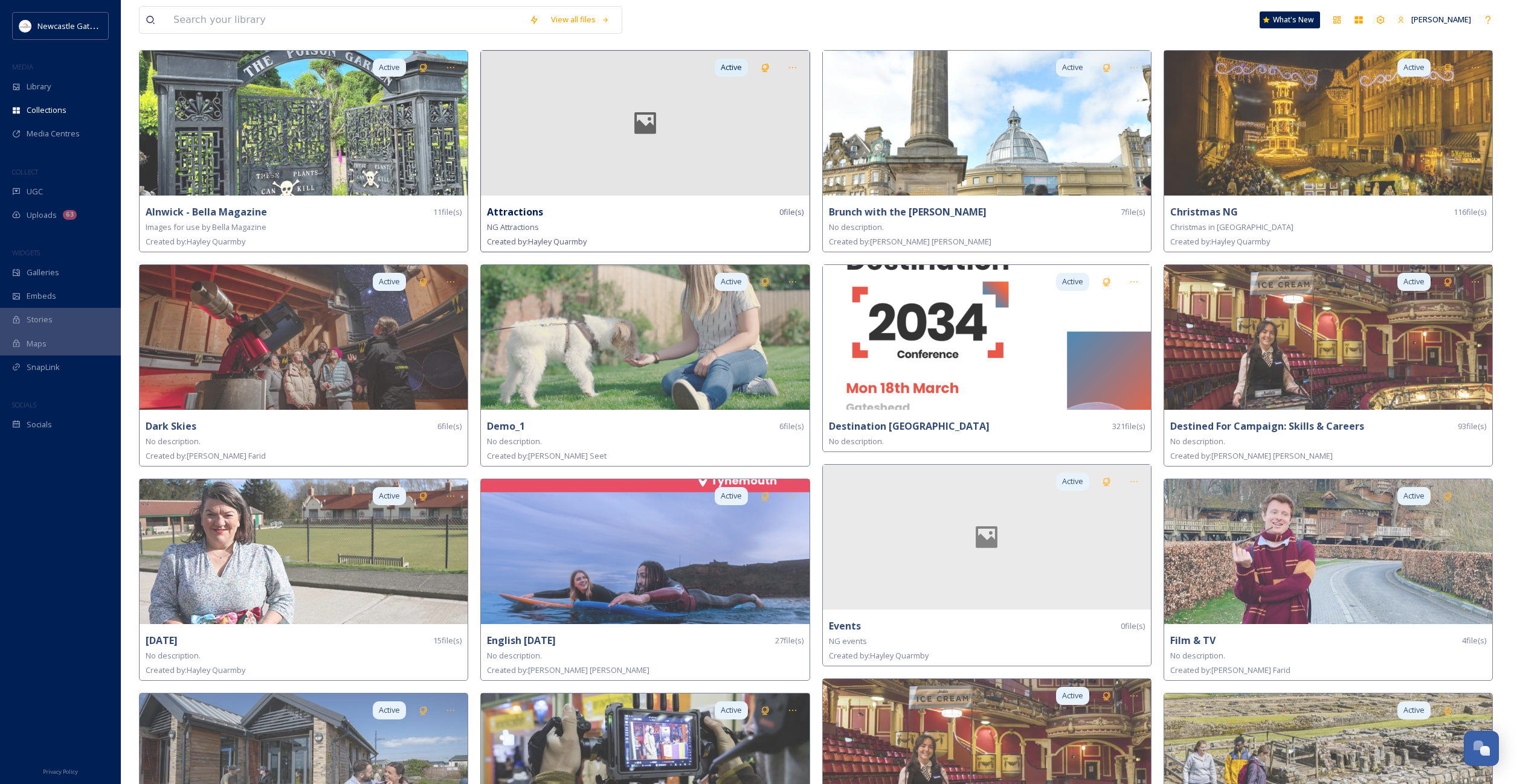
click at [628, 133] on icon at bounding box center [645, 123] width 66 height 29
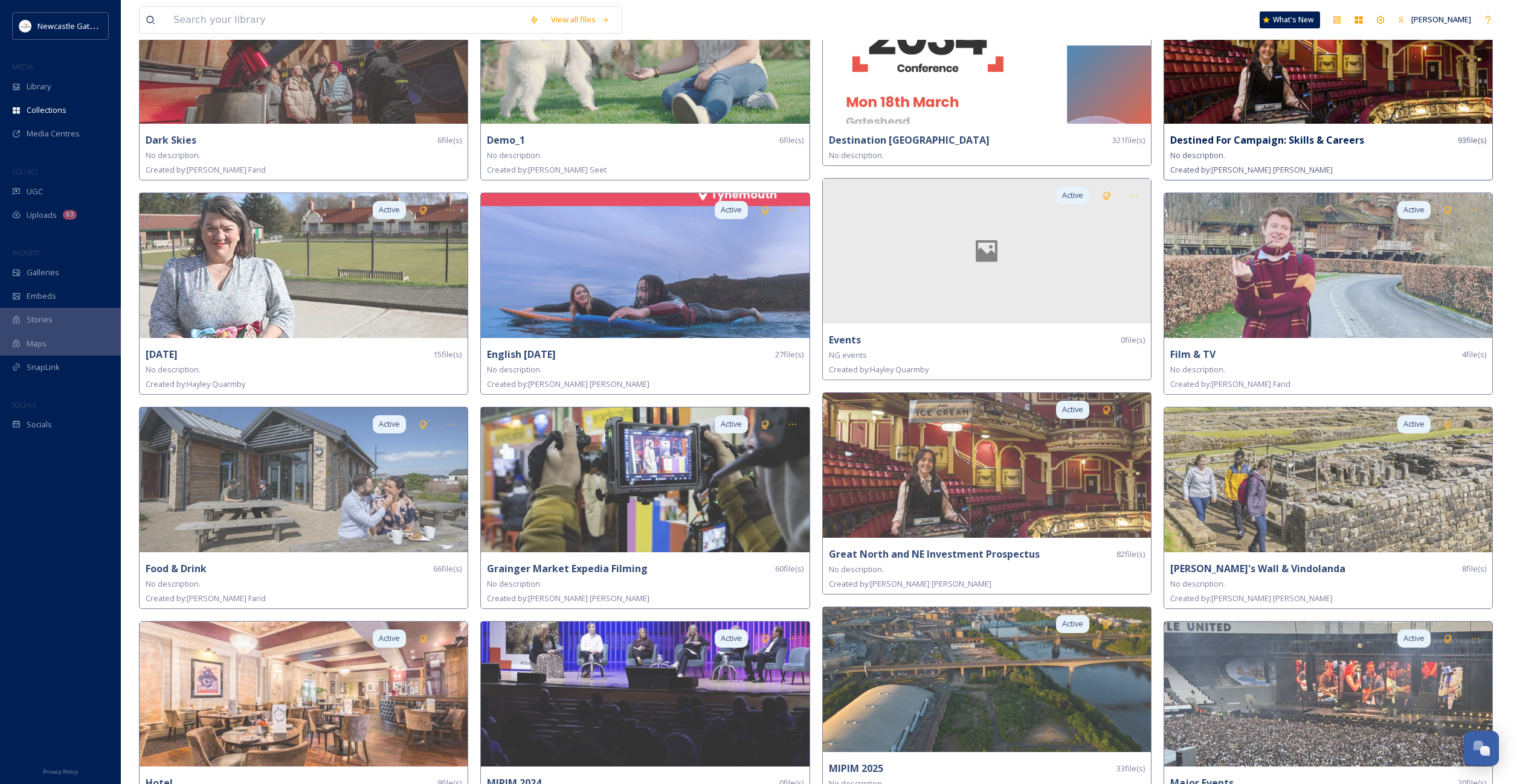
scroll to position [690, 0]
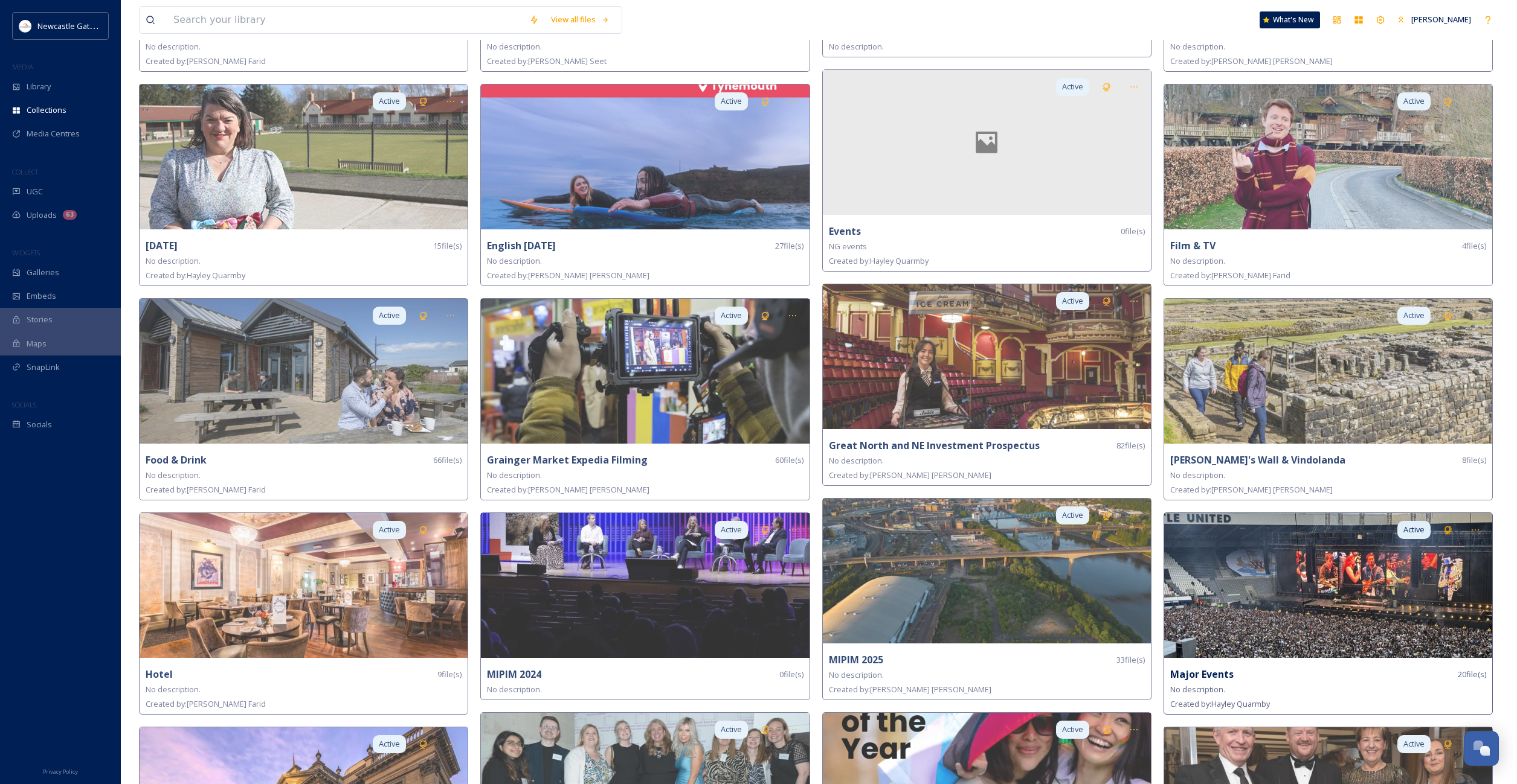
click at [1307, 615] on img at bounding box center [1328, 585] width 328 height 145
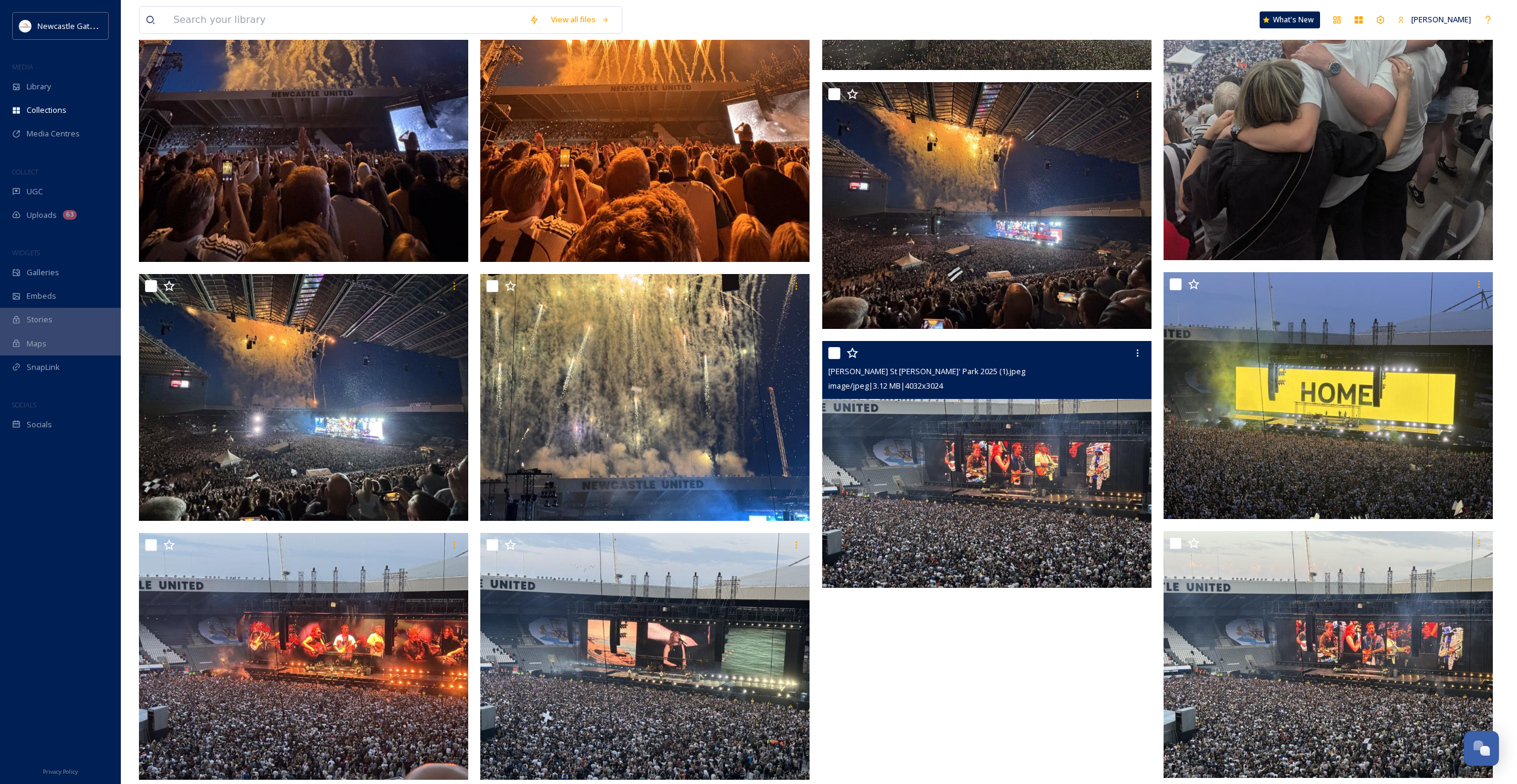
scroll to position [894, 0]
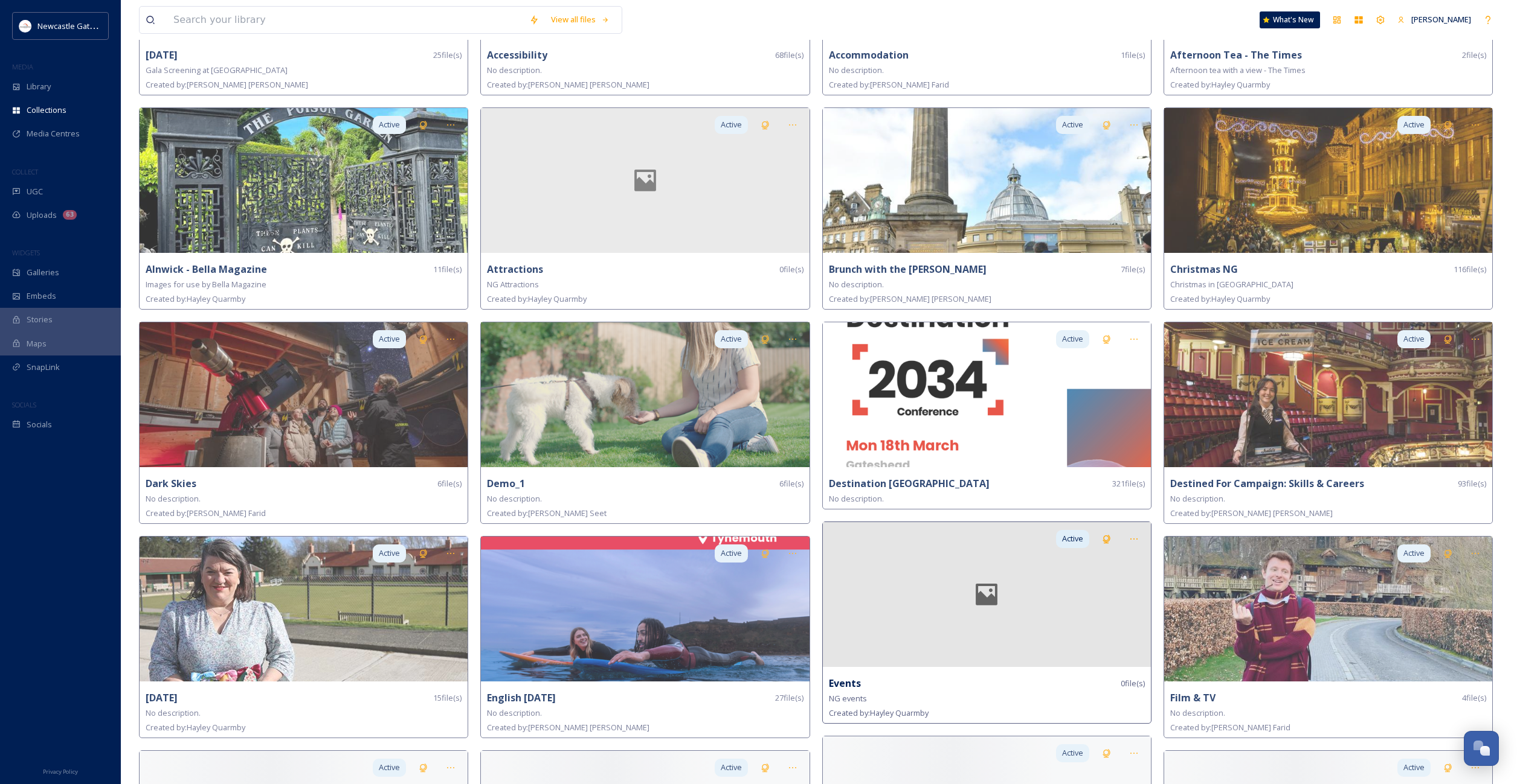
scroll to position [409, 0]
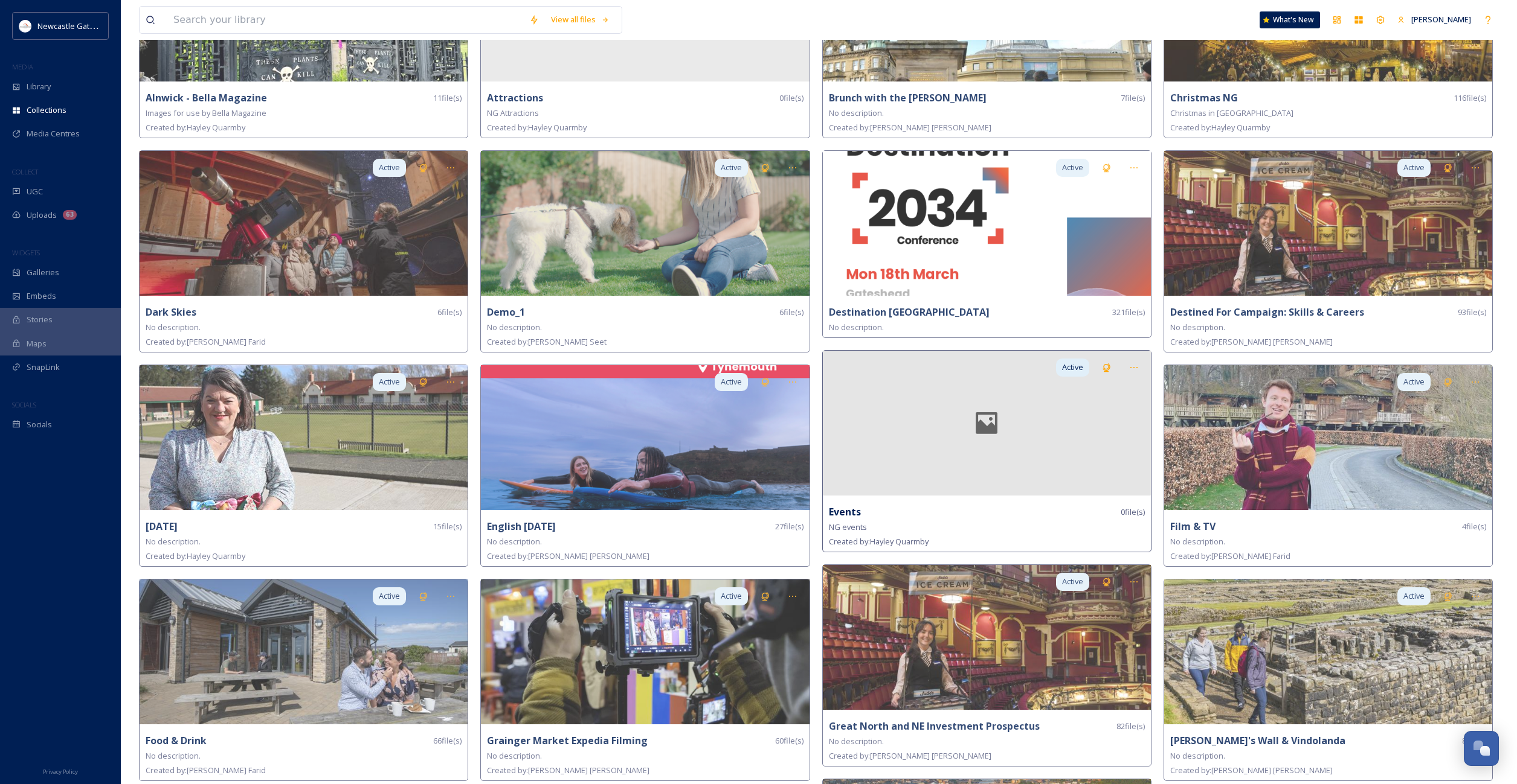
click at [991, 479] on div at bounding box center [986, 423] width 328 height 145
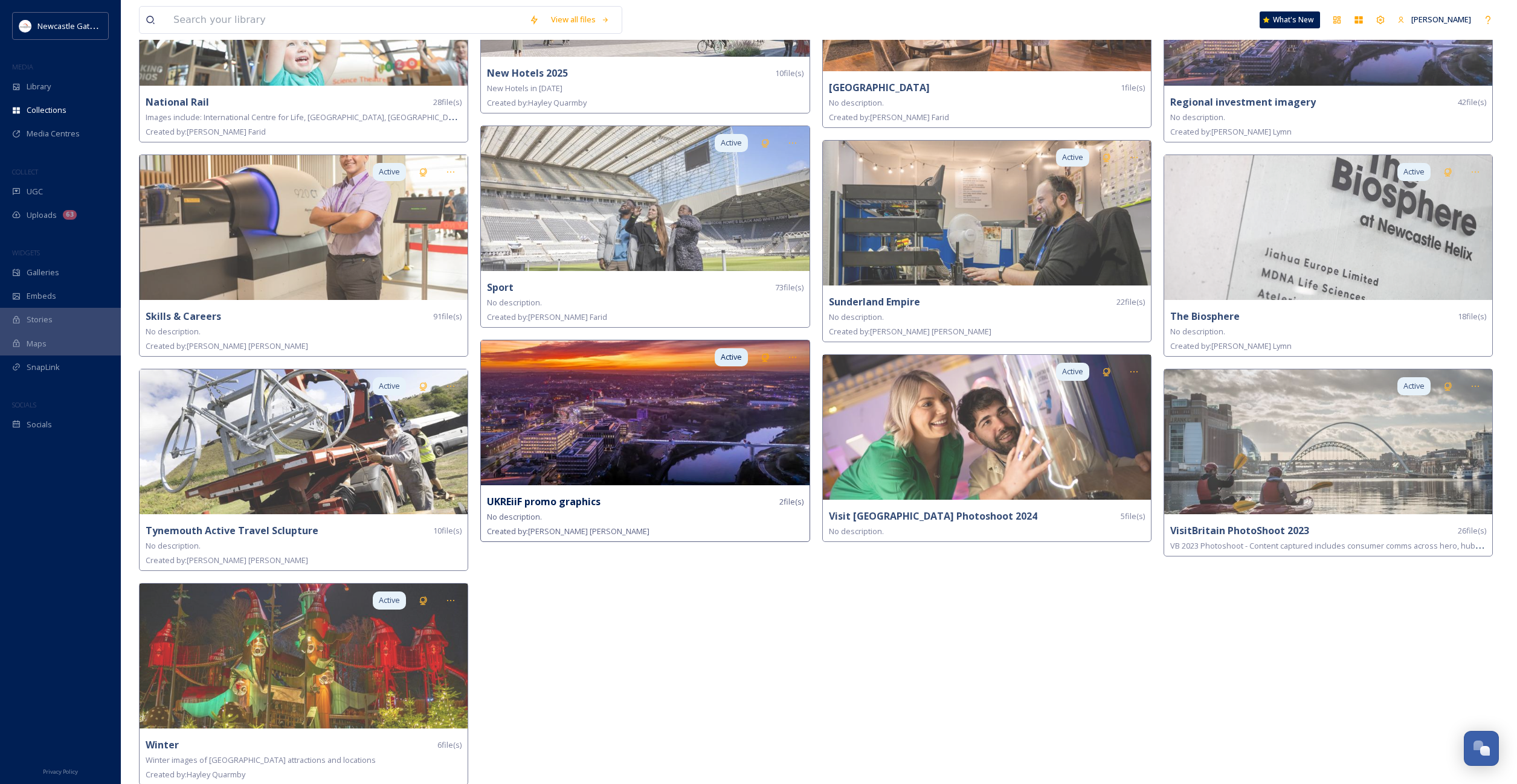
scroll to position [1691, 0]
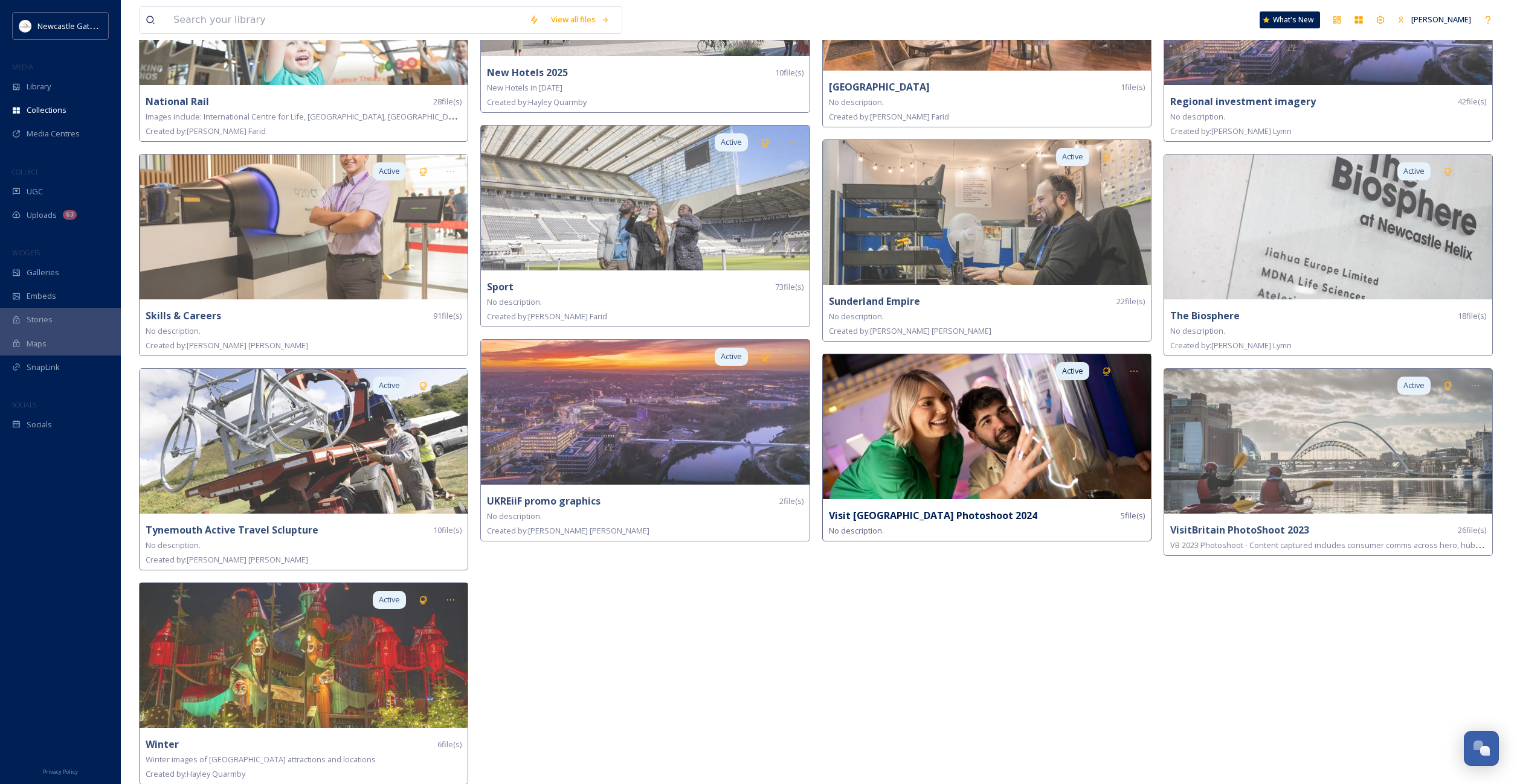
click at [1047, 434] on img at bounding box center [986, 426] width 328 height 145
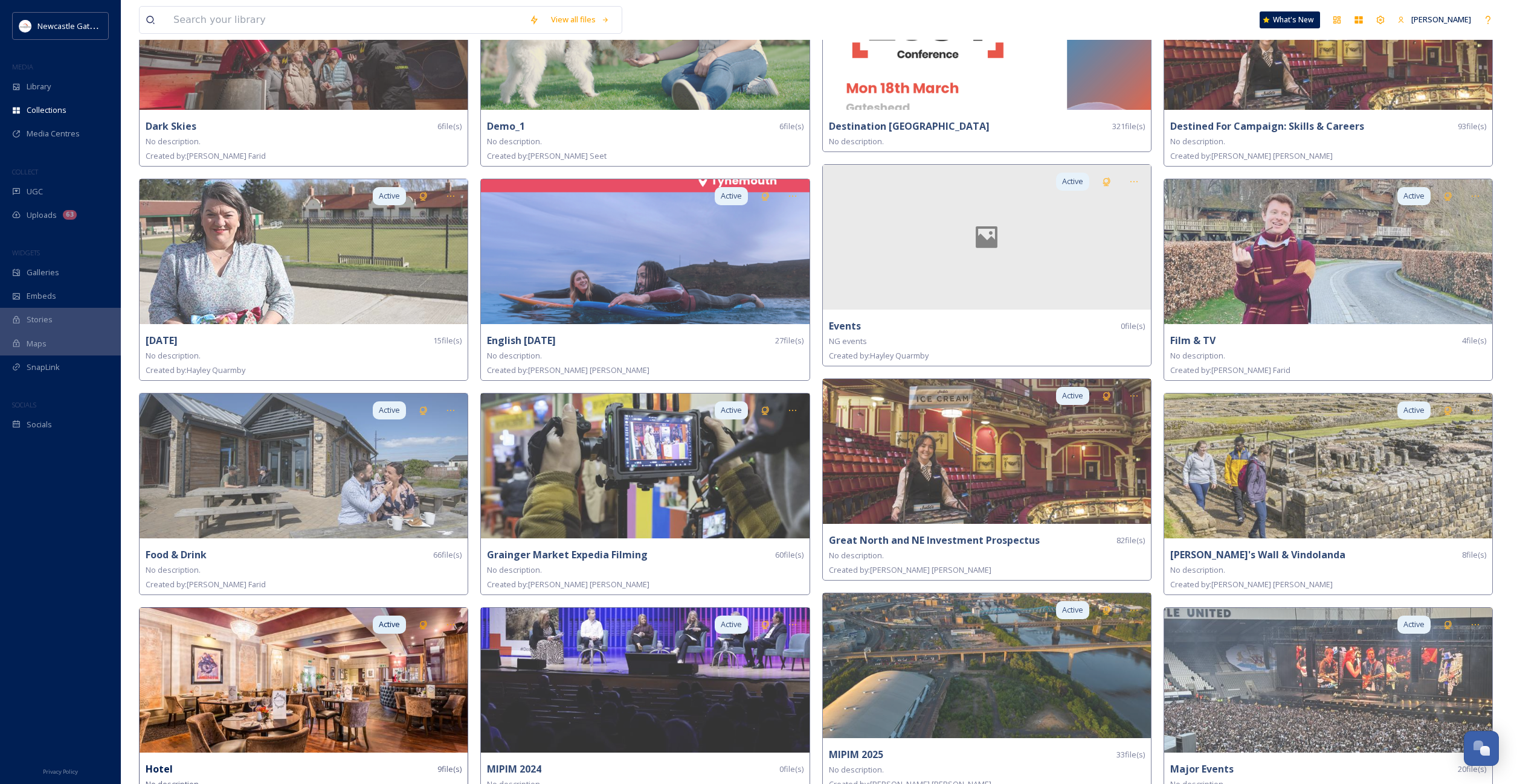
scroll to position [706, 0]
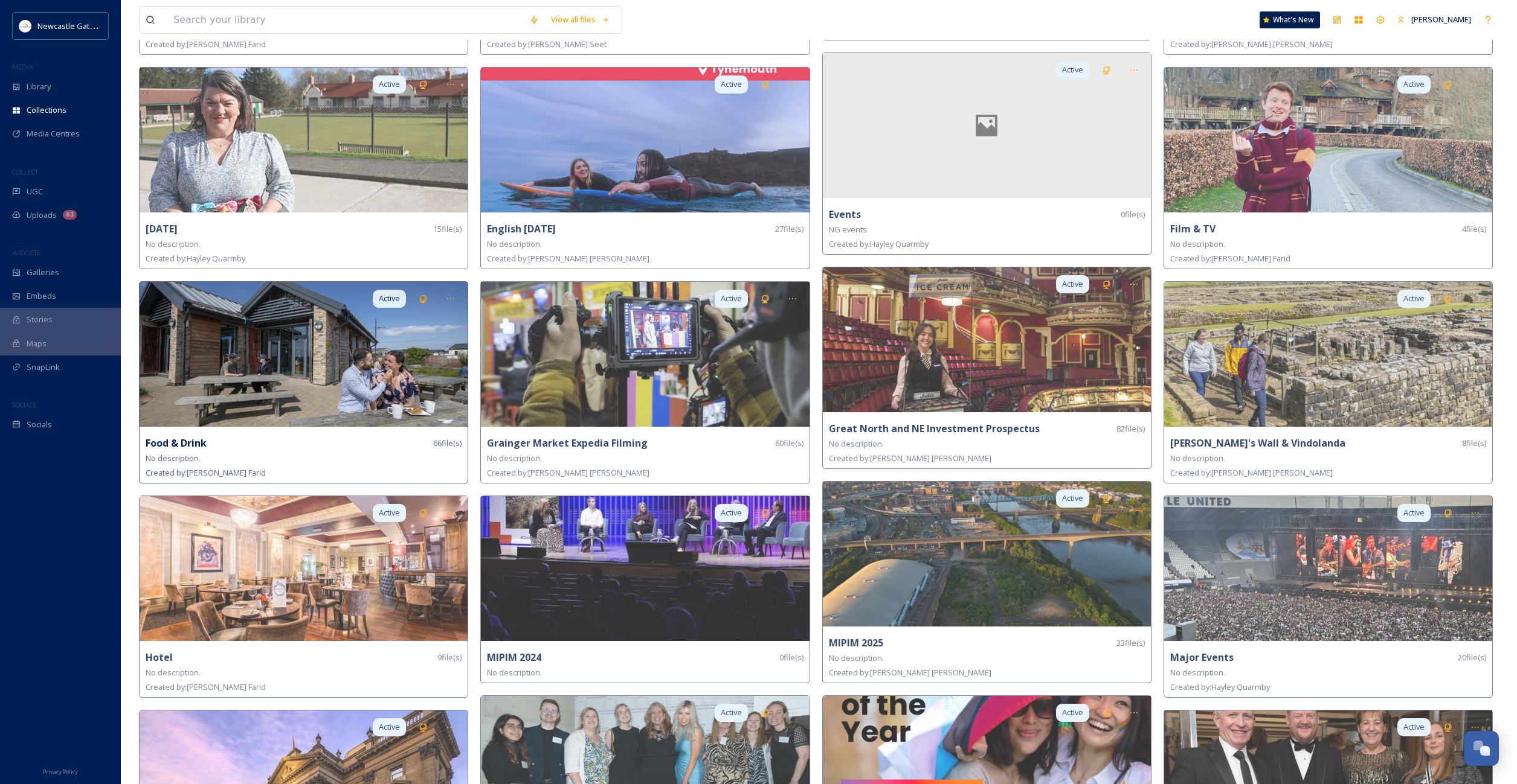
click at [252, 401] on img at bounding box center [303, 353] width 328 height 145
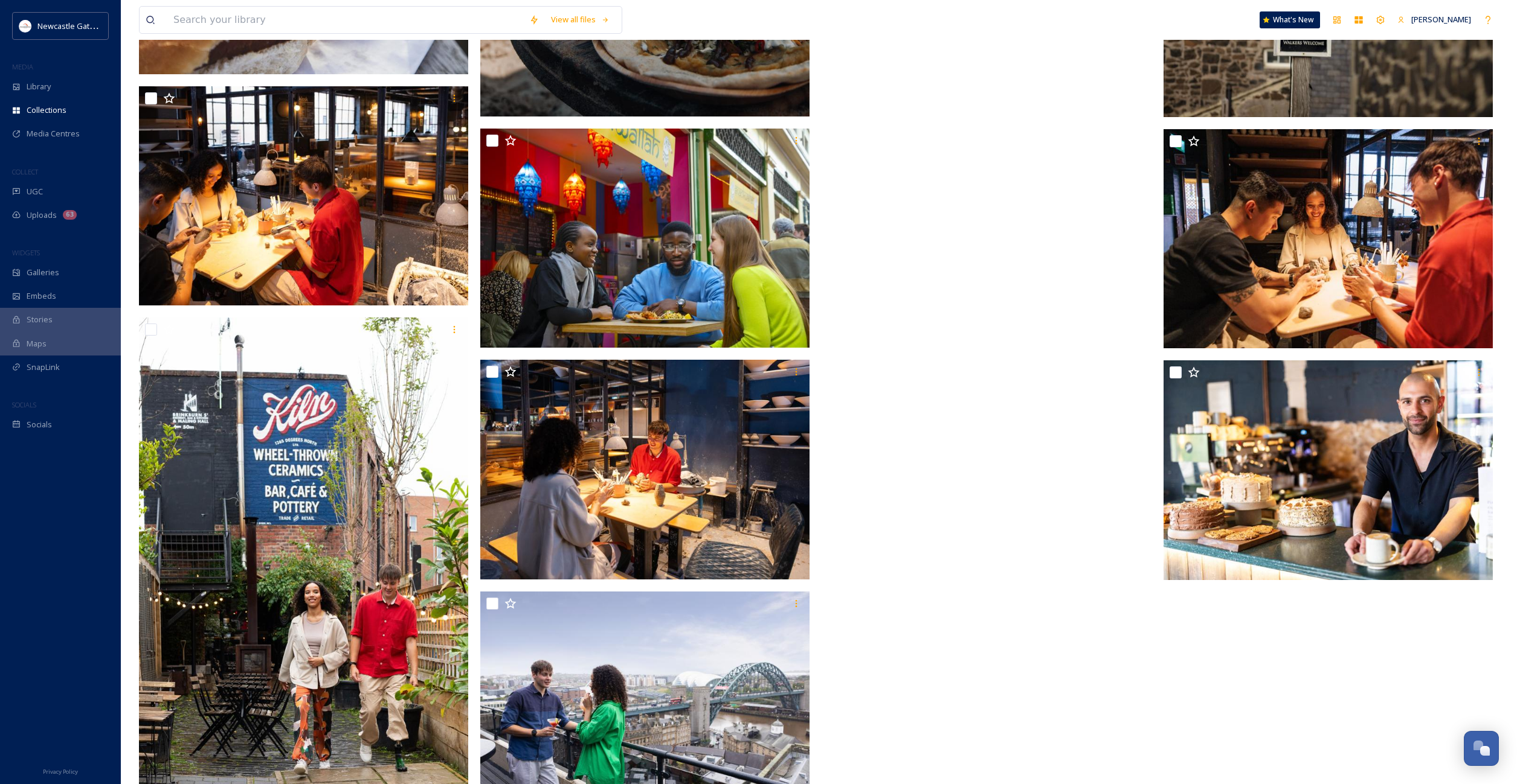
scroll to position [4713, 0]
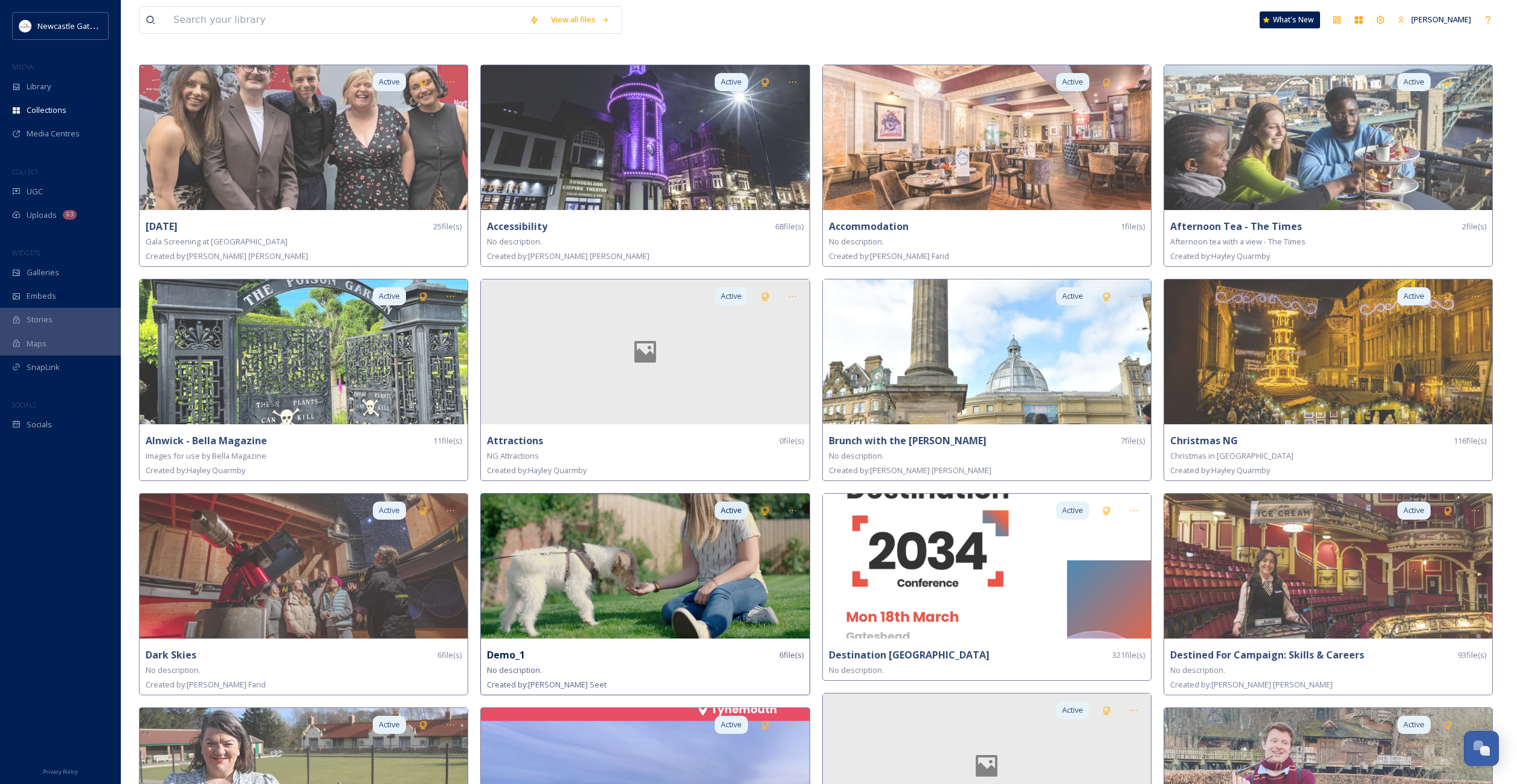
scroll to position [217, 0]
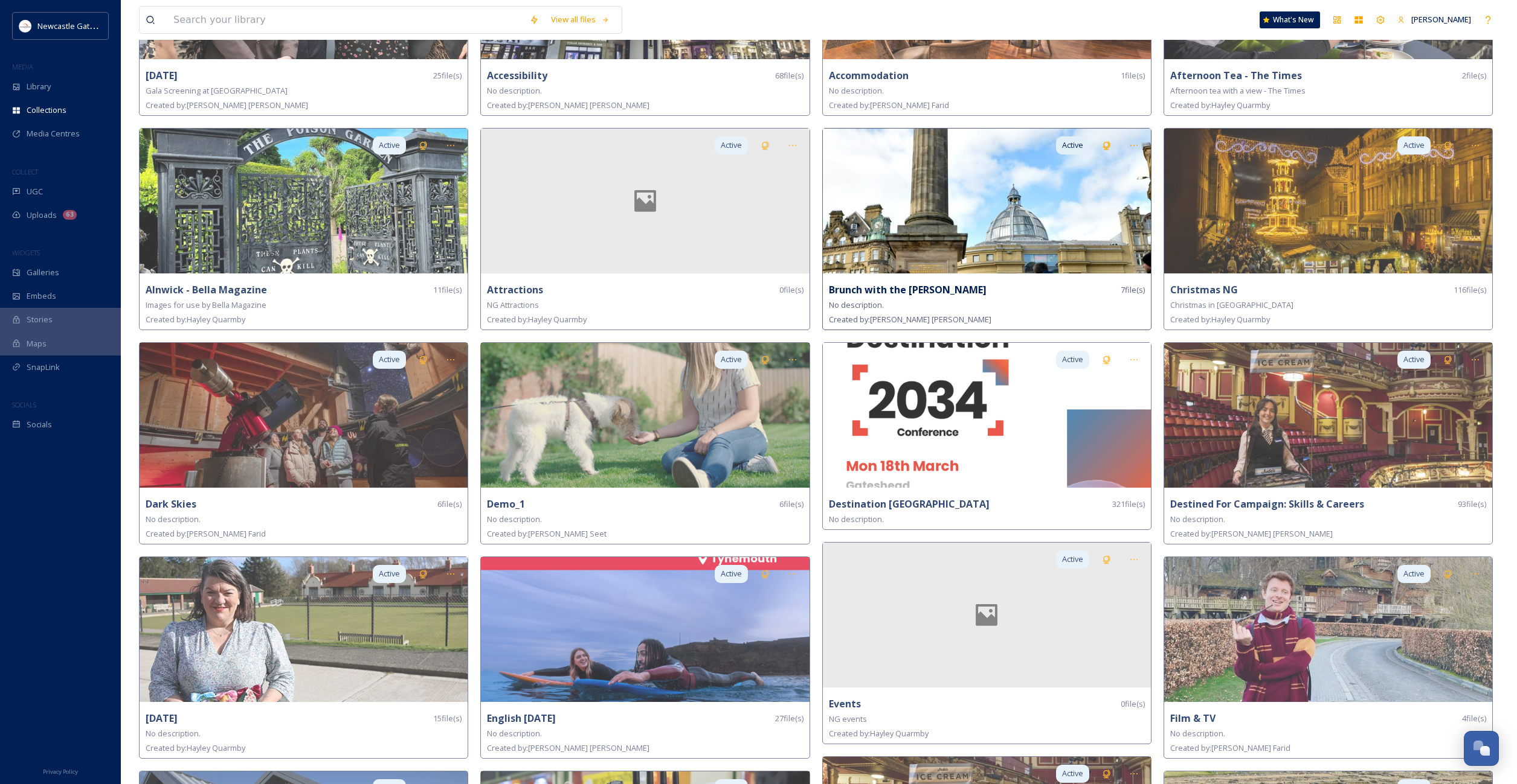
click at [1025, 260] on img at bounding box center [986, 200] width 328 height 145
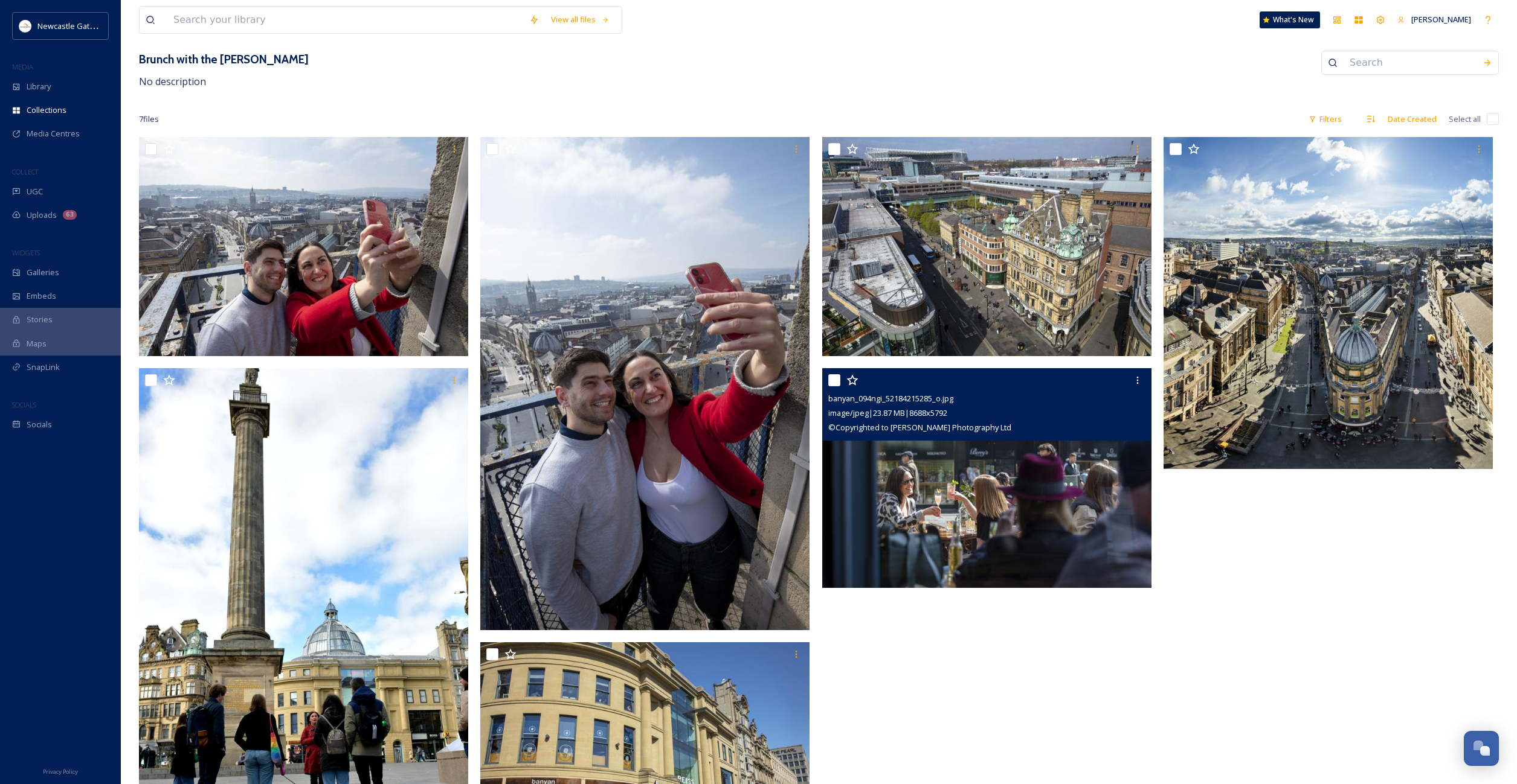
scroll to position [146, 0]
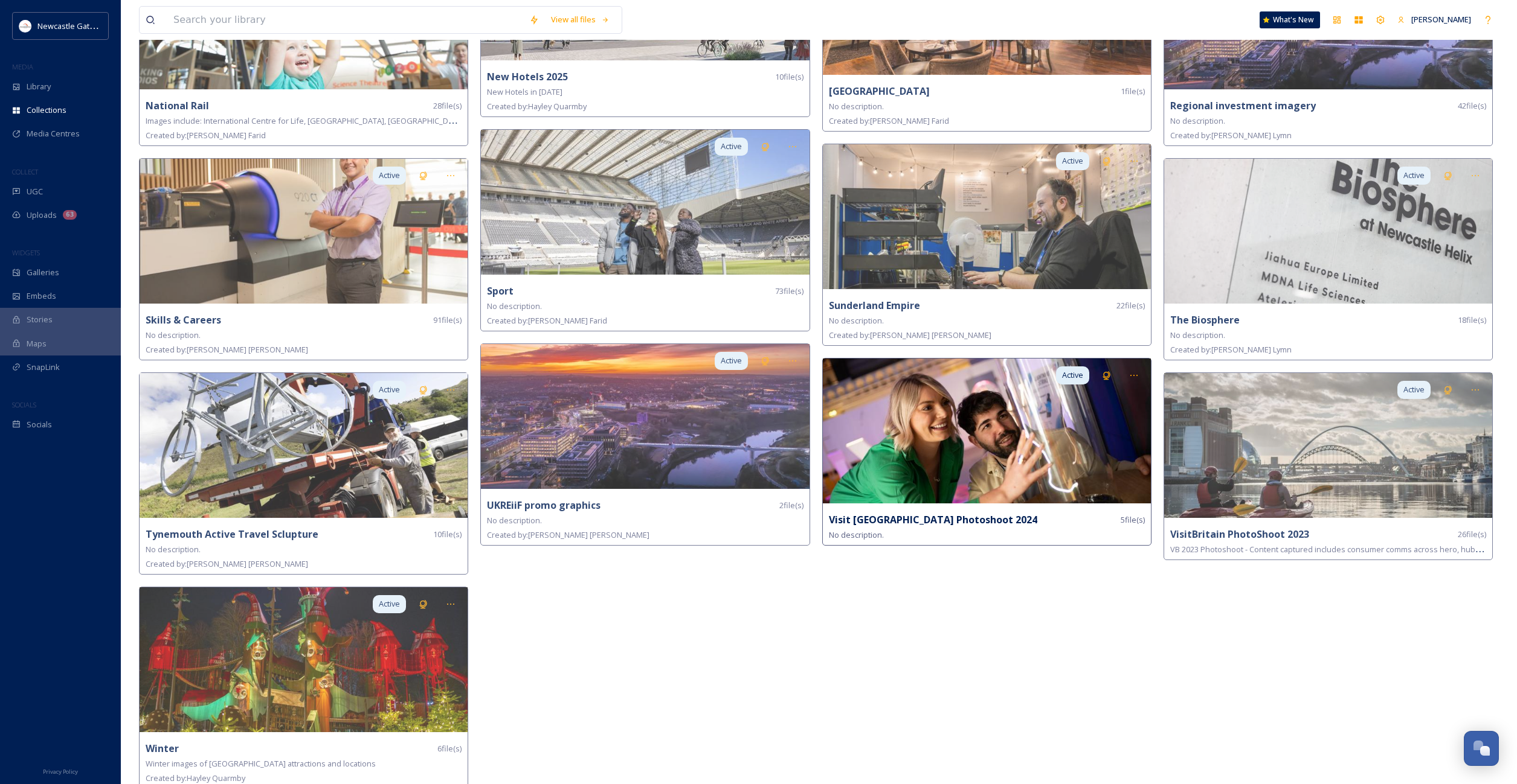
scroll to position [1691, 0]
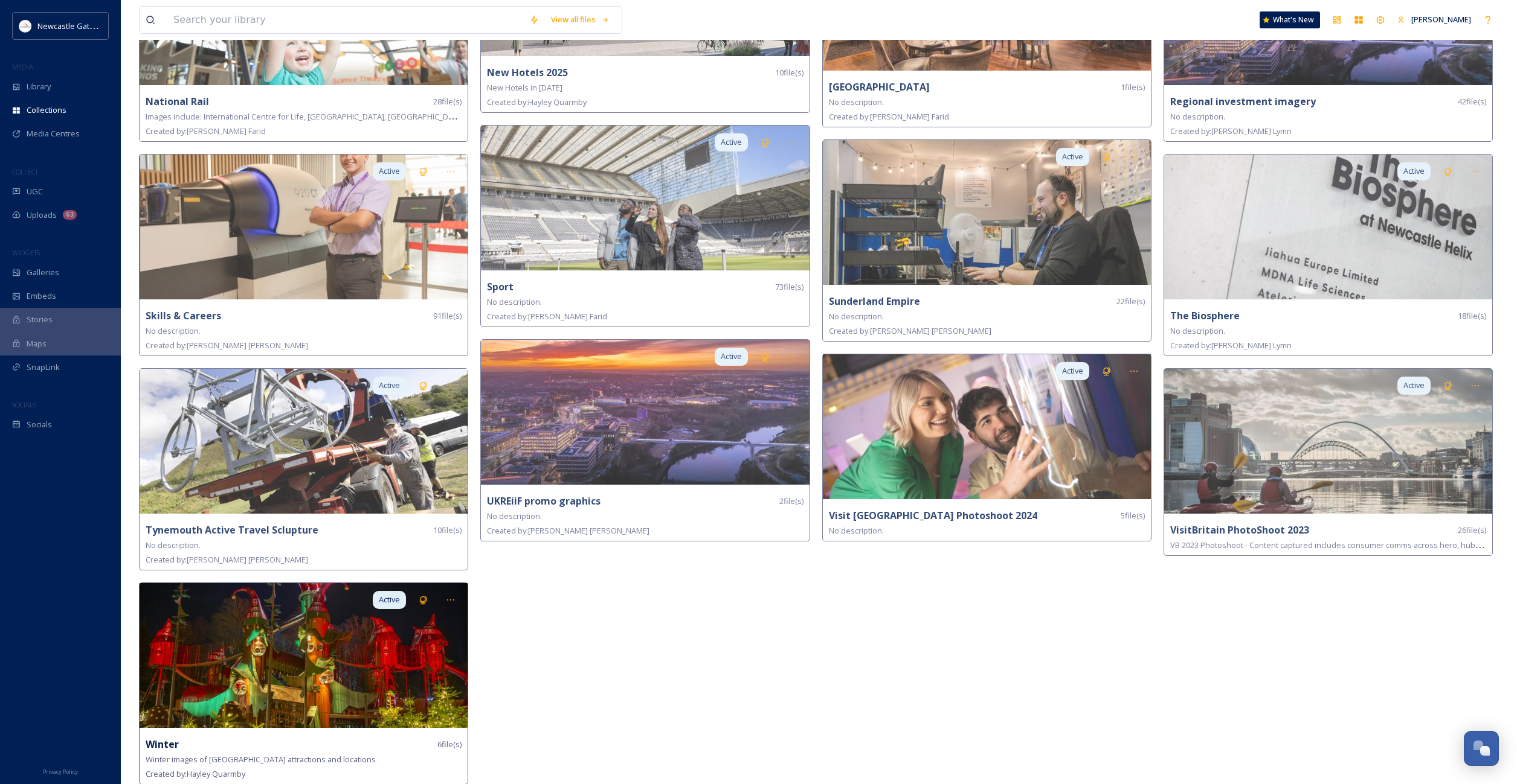
click at [296, 692] on img at bounding box center [303, 656] width 328 height 145
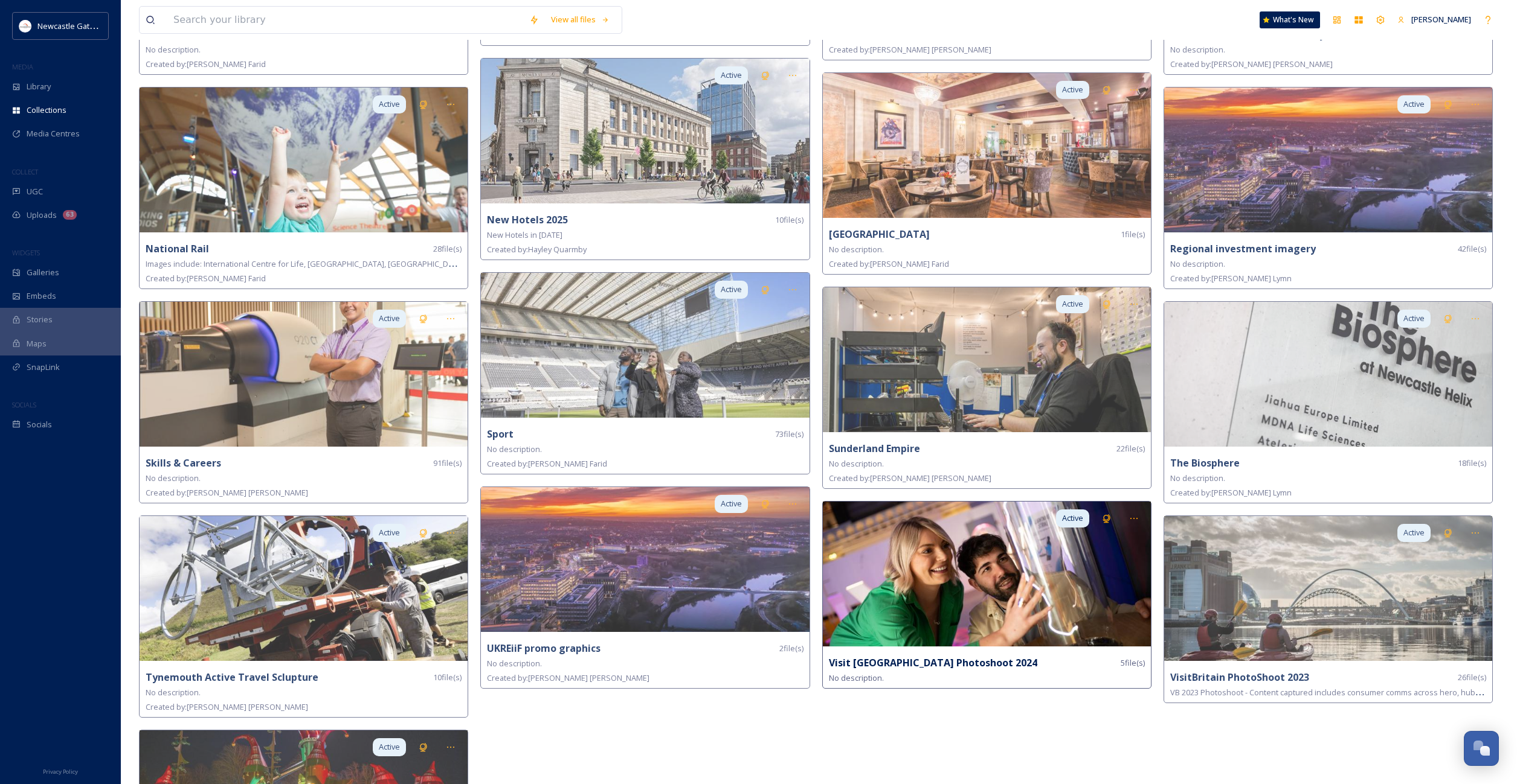
scroll to position [1691, 0]
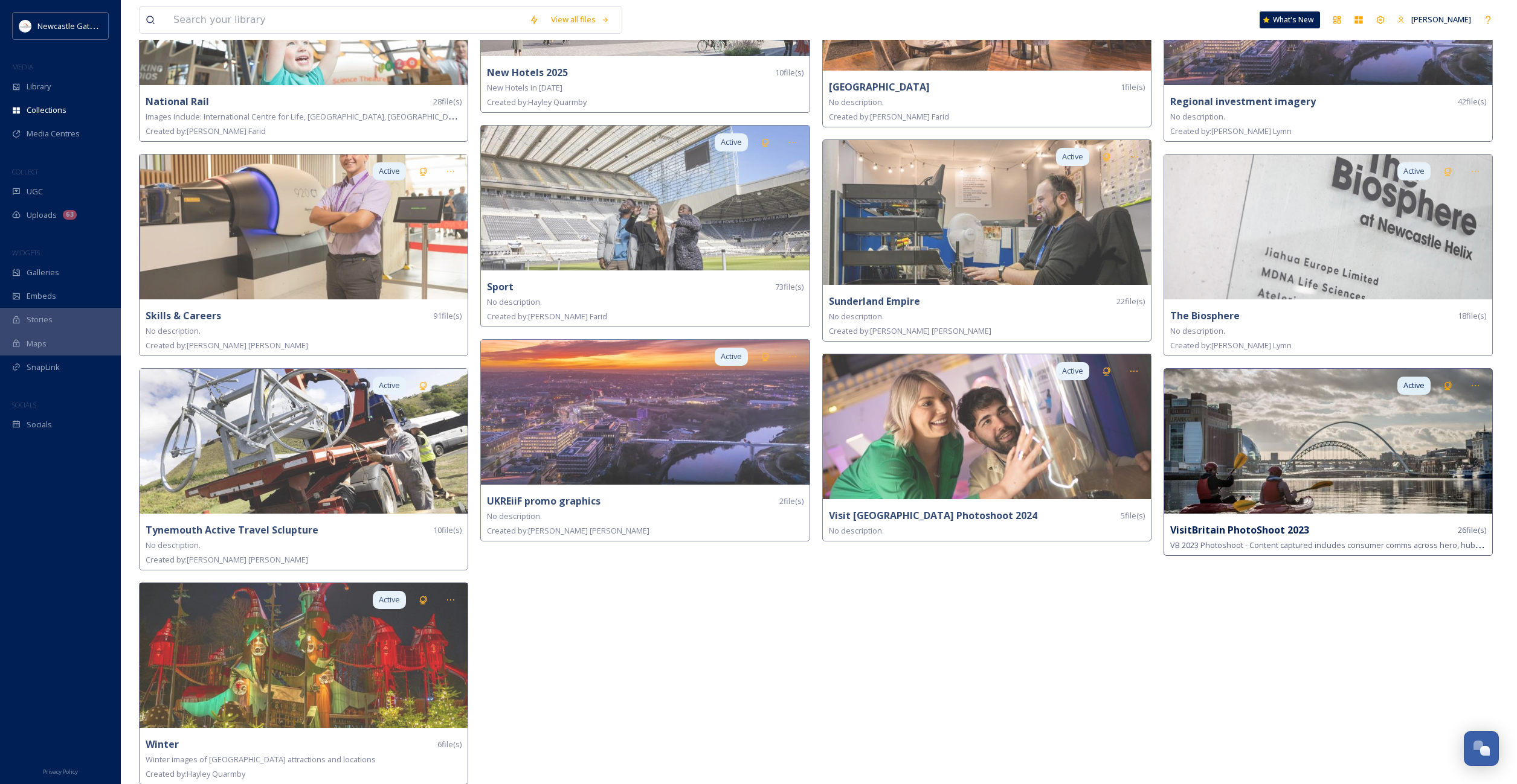
click at [1279, 456] on img at bounding box center [1328, 441] width 328 height 145
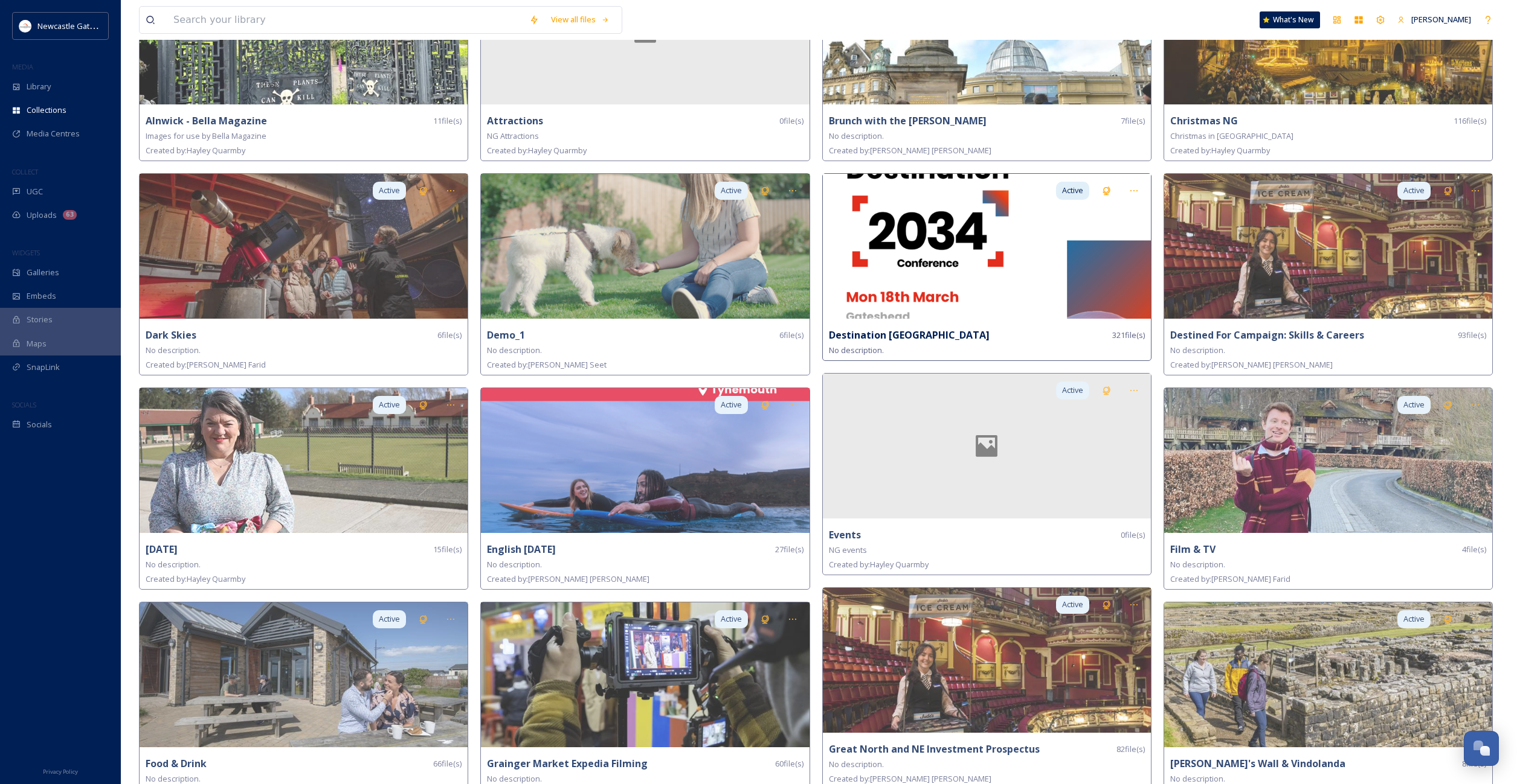
scroll to position [368, 0]
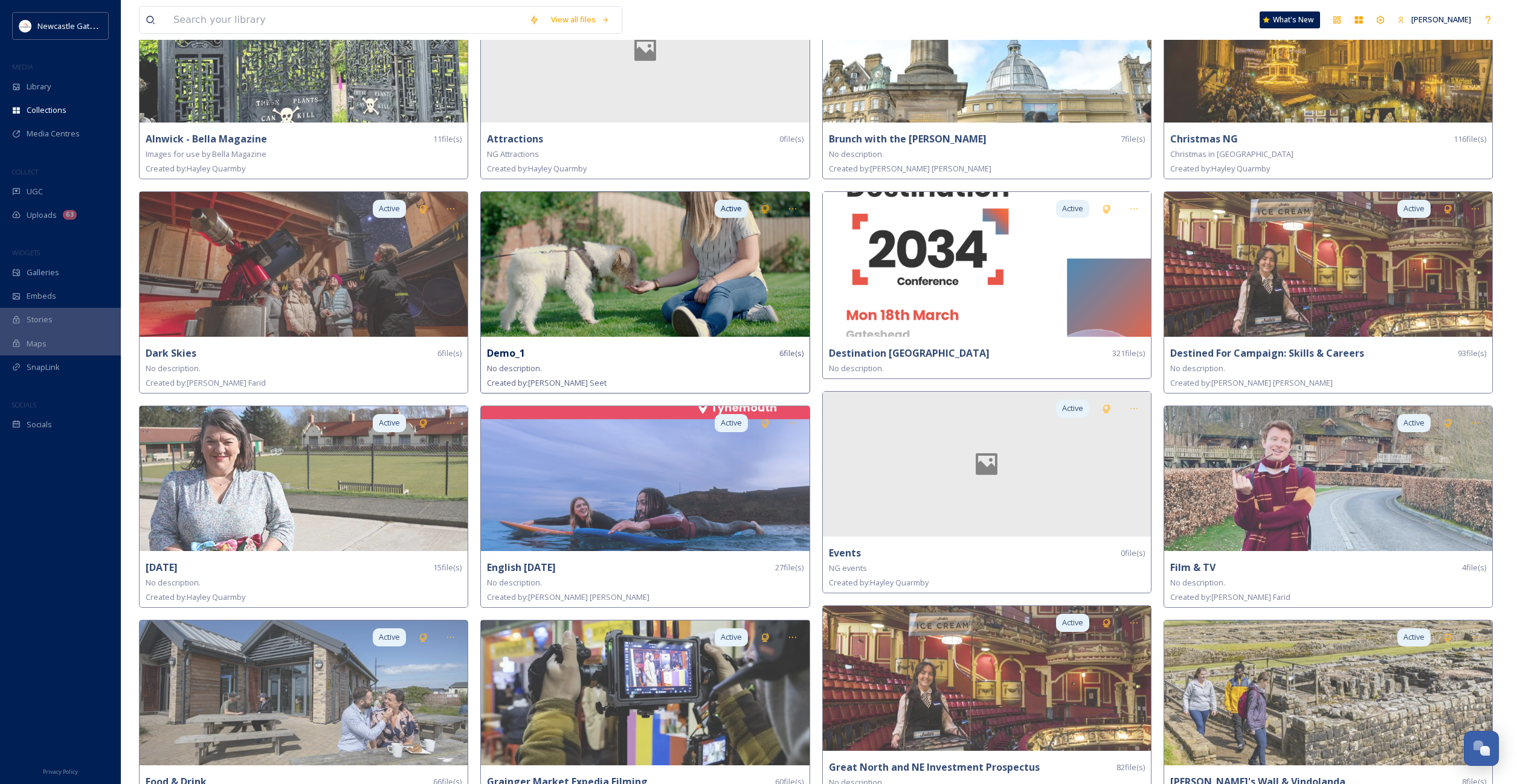
click at [679, 261] on img at bounding box center [645, 264] width 328 height 145
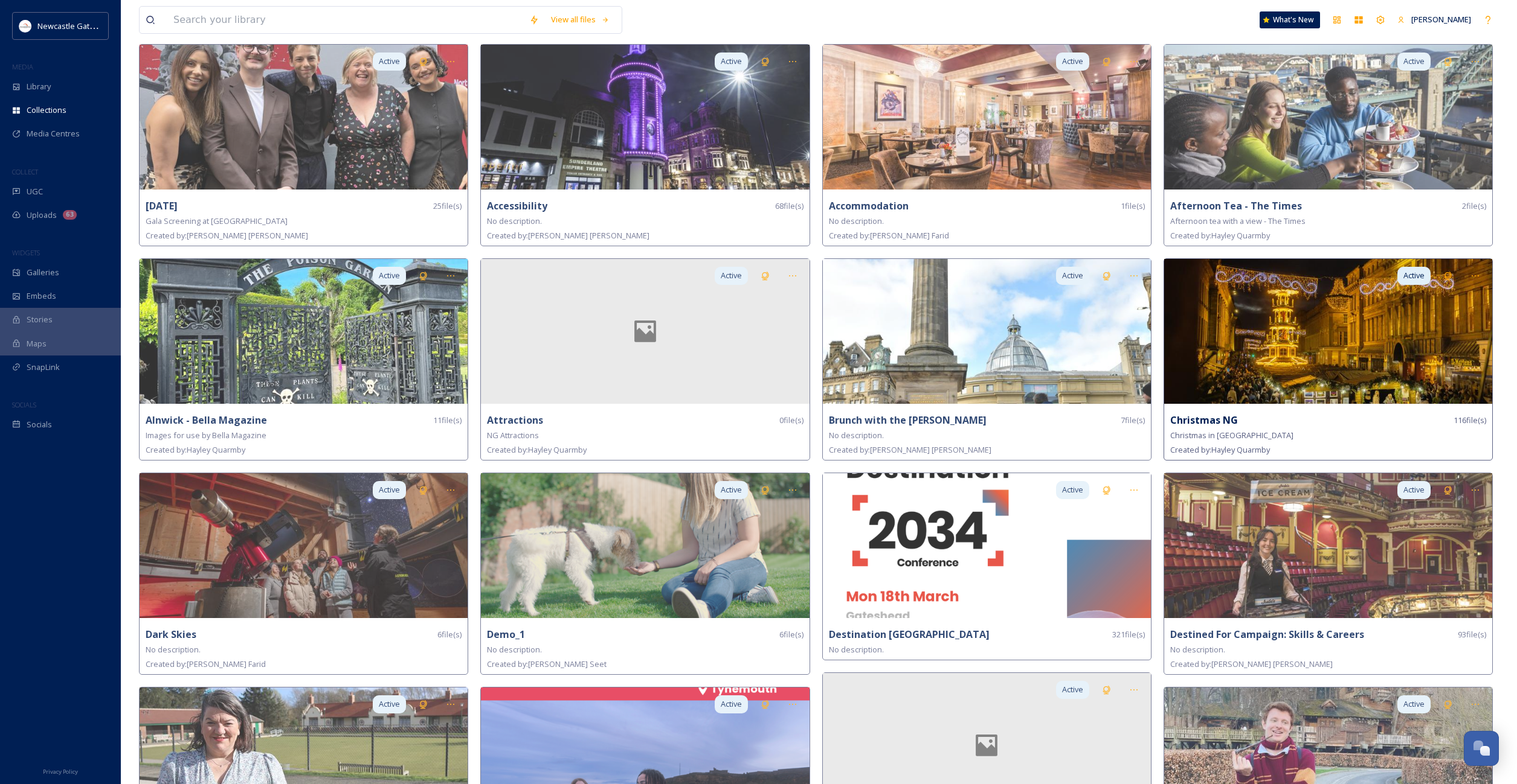
scroll to position [376, 0]
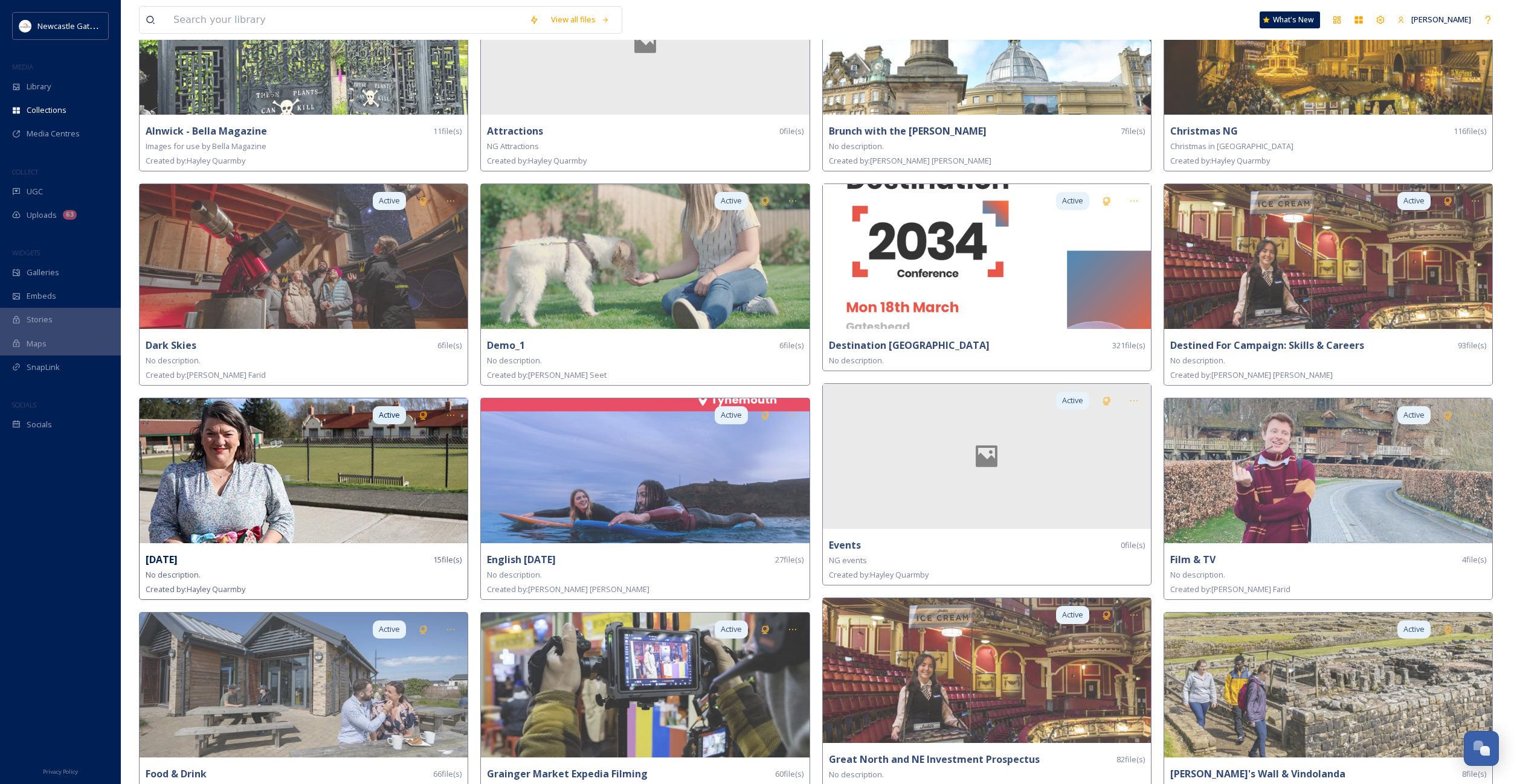
click at [267, 497] on img at bounding box center [303, 471] width 328 height 145
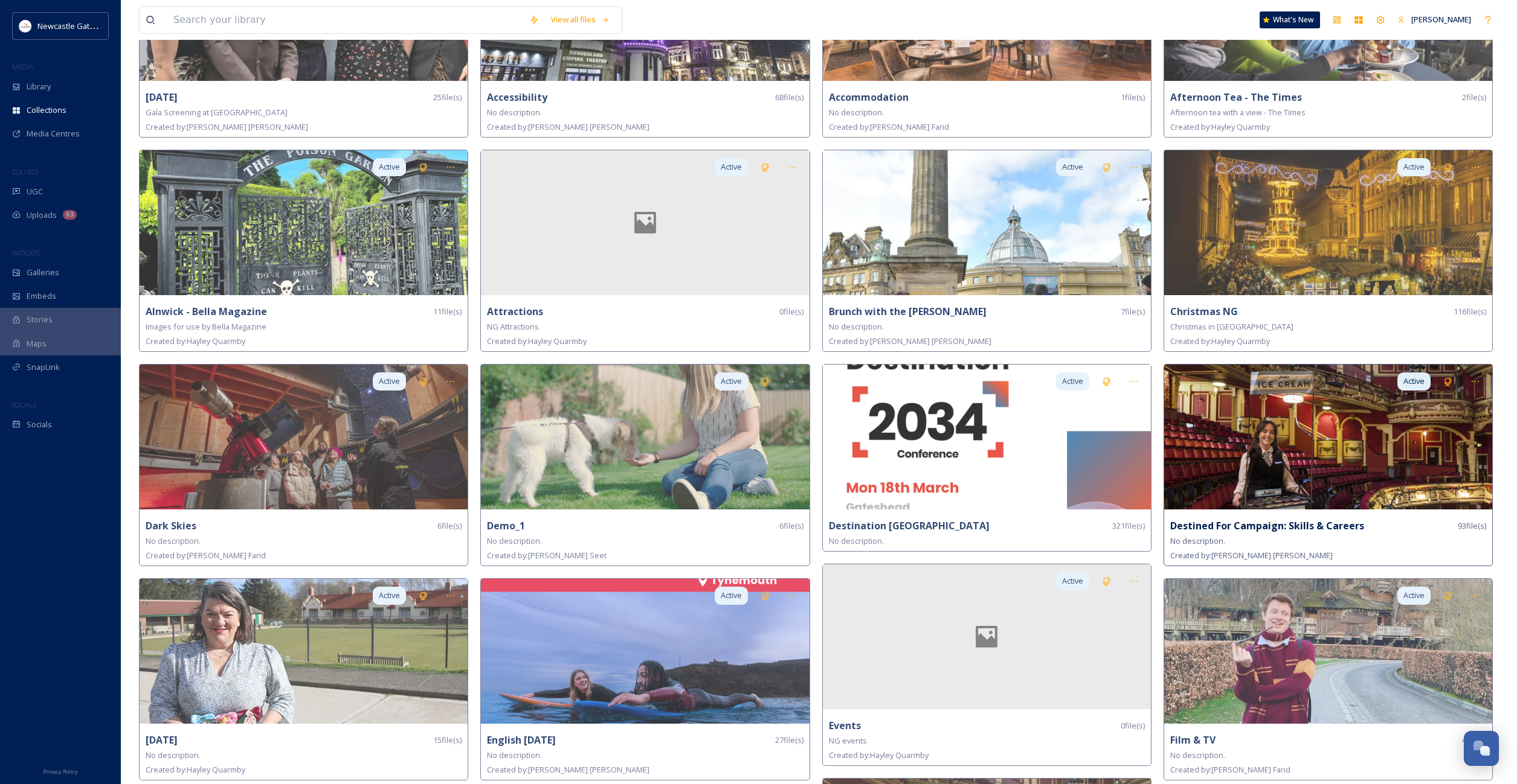
scroll to position [204, 0]
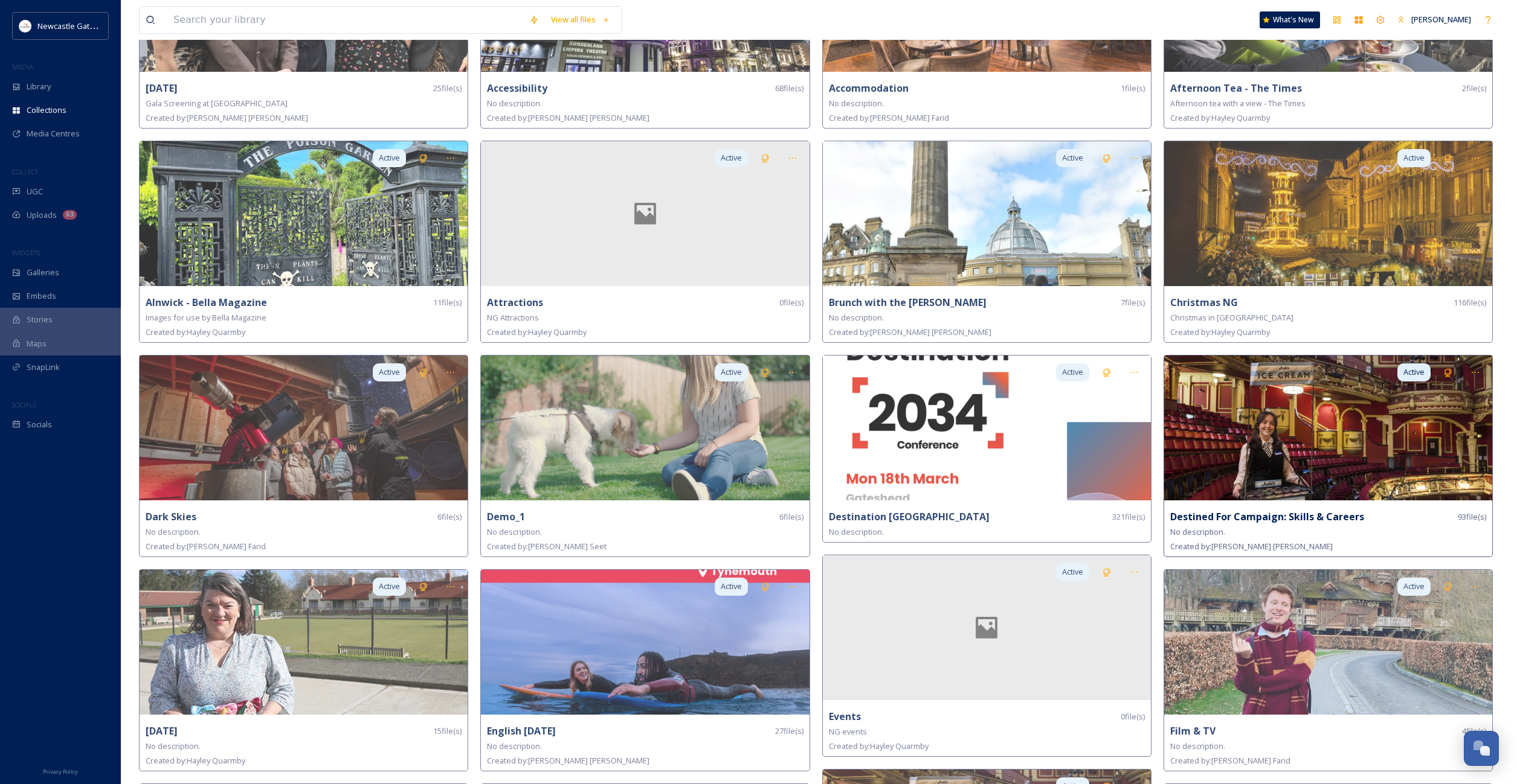
click at [1384, 440] on img at bounding box center [1328, 428] width 328 height 145
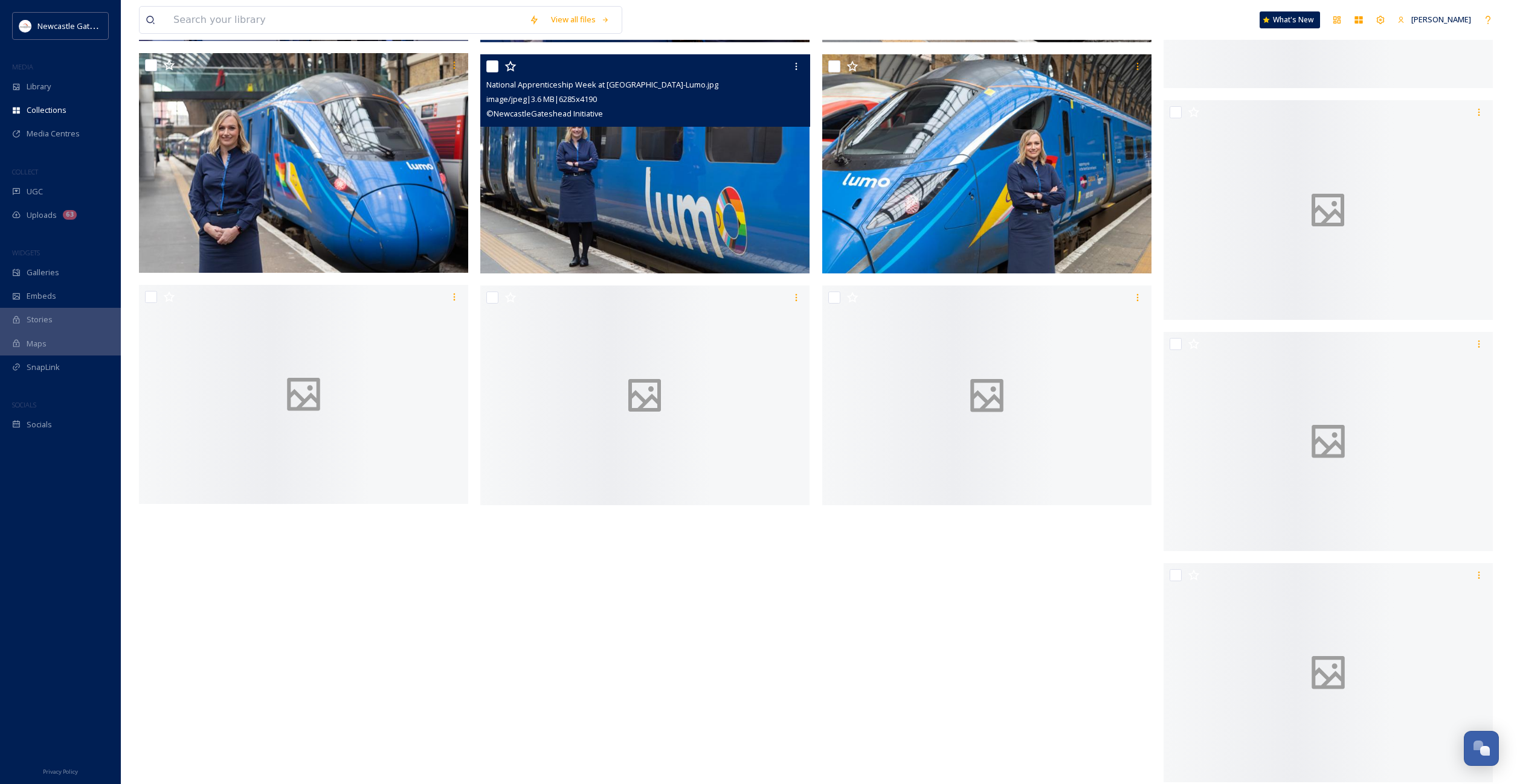
scroll to position [4314, 0]
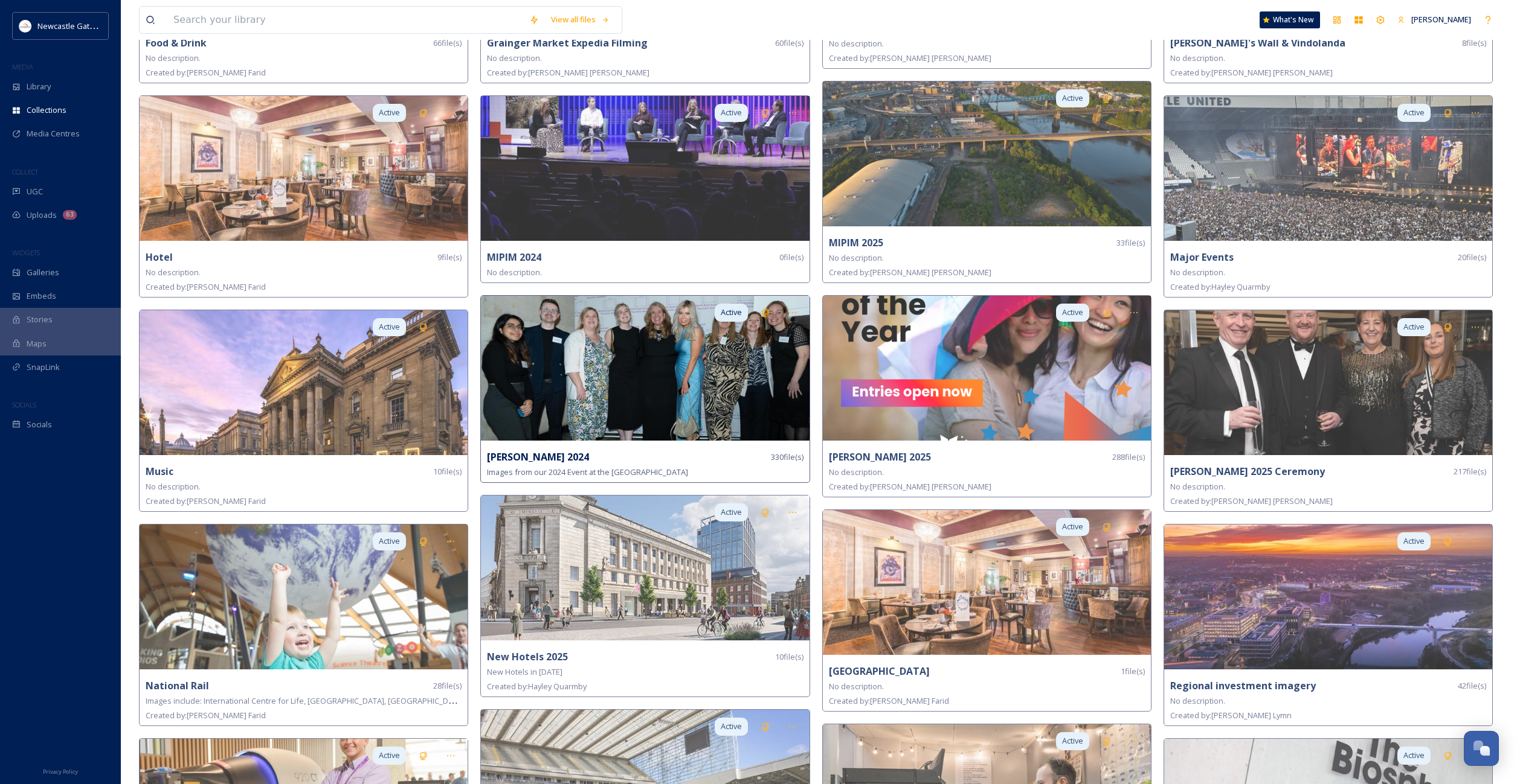
scroll to position [1131, 0]
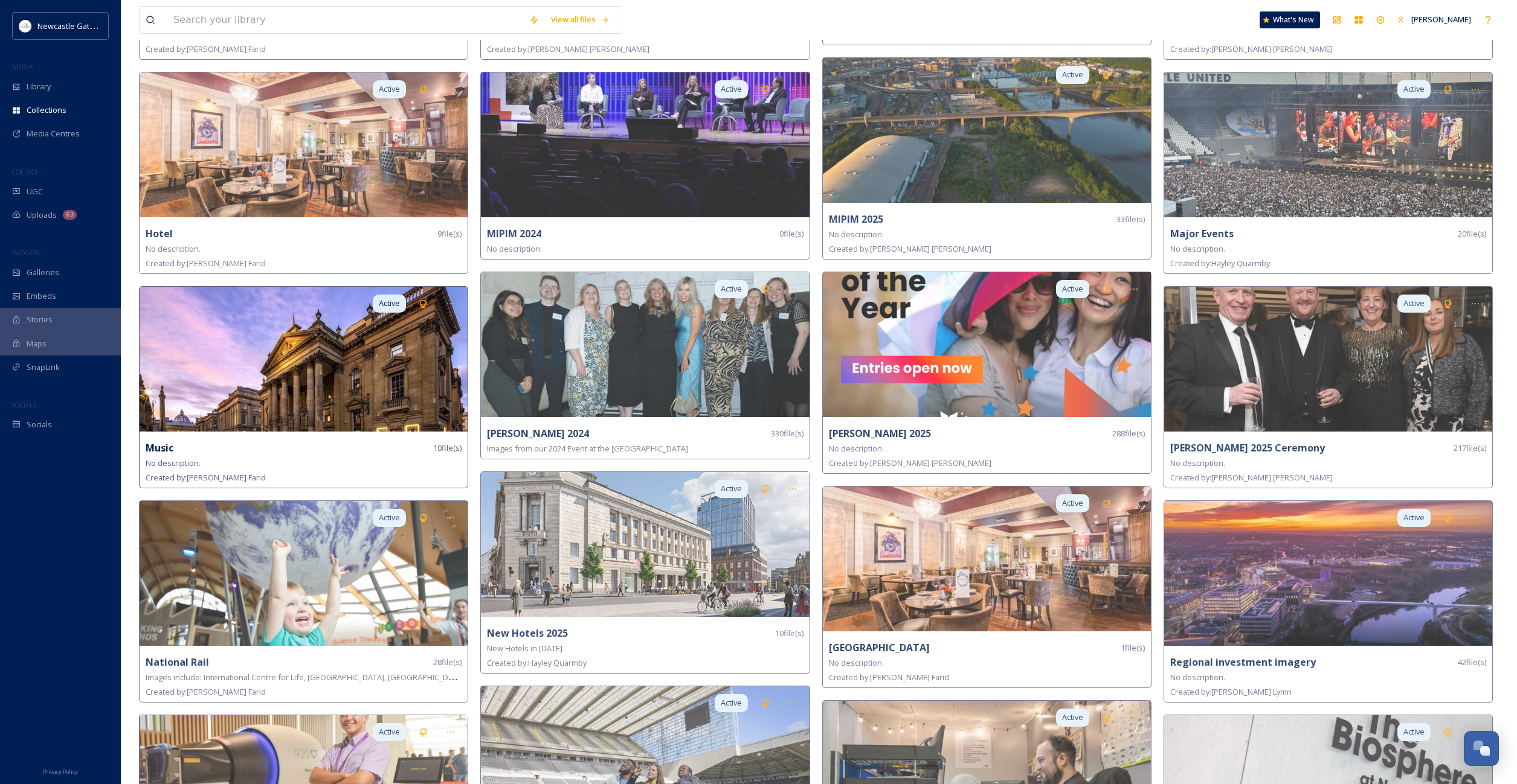
click at [319, 377] on img at bounding box center [303, 359] width 328 height 145
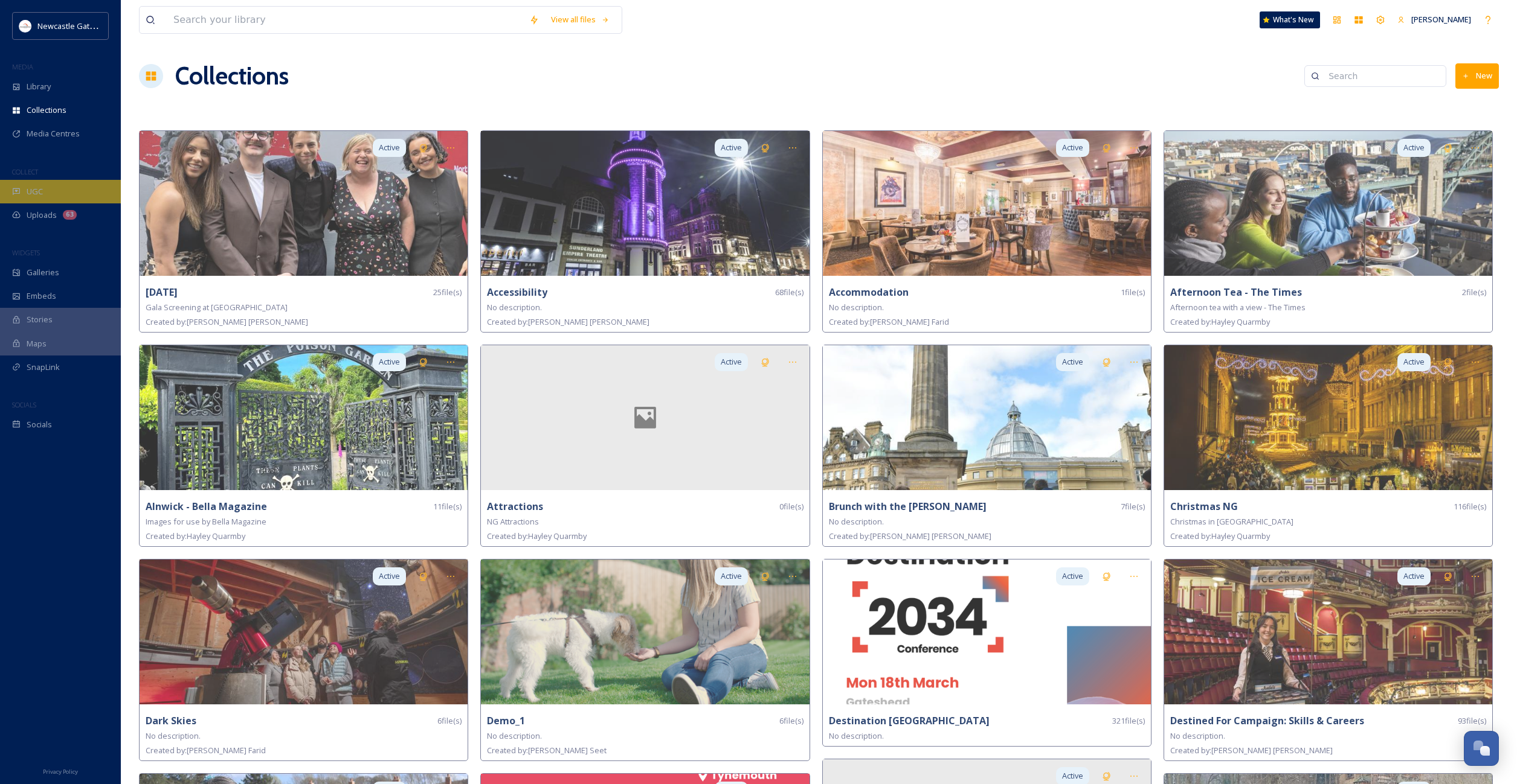
click at [46, 190] on div "UGC" at bounding box center [60, 192] width 121 height 24
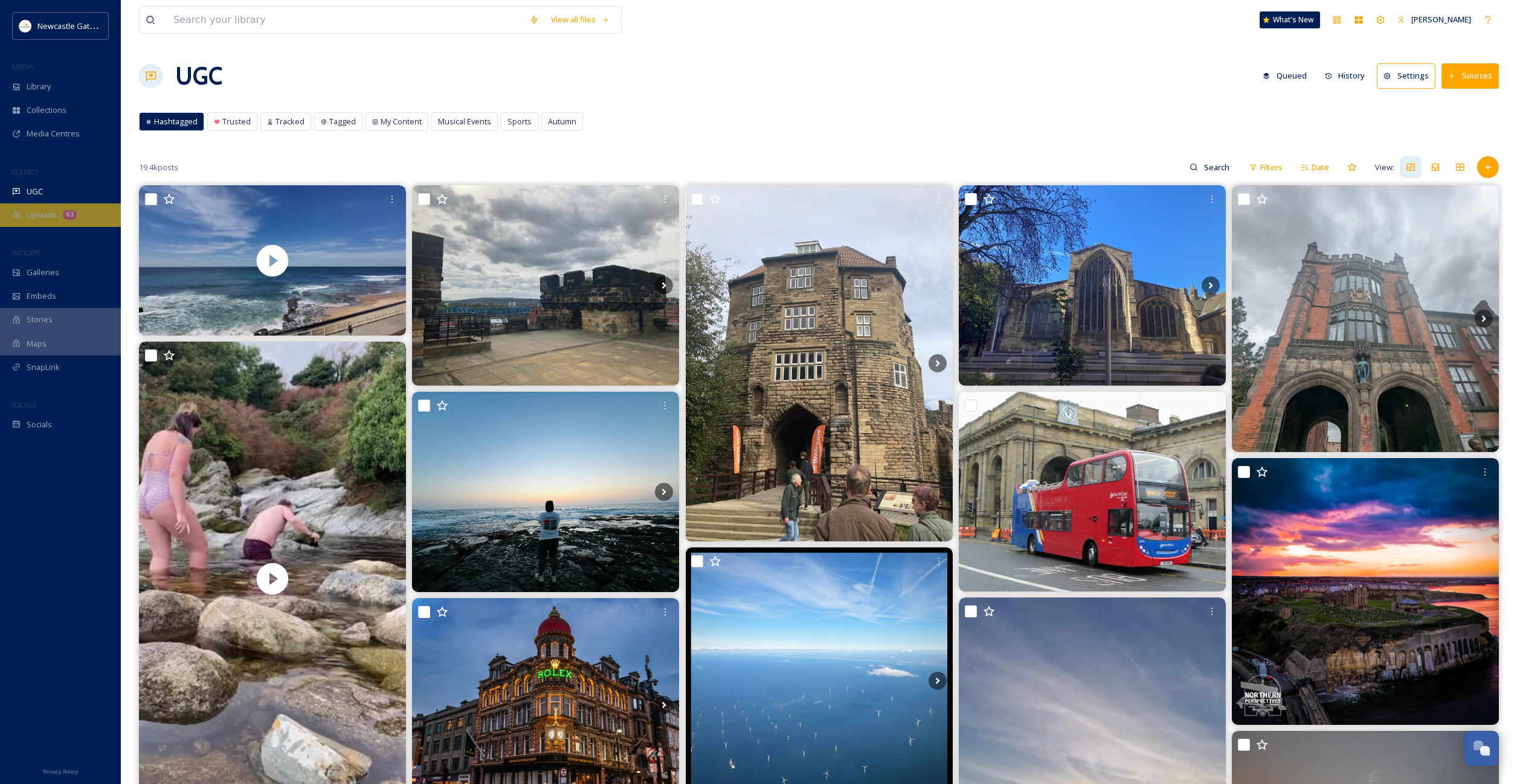
click at [28, 223] on div "Uploads 63" at bounding box center [60, 216] width 121 height 24
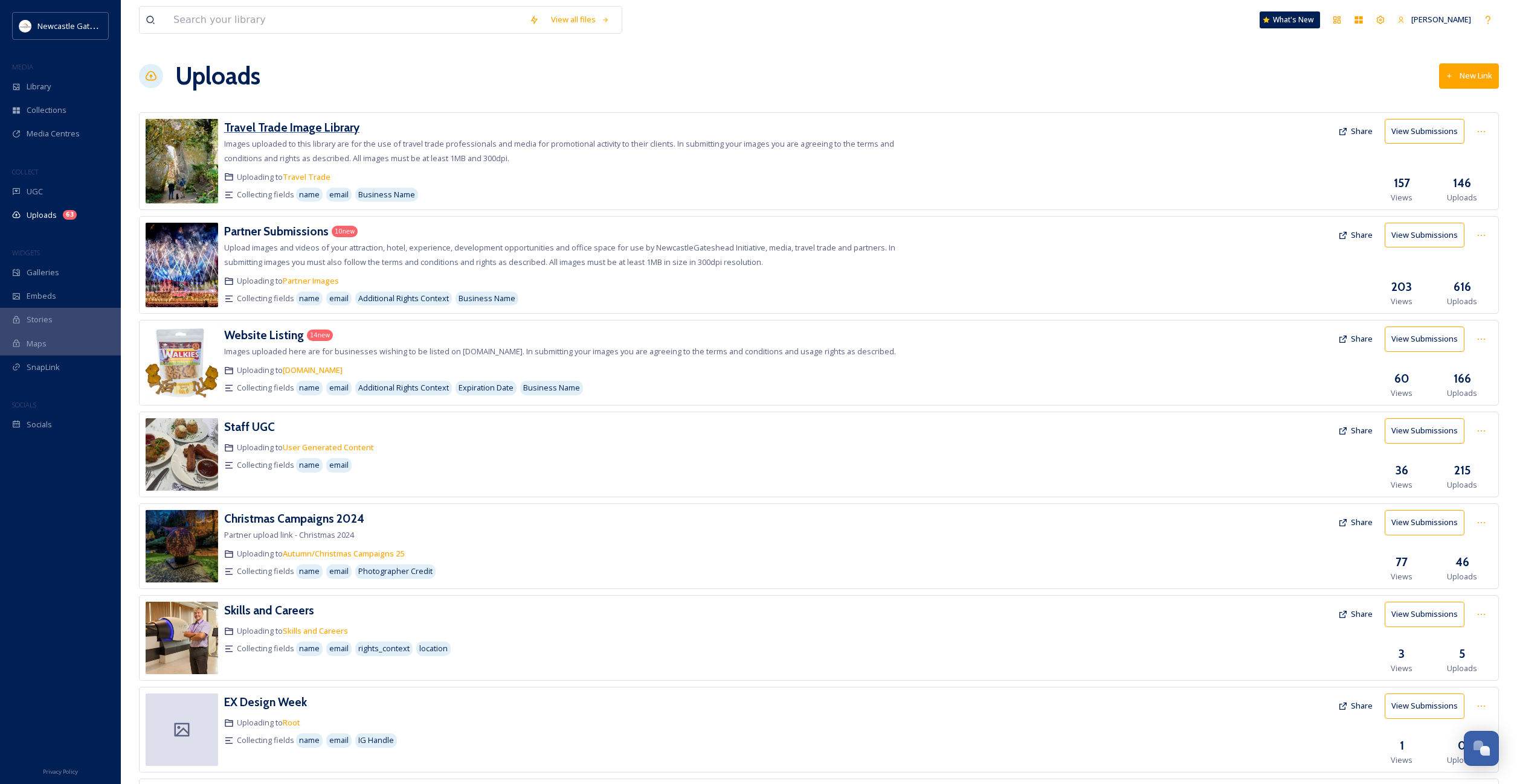
click at [255, 131] on h3 "Travel Trade Image Library" at bounding box center [292, 127] width 135 height 15
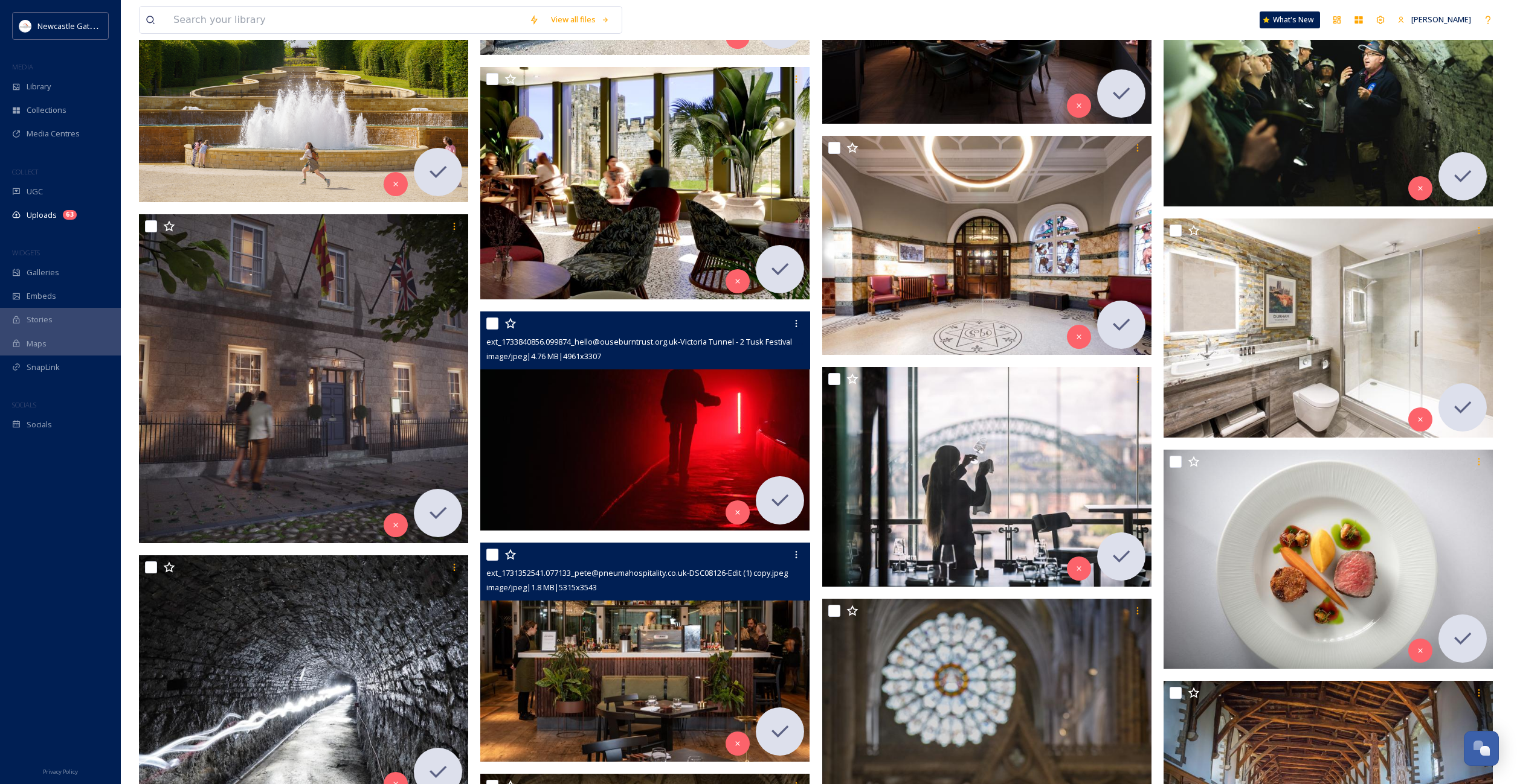
scroll to position [2868, 0]
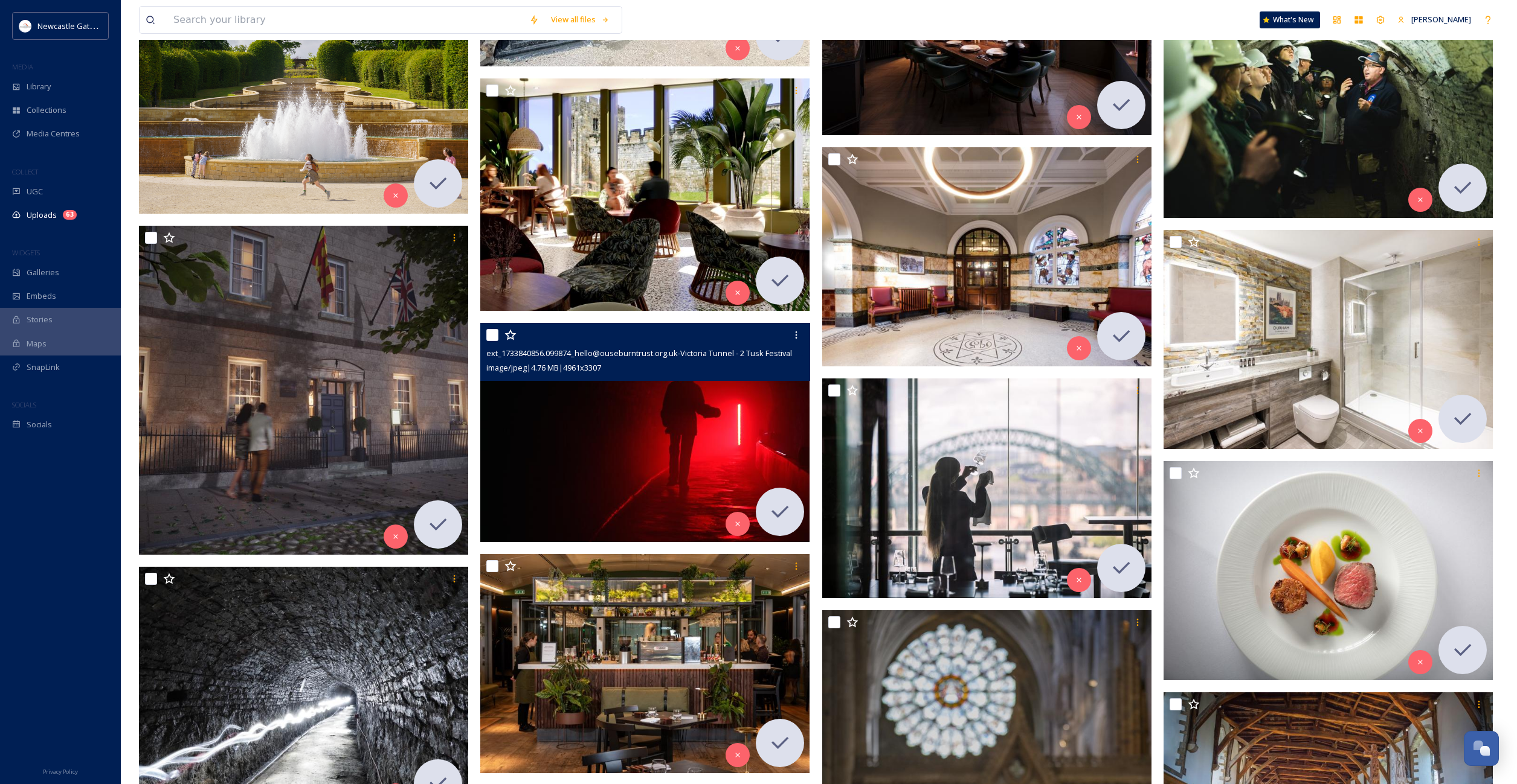
click at [657, 454] on img at bounding box center [645, 432] width 330 height 220
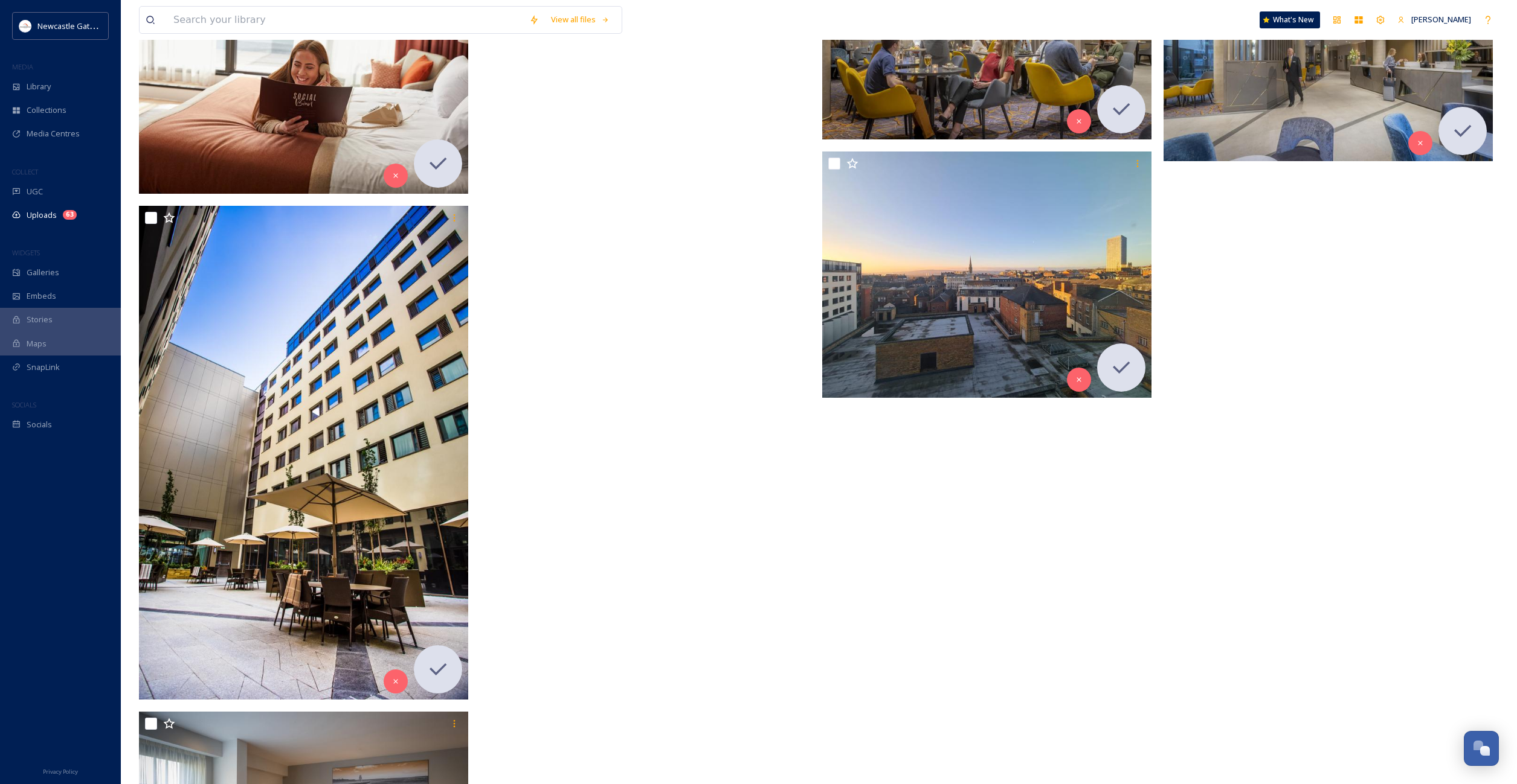
scroll to position [8870, 0]
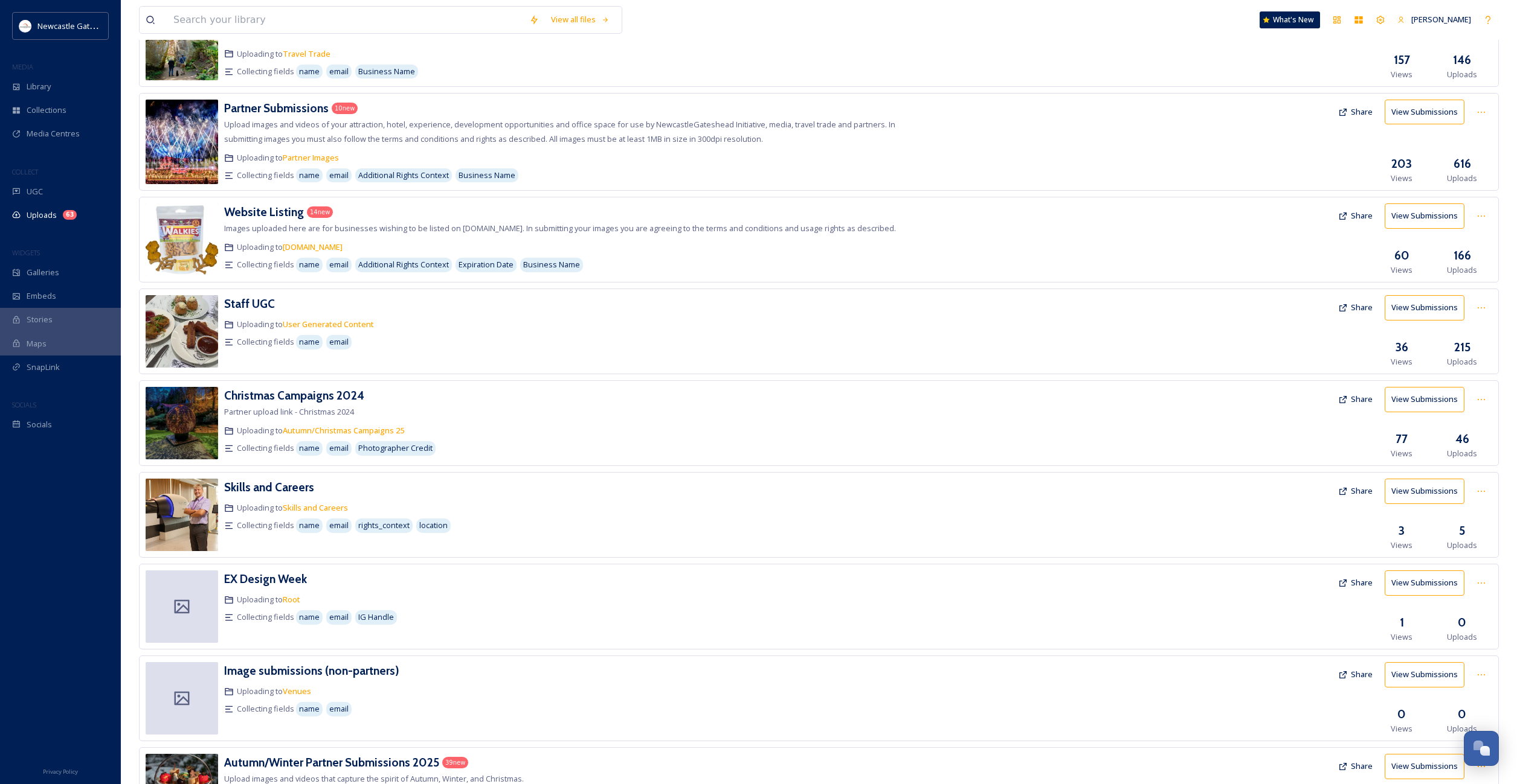
scroll to position [221, 0]
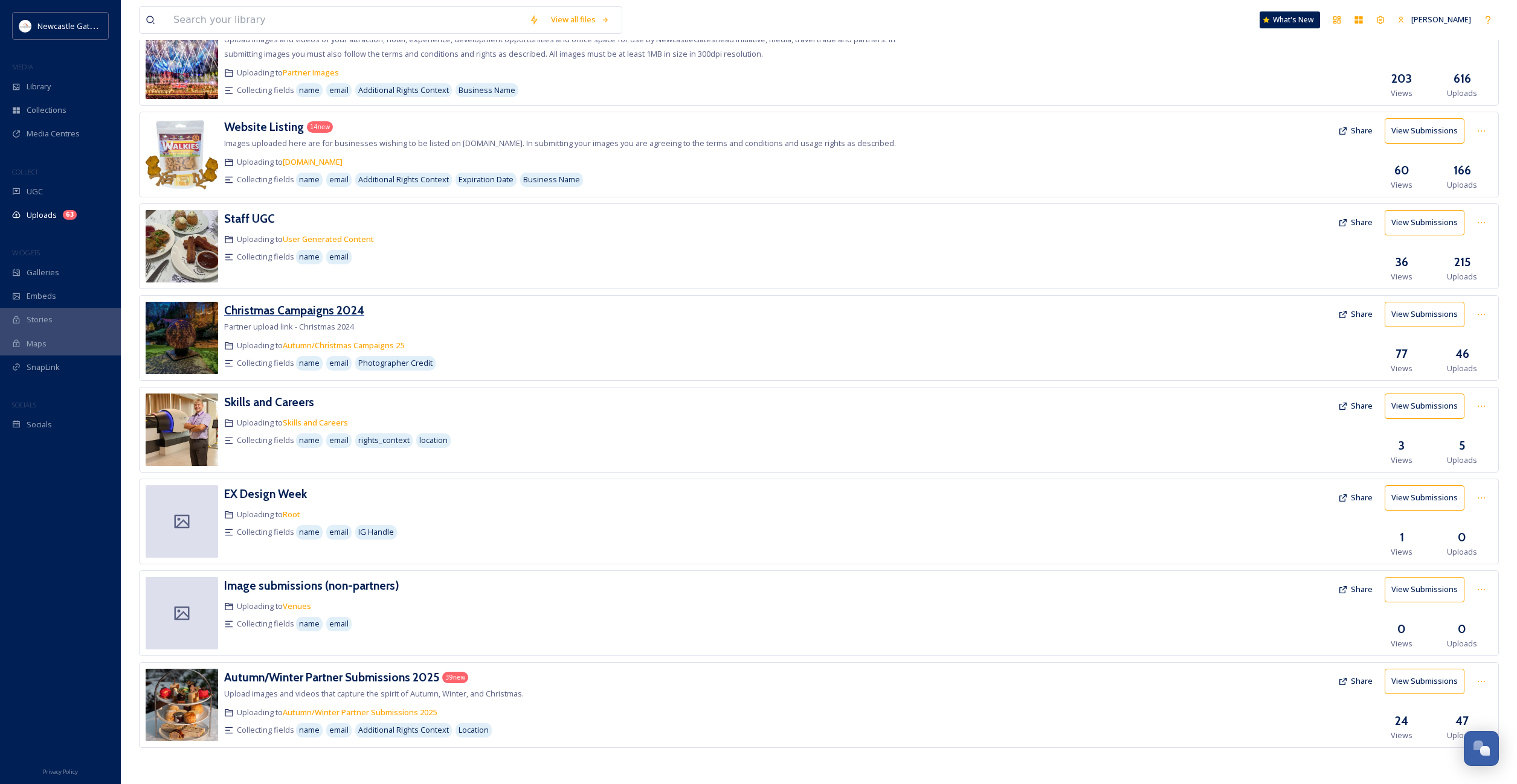
click at [288, 306] on h3 "Christmas Campaigns 2024" at bounding box center [294, 310] width 140 height 15
click at [44, 193] on div "UGC" at bounding box center [60, 192] width 121 height 24
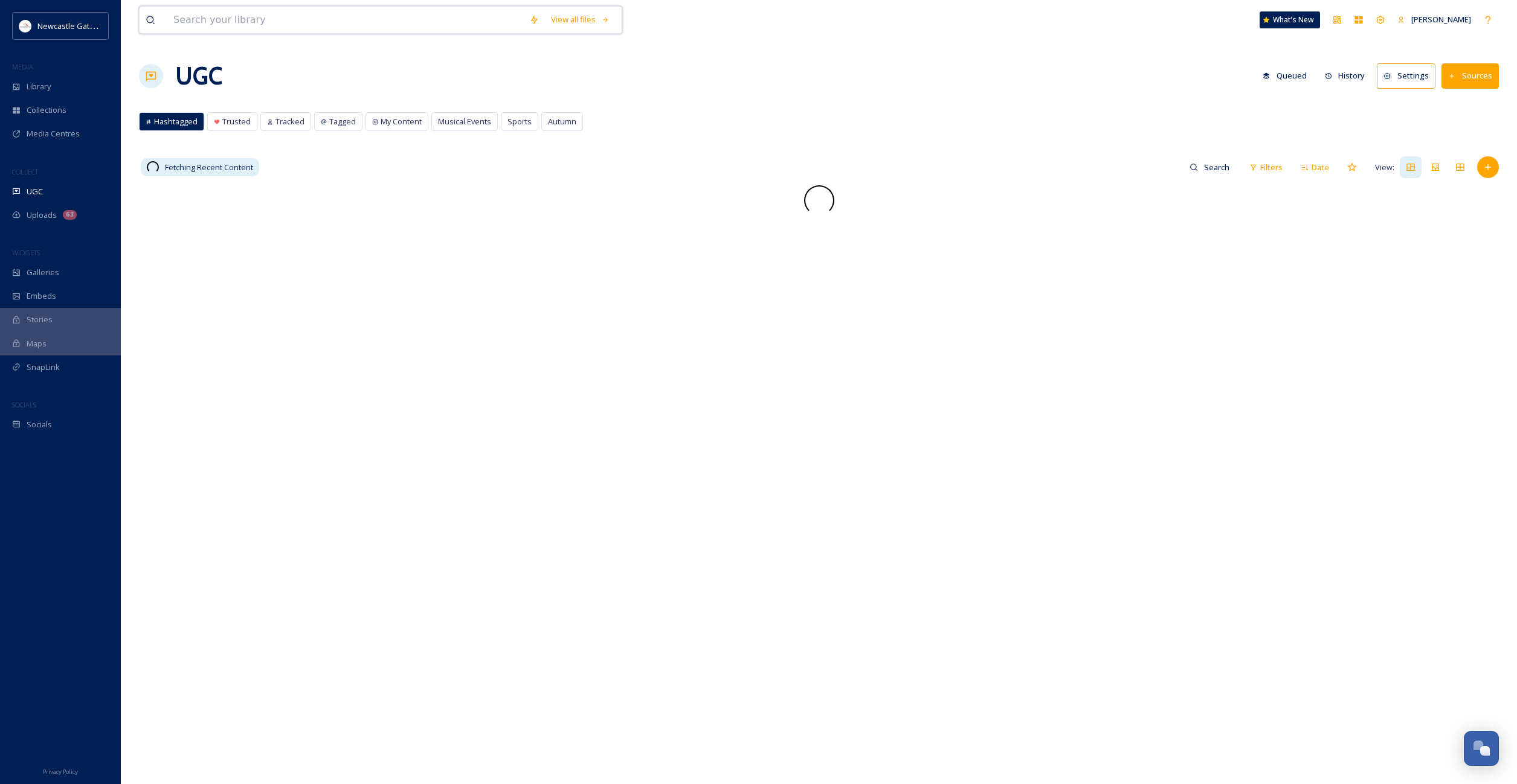
click at [290, 30] on input at bounding box center [345, 20] width 356 height 27
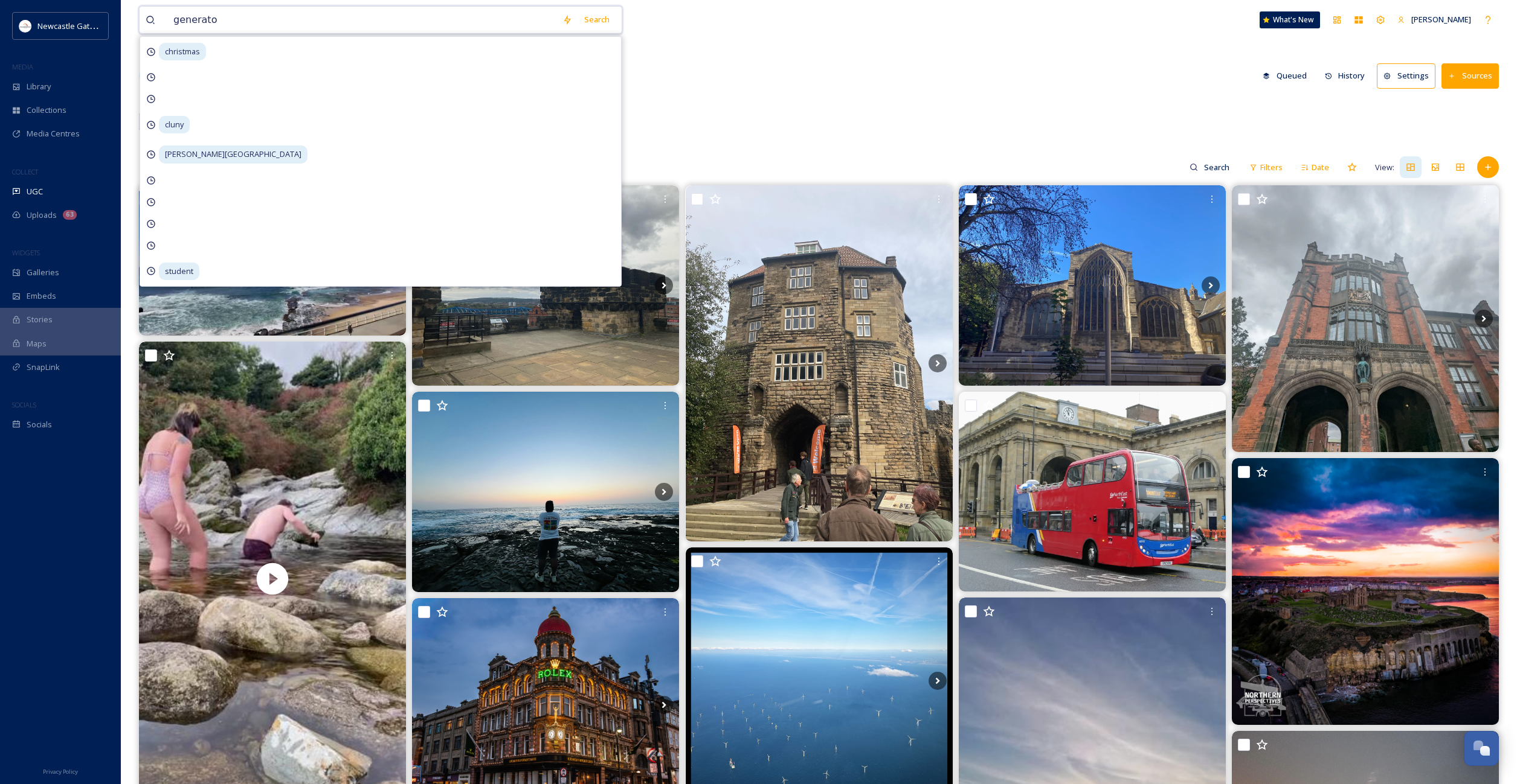
type input "generator"
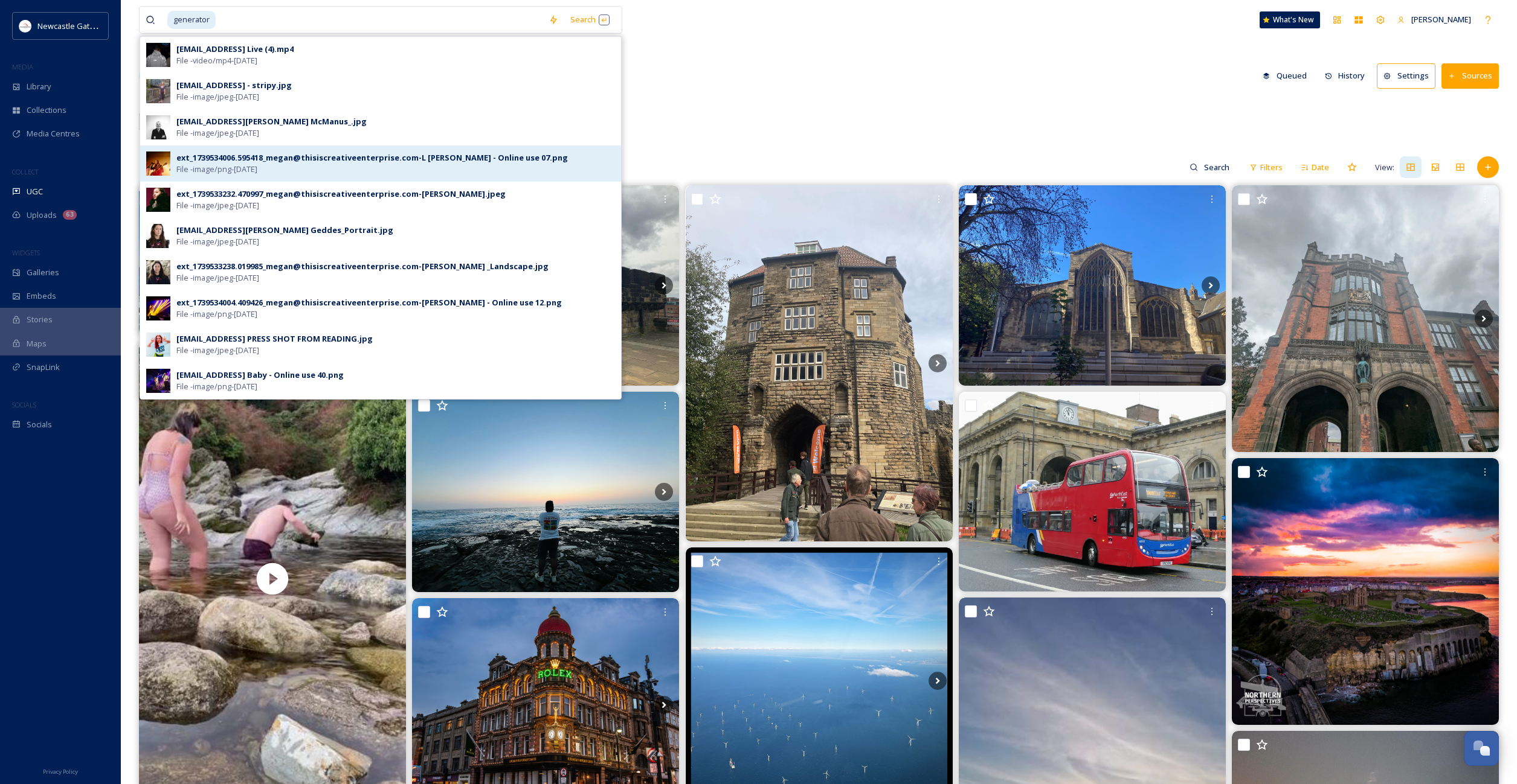
click at [275, 157] on div "ext_1739534006.595418_megan@thisiscreativeenterprise.com-L [PERSON_NAME] - Onli…" at bounding box center [372, 157] width 391 height 11
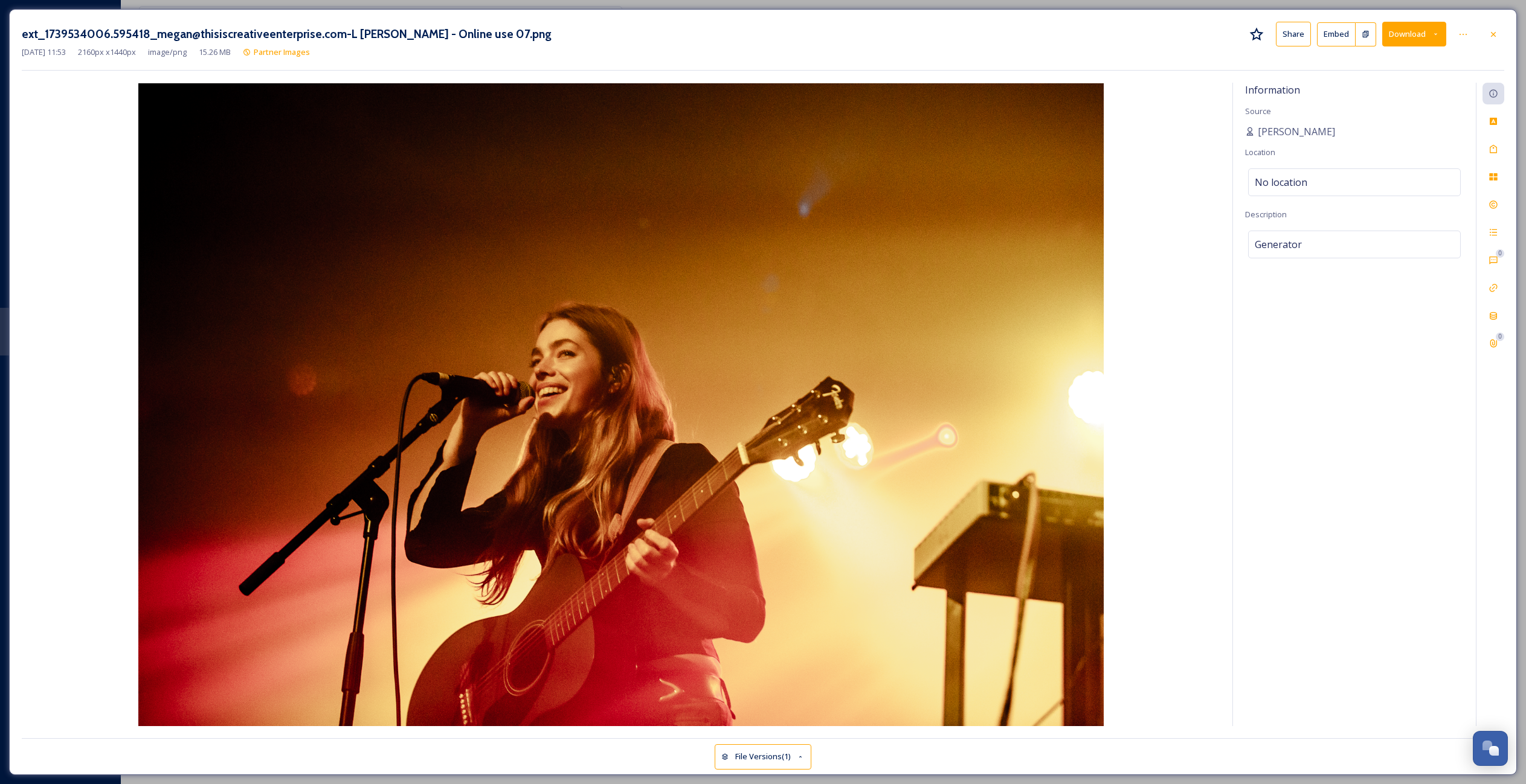
click at [1440, 33] on button "Download" at bounding box center [1414, 33] width 64 height 25
click at [1493, 37] on icon at bounding box center [1493, 34] width 9 height 9
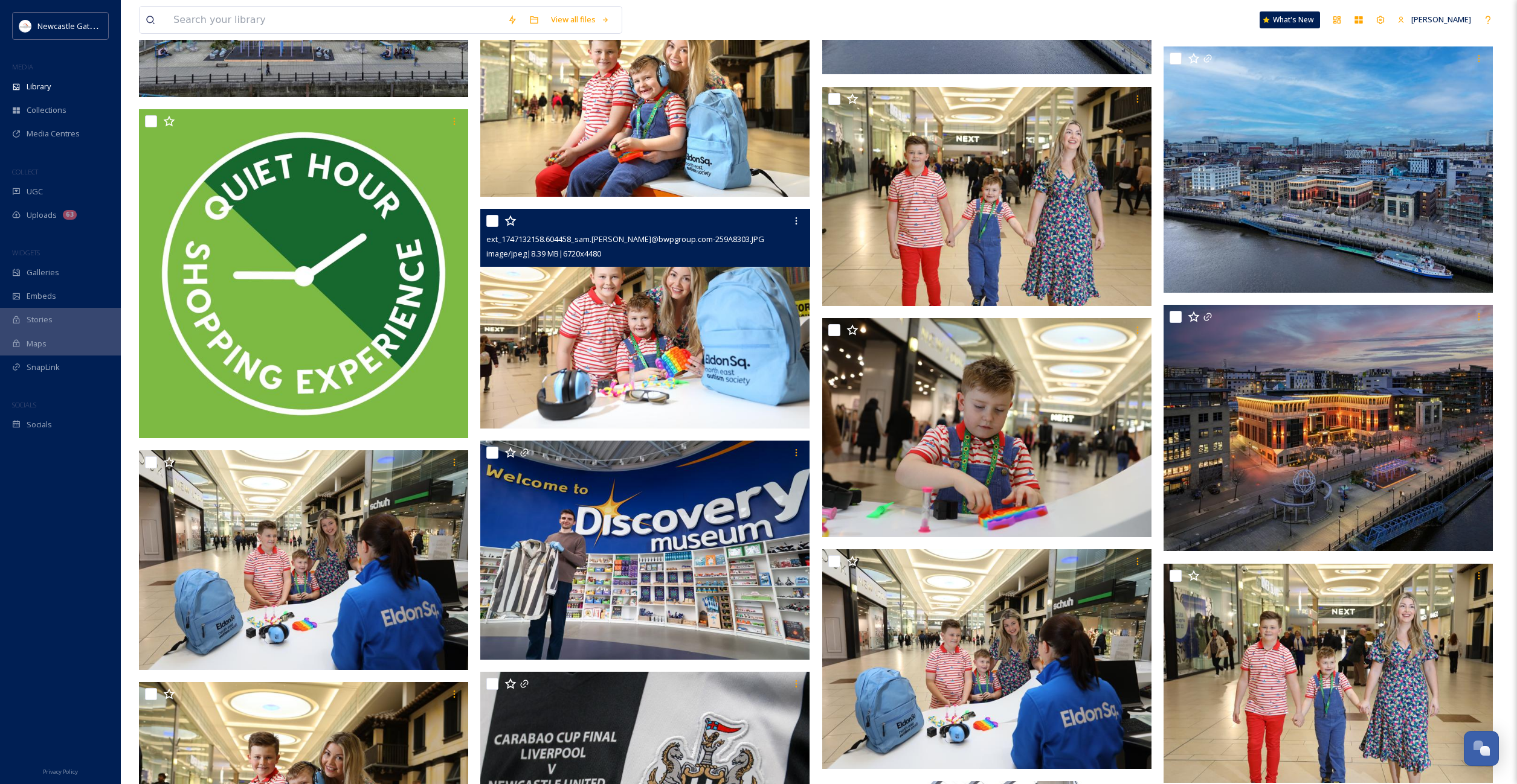
scroll to position [3750, 0]
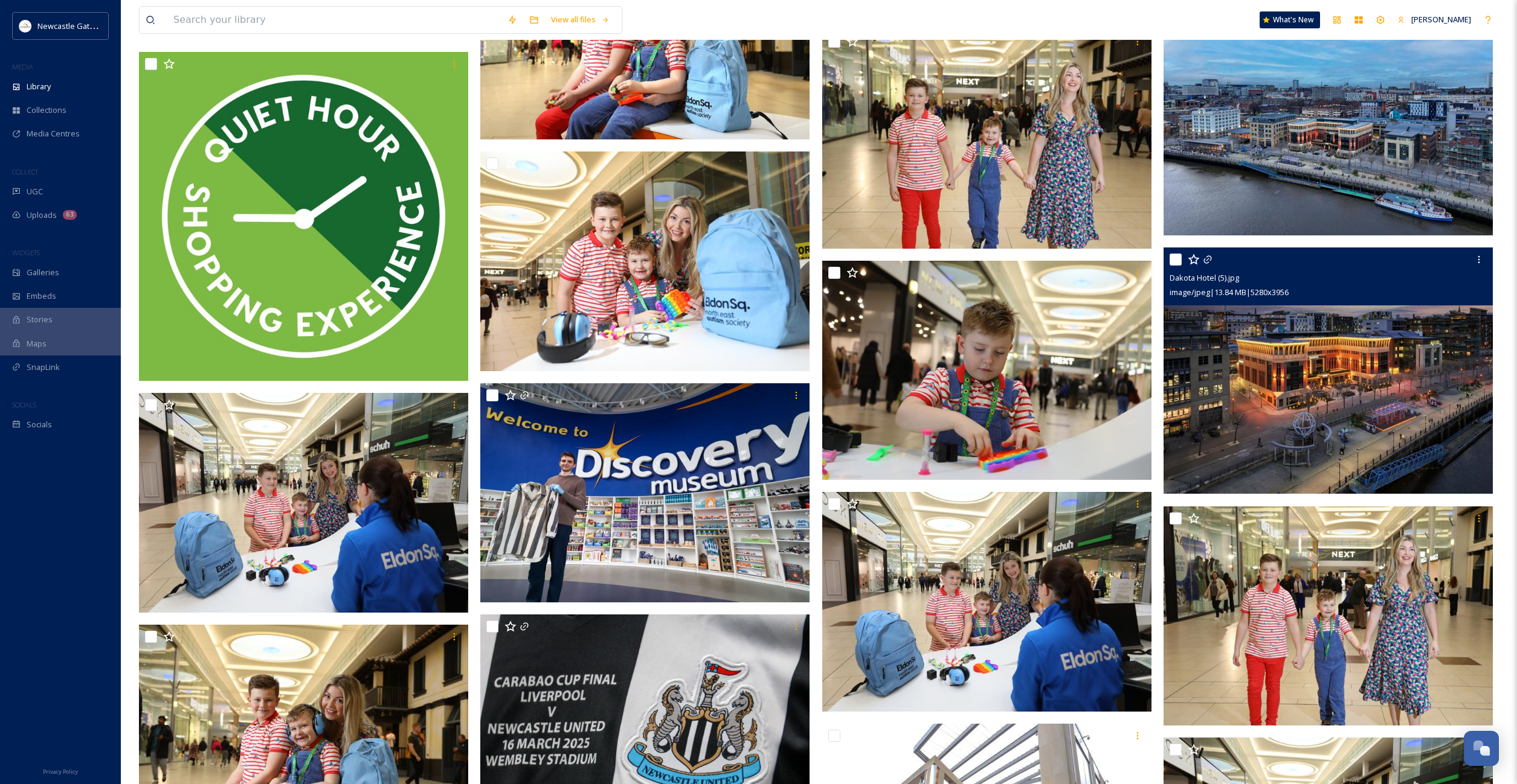
click at [1269, 365] on img at bounding box center [1328, 371] width 330 height 246
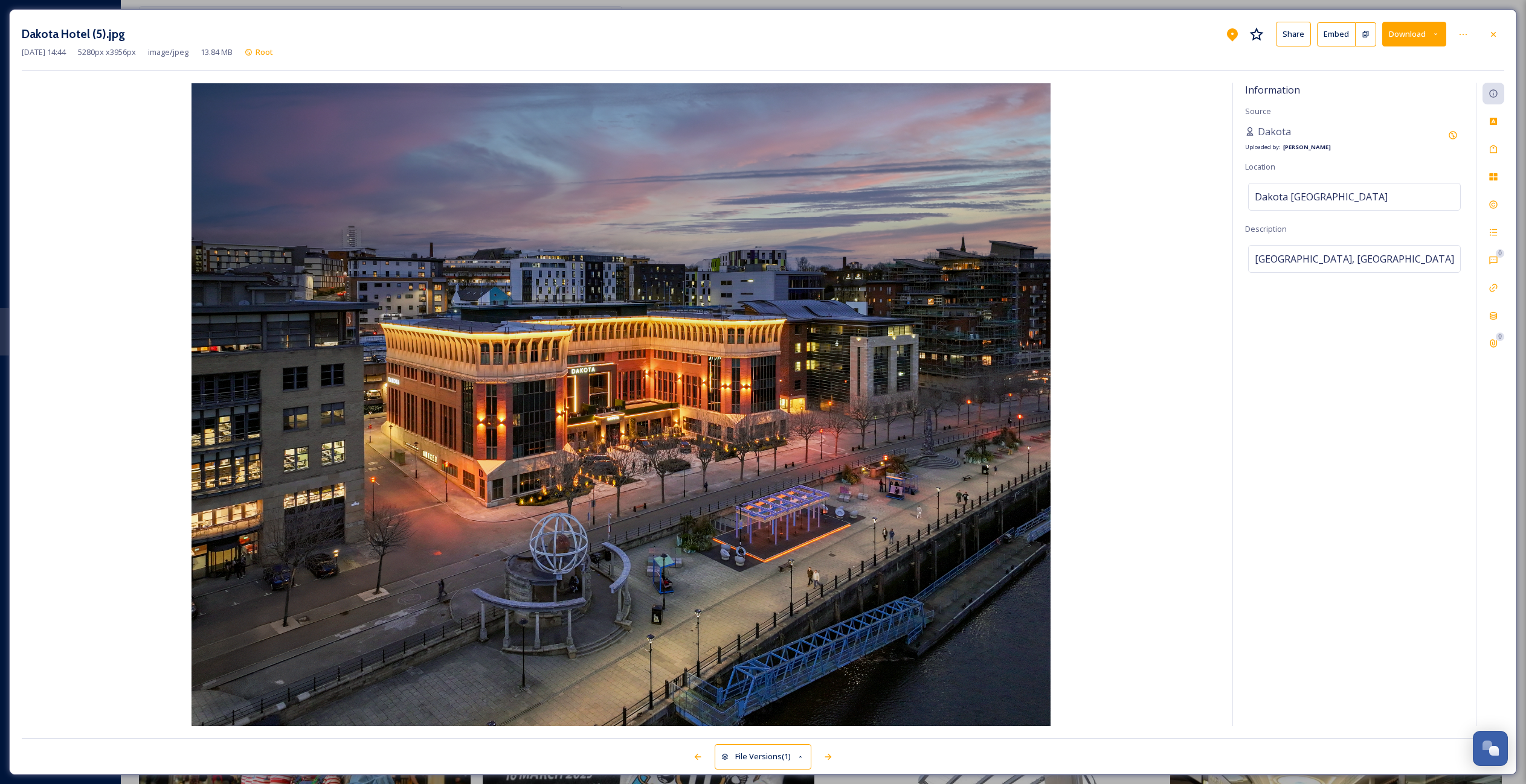
click at [861, 478] on img at bounding box center [621, 404] width 1199 height 643
click at [719, 446] on img at bounding box center [621, 404] width 1199 height 643
drag, startPoint x: 754, startPoint y: 446, endPoint x: 595, endPoint y: 2, distance: 471.6
